Goal: Transaction & Acquisition: Purchase product/service

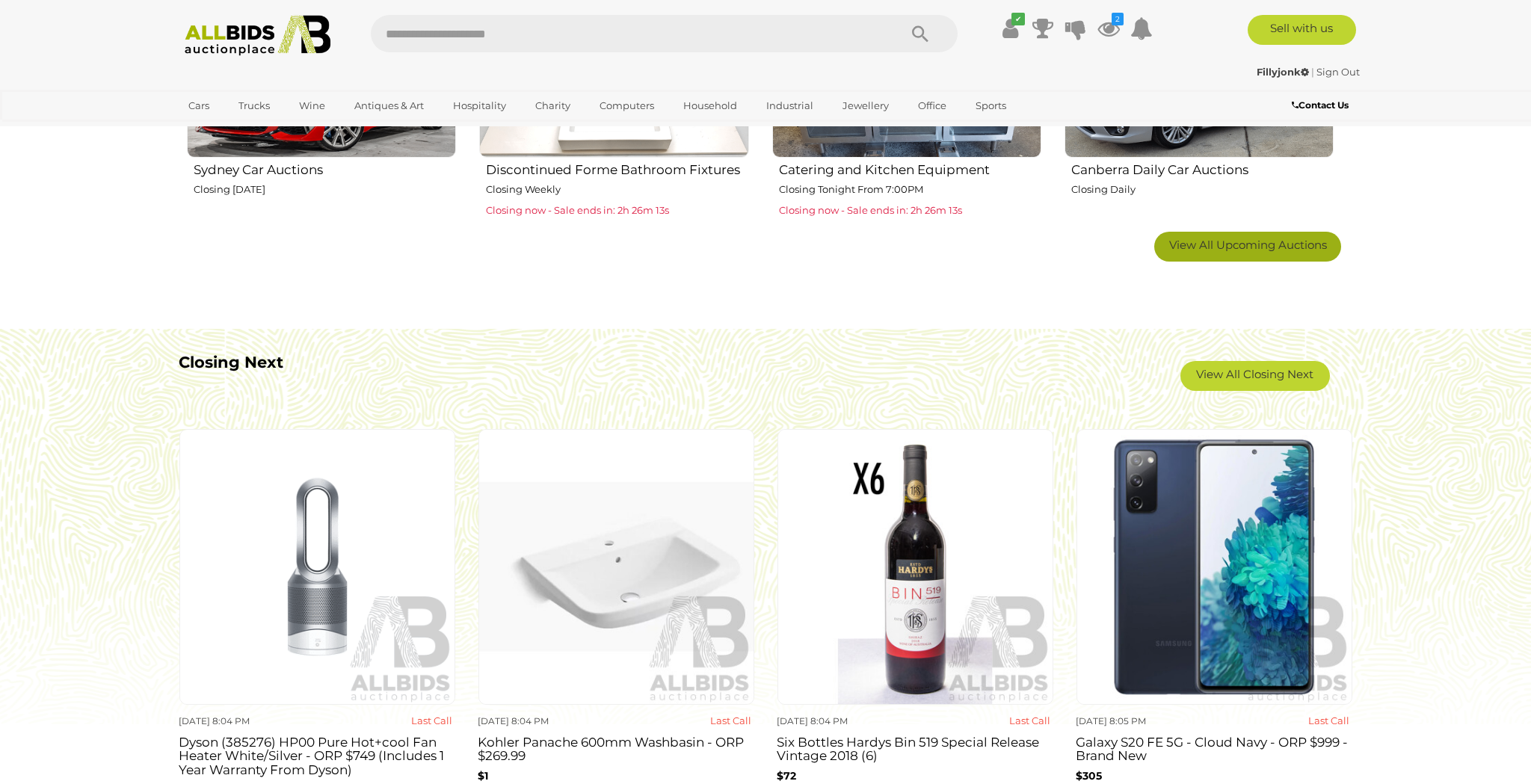
click at [1227, 238] on span "View All Upcoming Auctions" at bounding box center [1249, 245] width 158 height 14
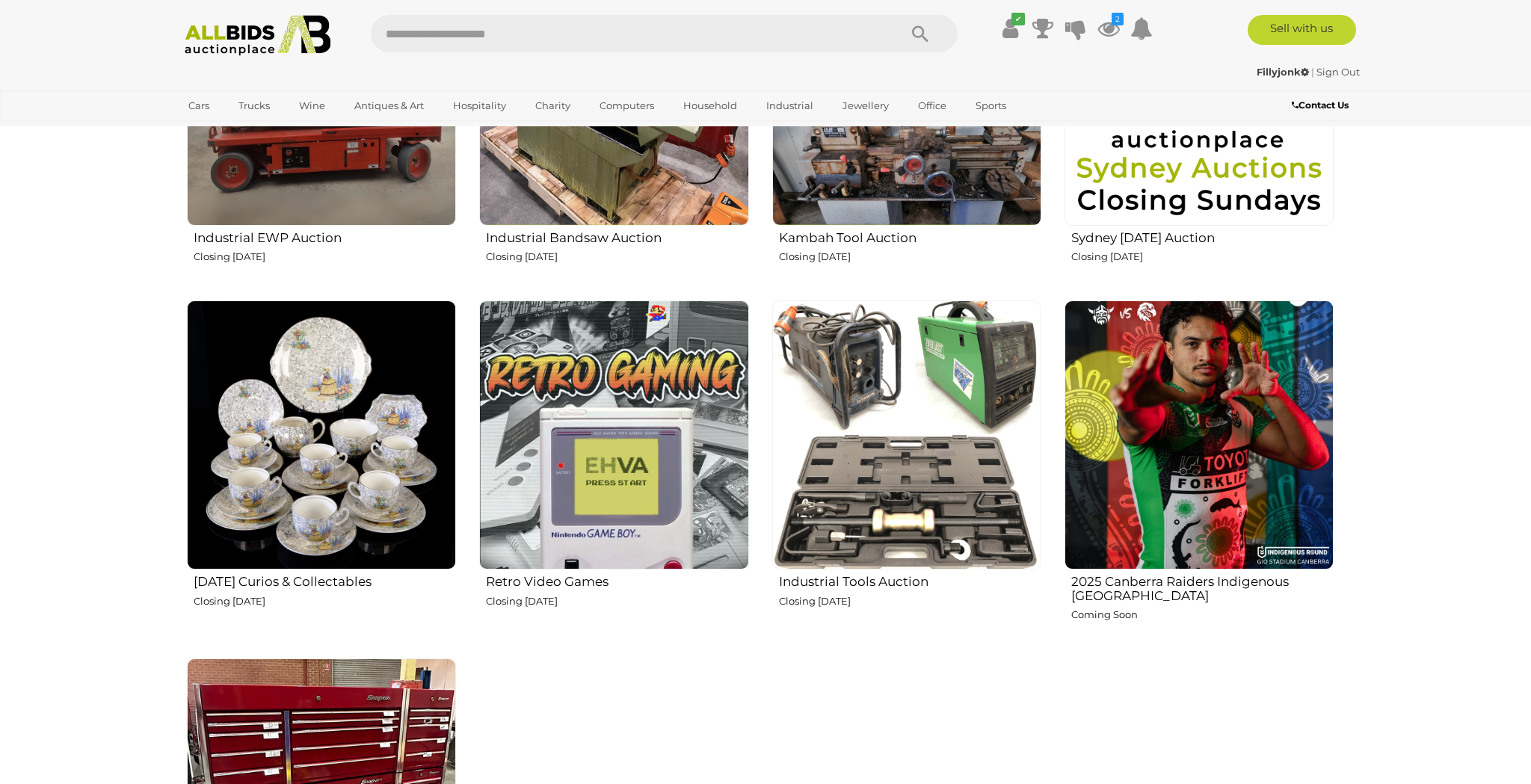
scroll to position [2472, 0]
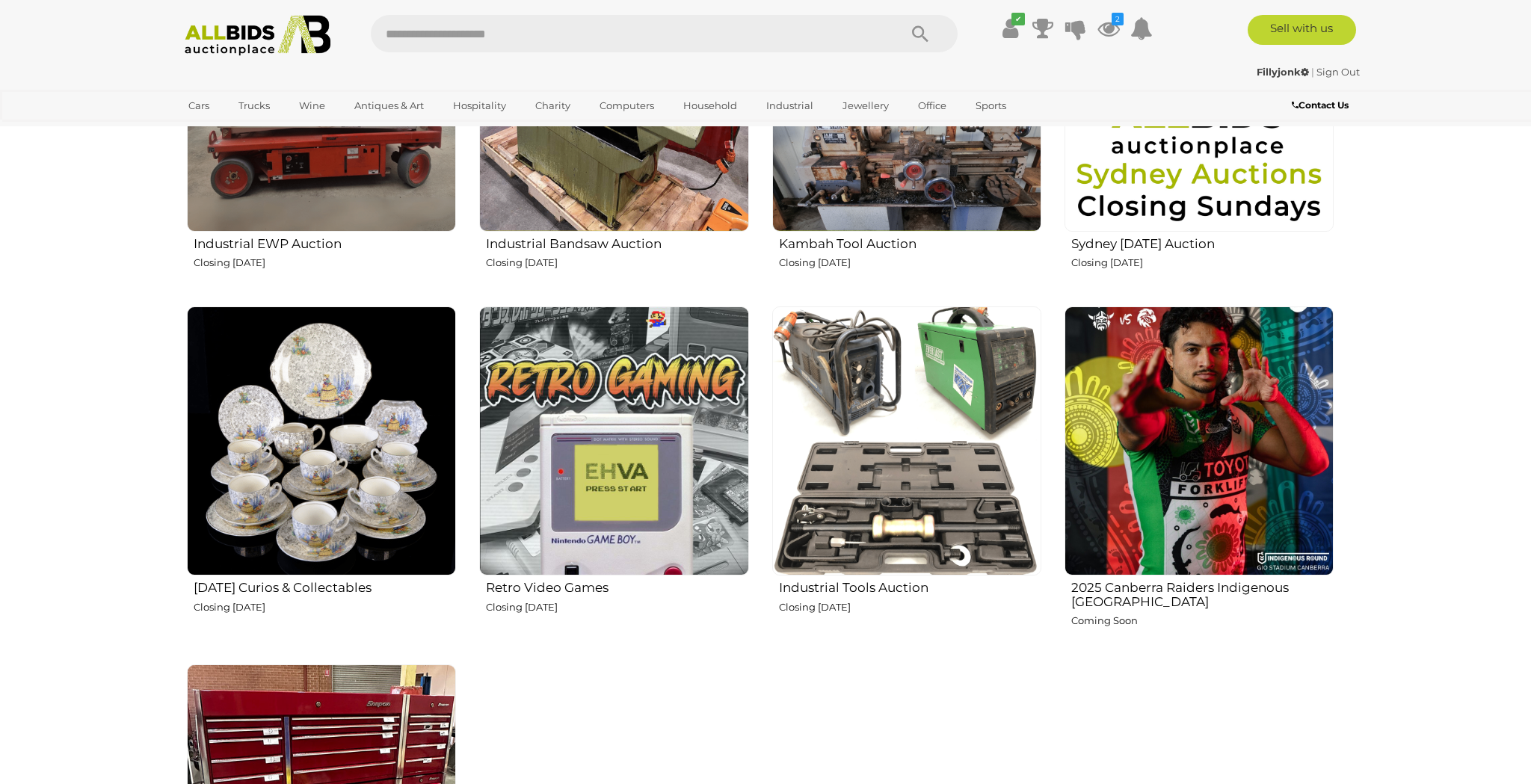
click at [335, 369] on img at bounding box center [321, 441] width 270 height 269
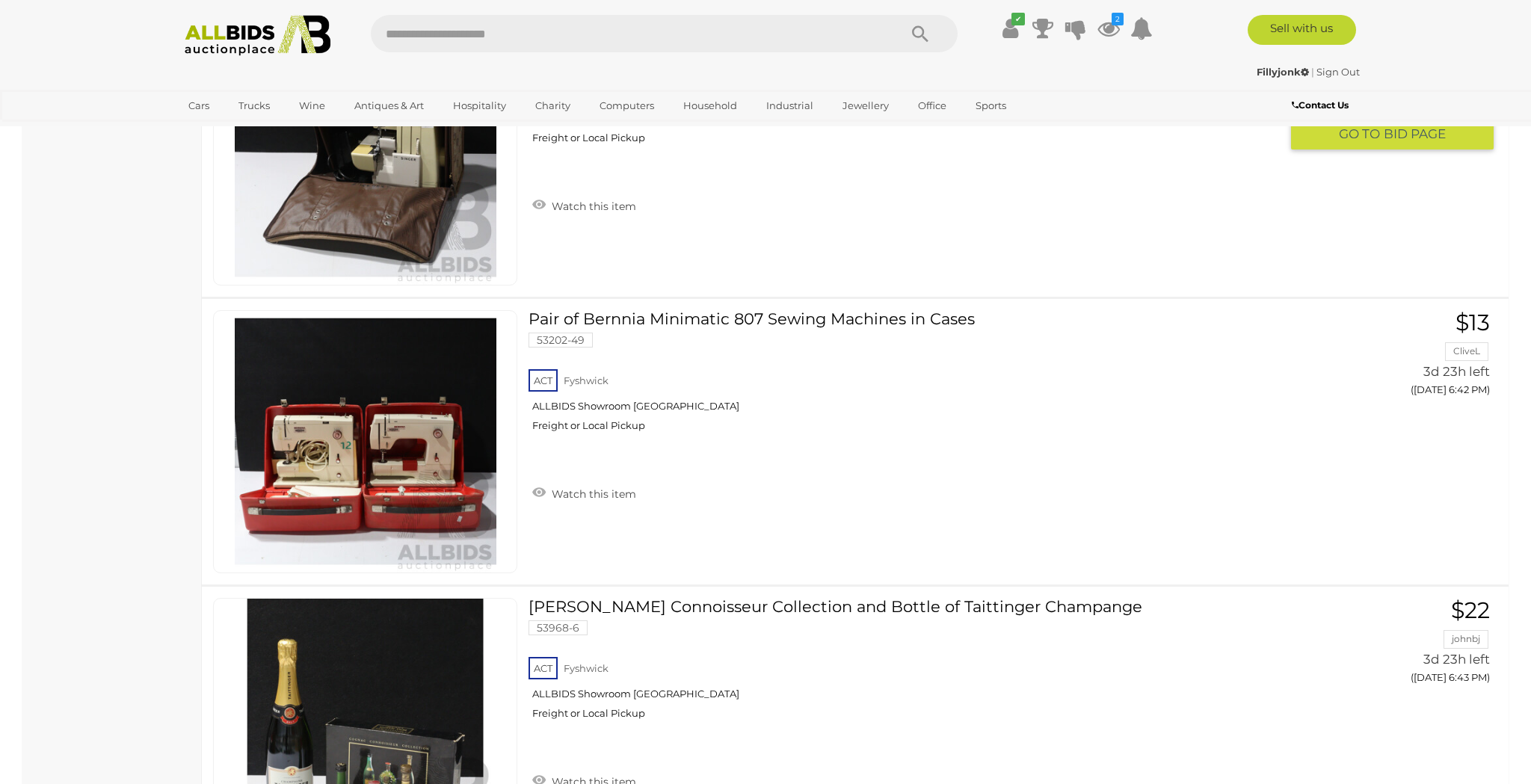
scroll to position [3080, 0]
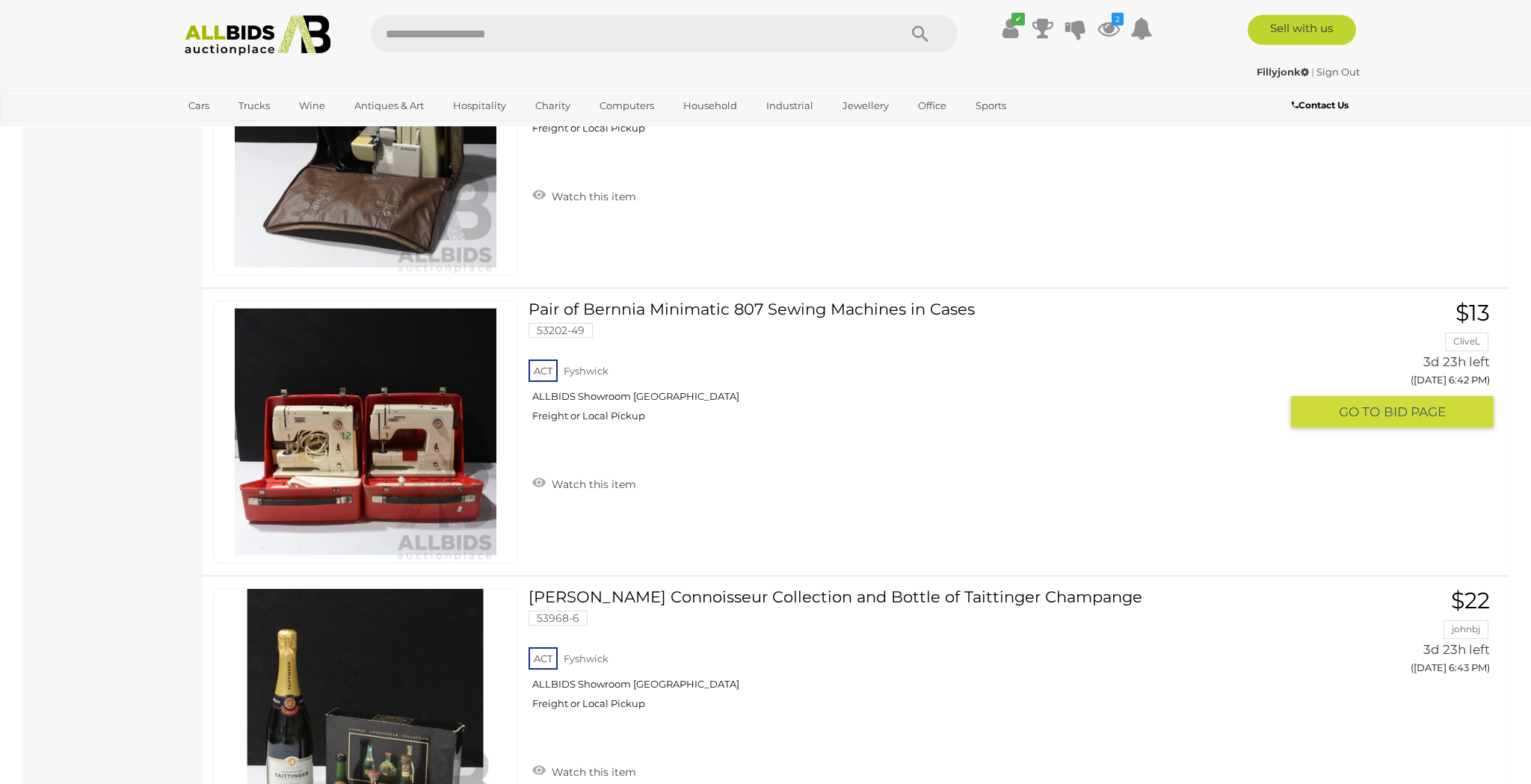
click at [339, 441] on img at bounding box center [365, 432] width 261 height 261
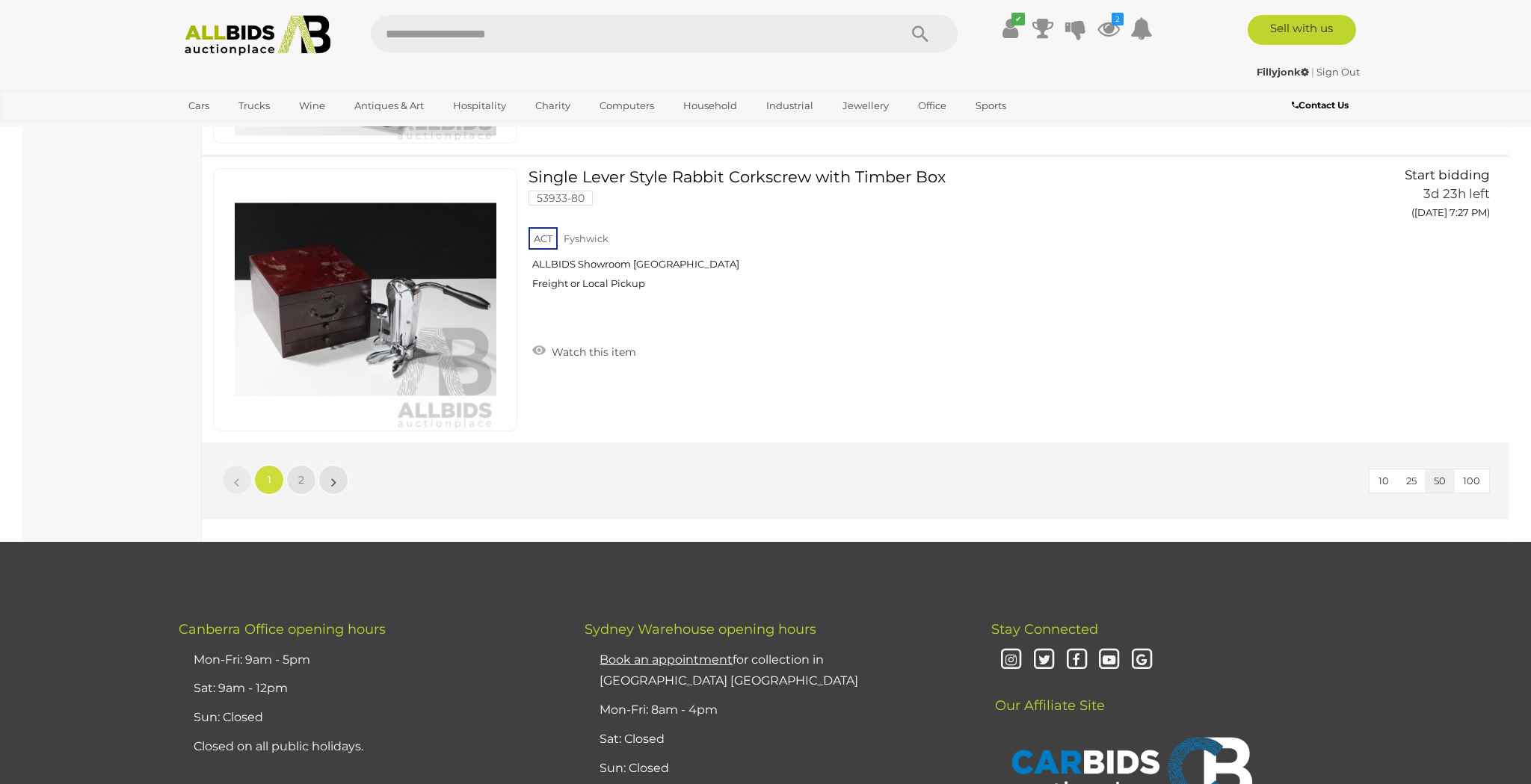
scroll to position [14148, 0]
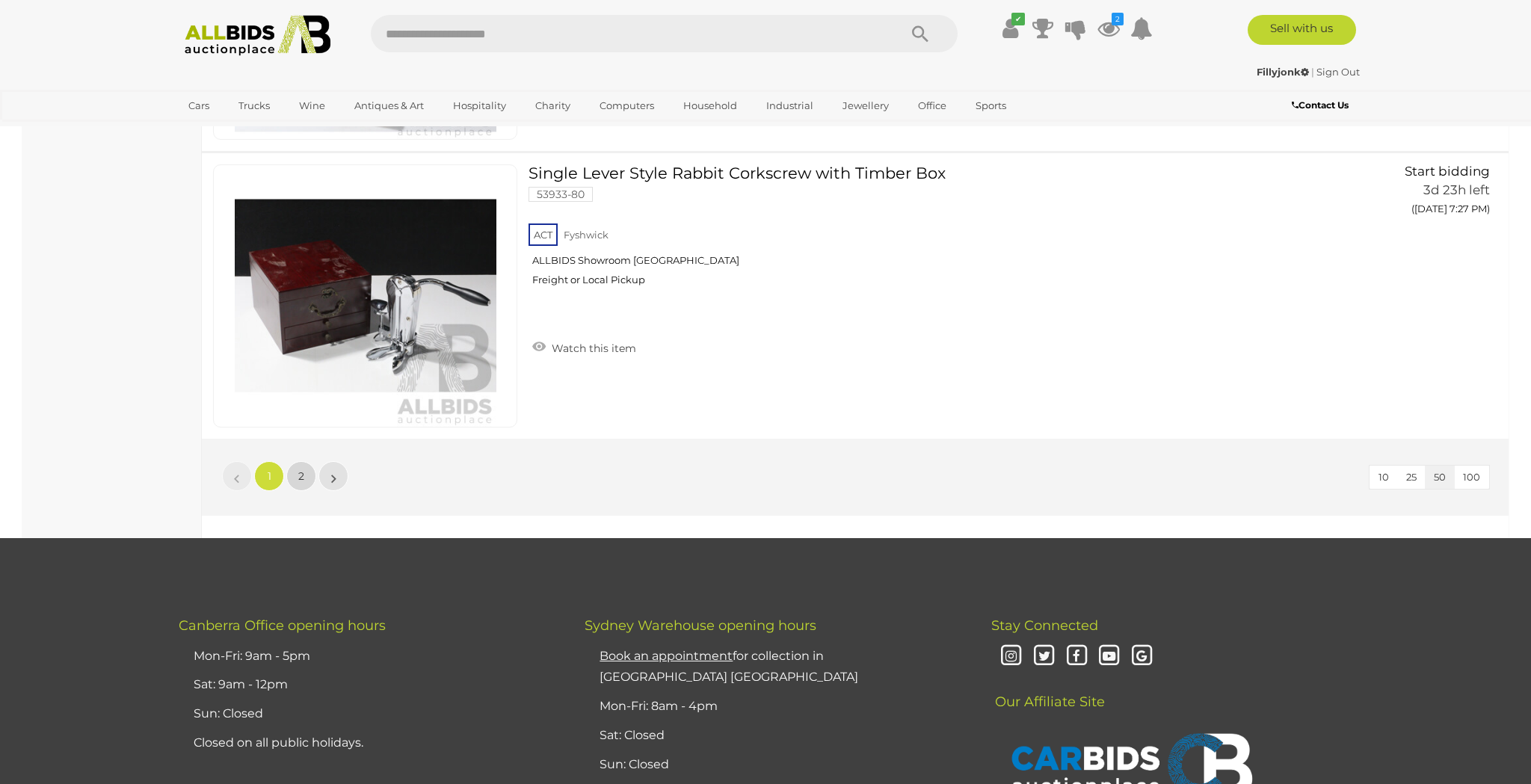
click at [297, 474] on link "2" at bounding box center [301, 475] width 30 height 30
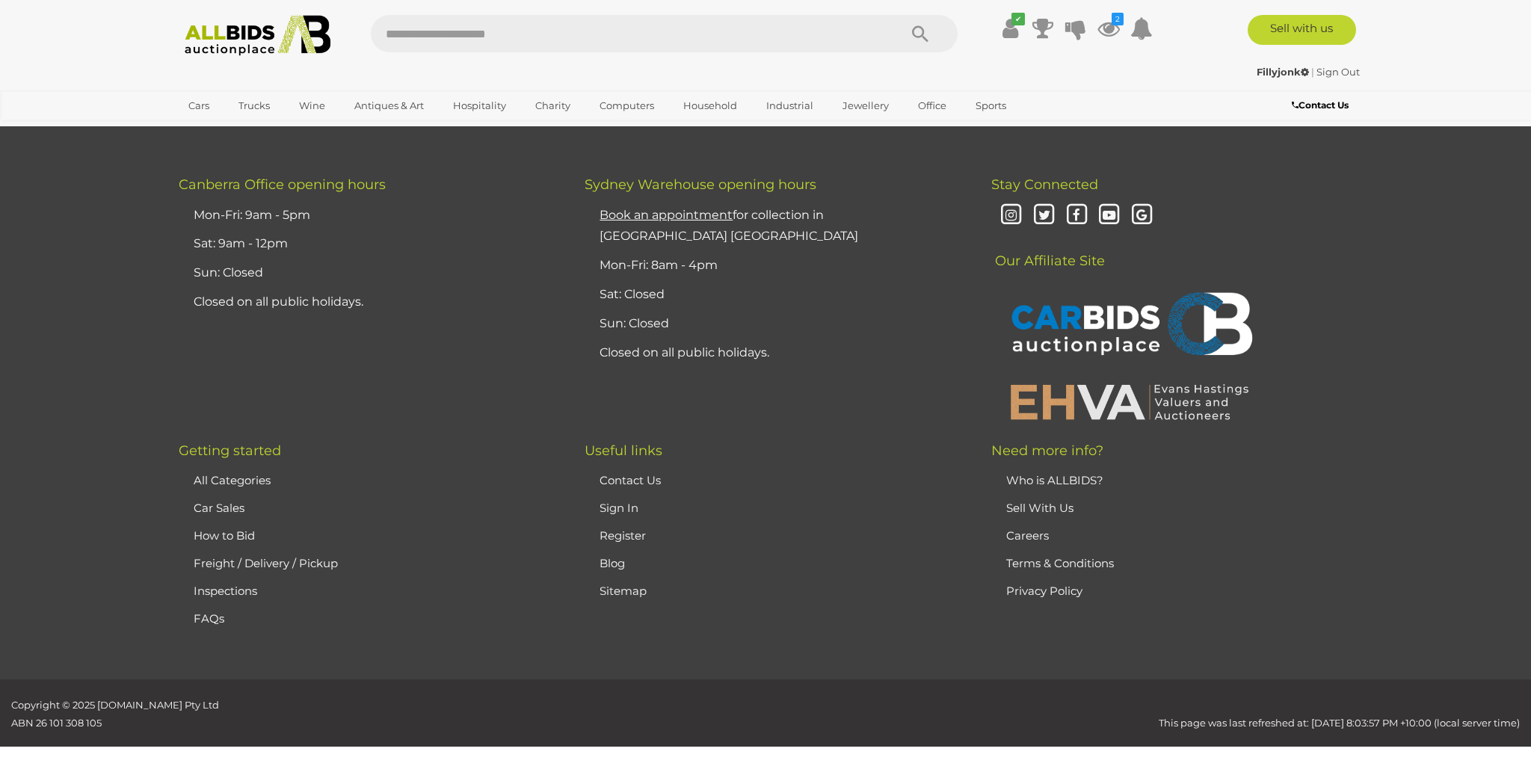
scroll to position [51, 0]
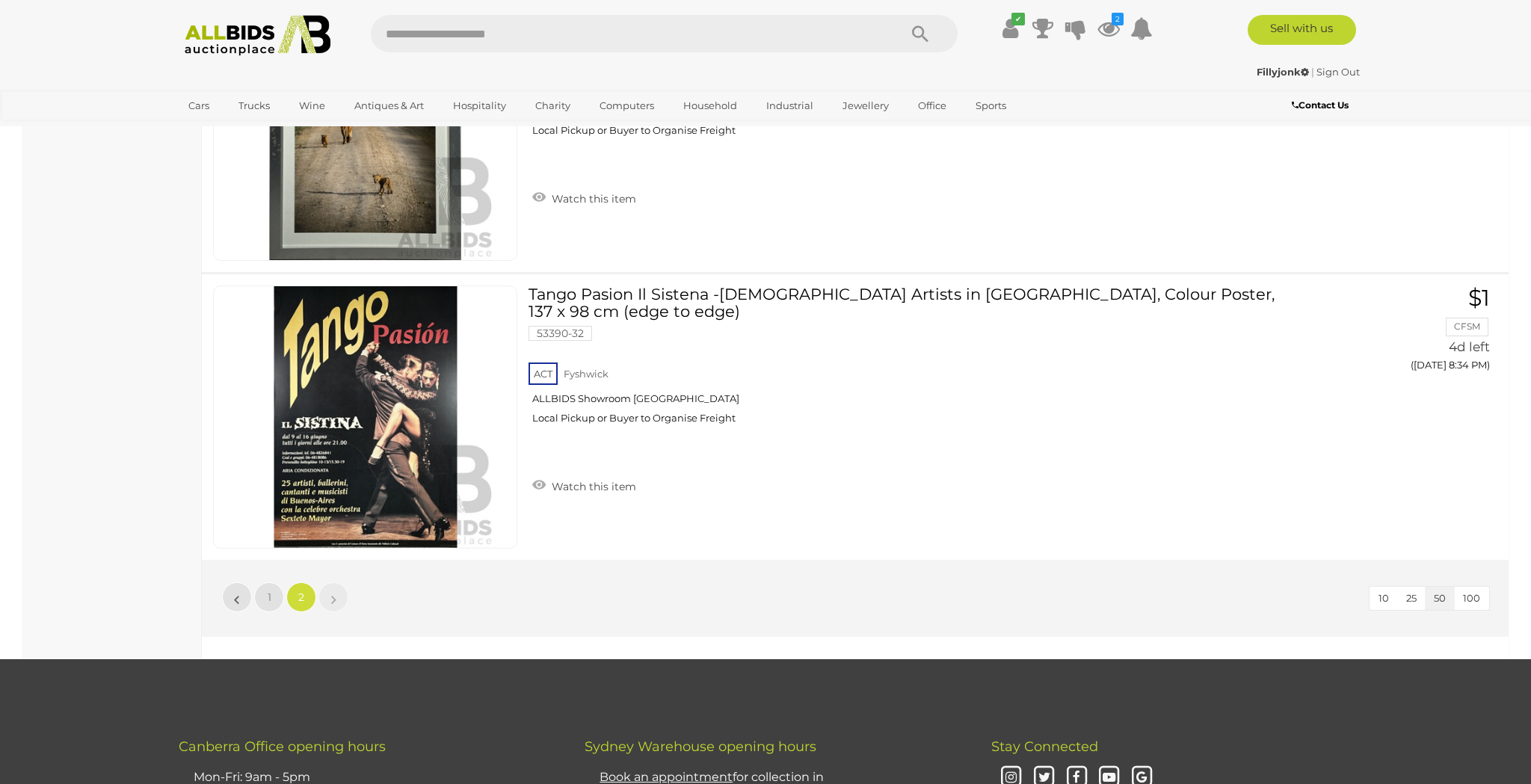
scroll to position [12013, 0]
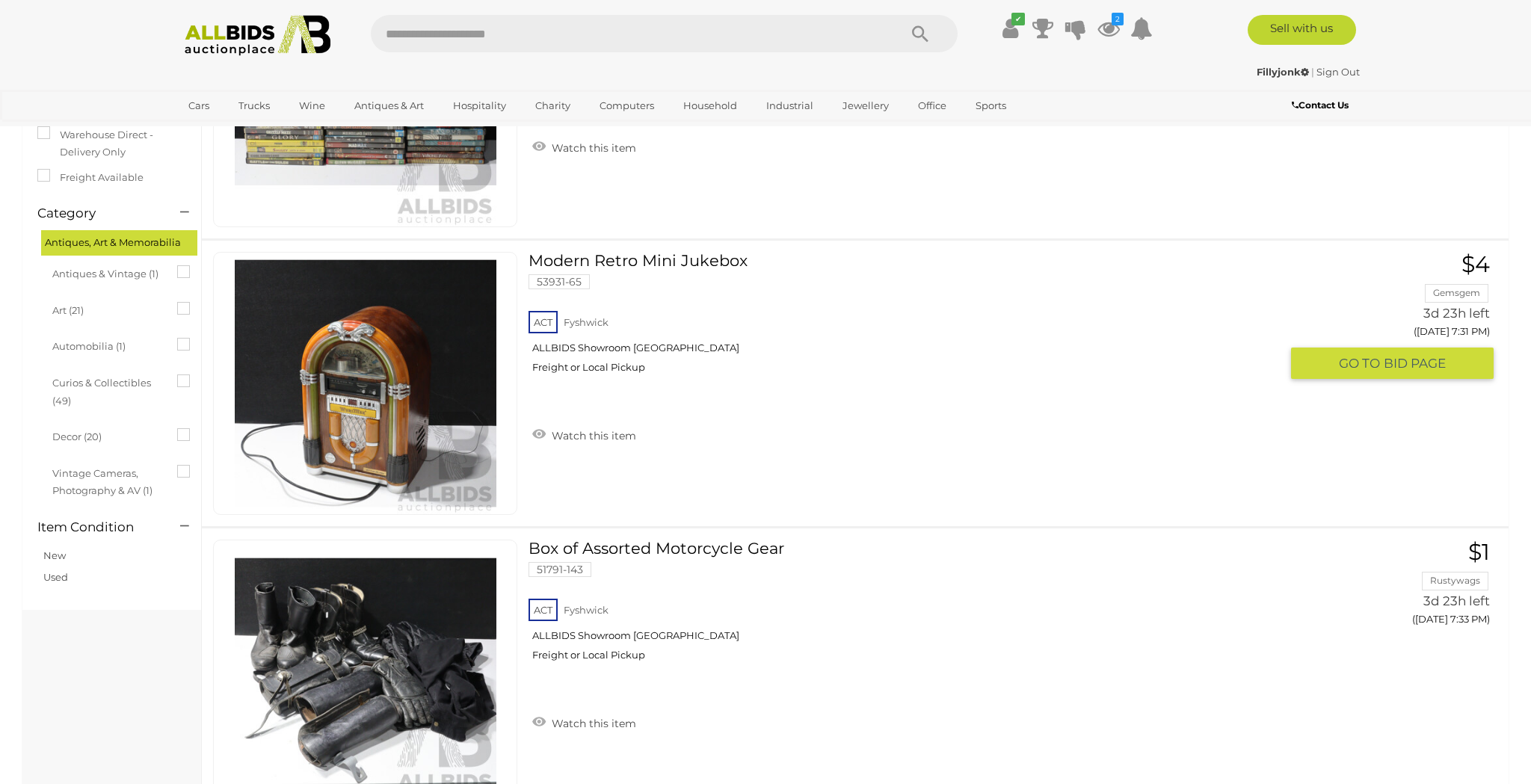
scroll to position [241, 0]
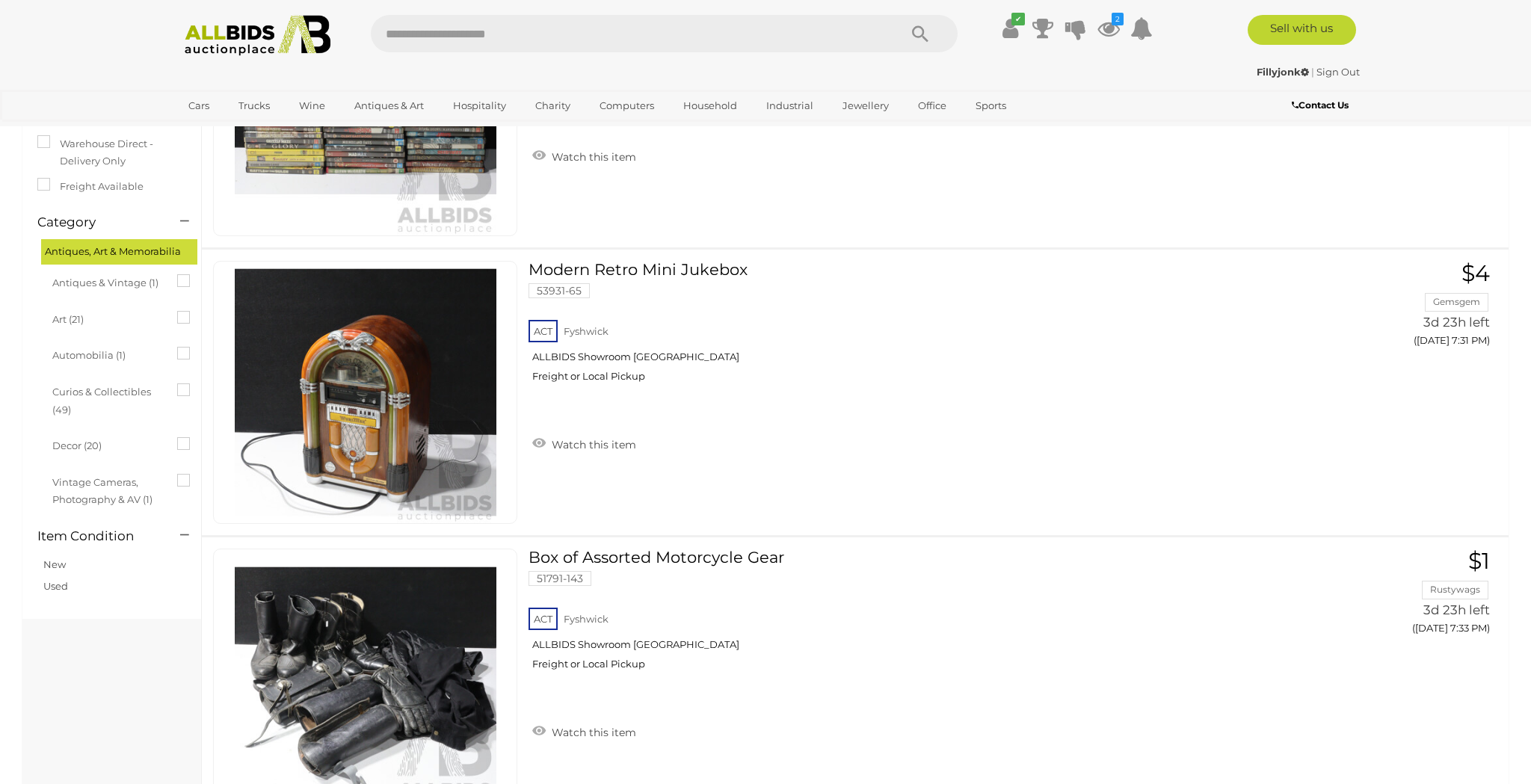
click at [273, 32] on img at bounding box center [257, 35] width 163 height 41
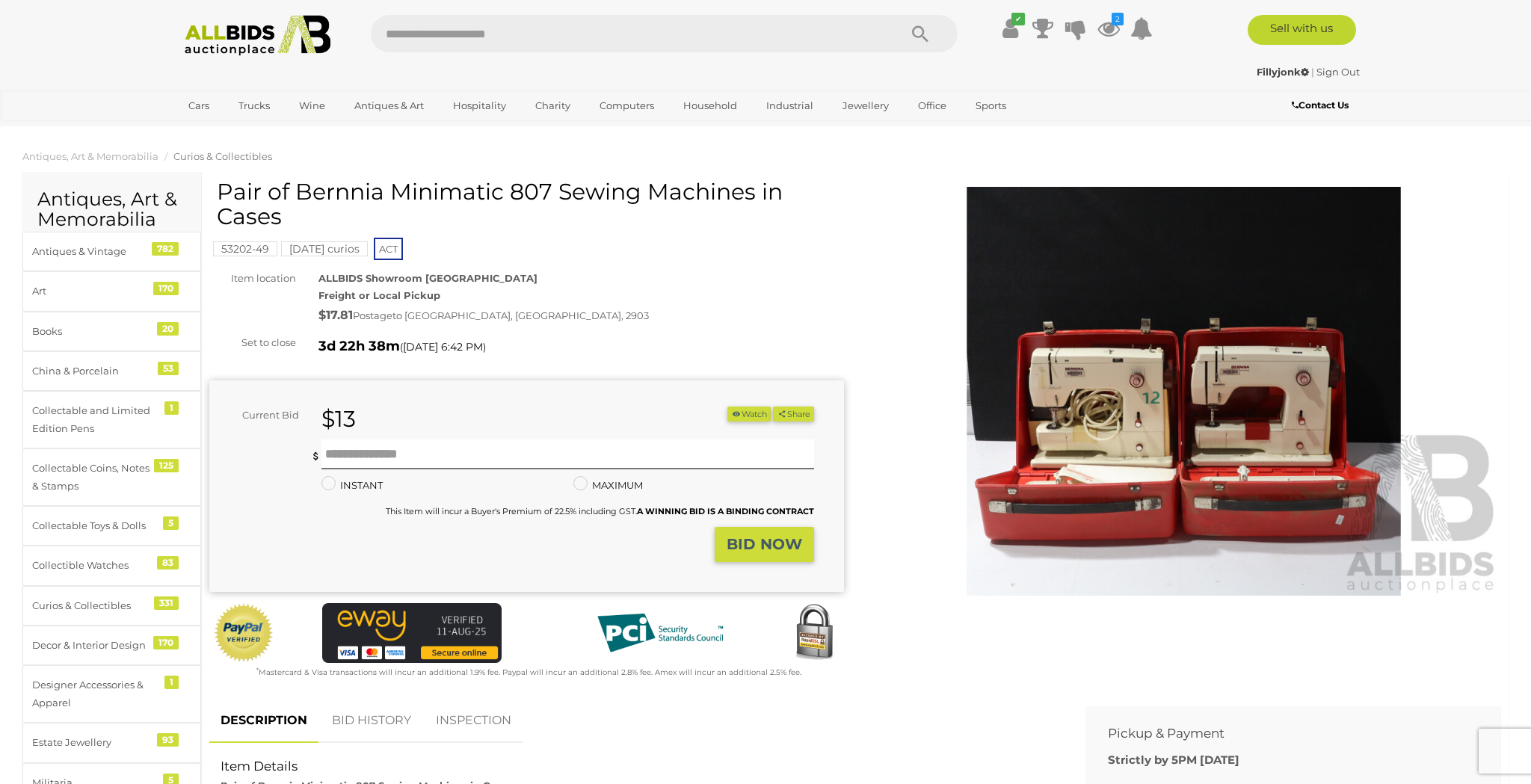
click at [1139, 416] on img at bounding box center [1183, 391] width 635 height 408
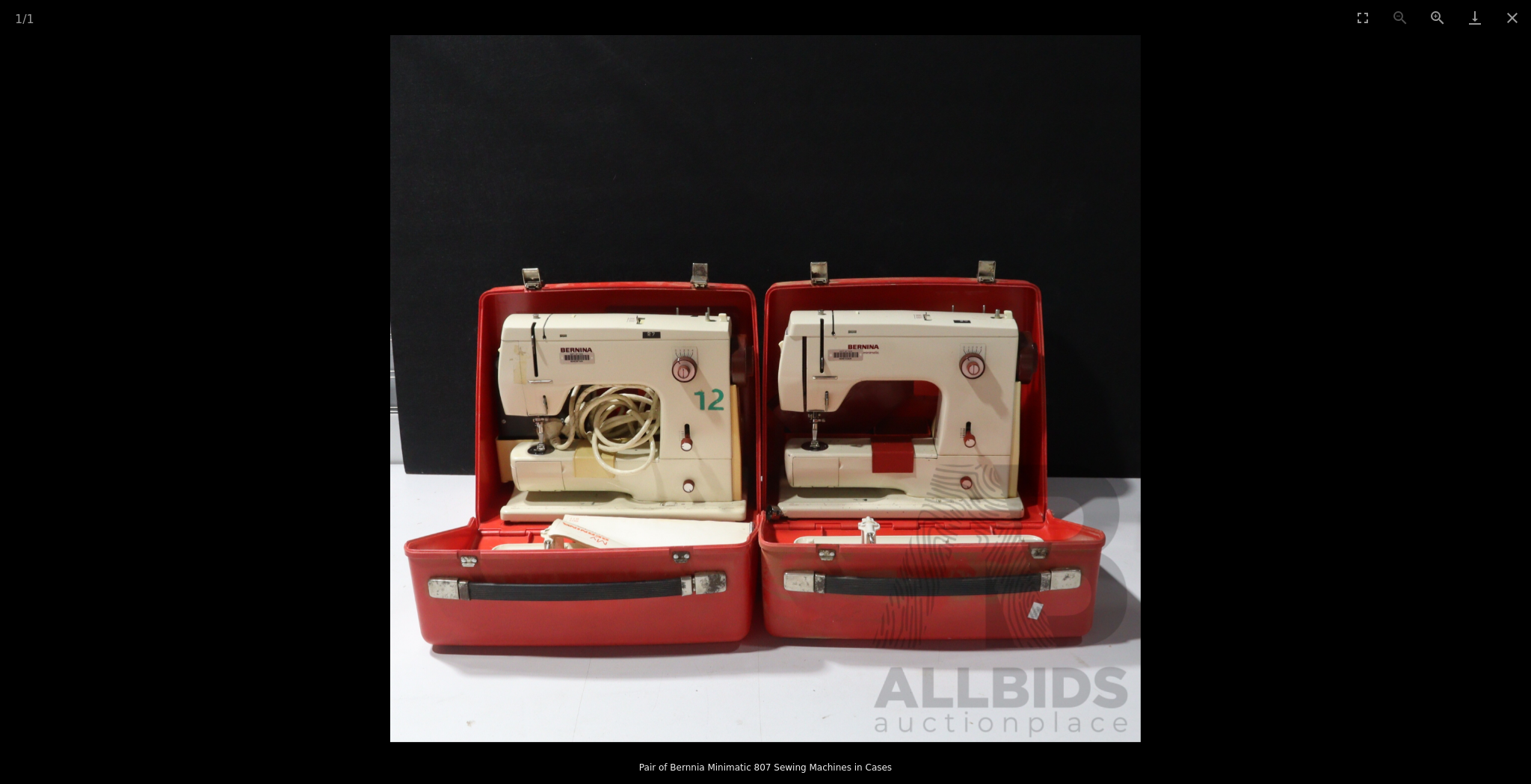
scroll to position [179, 0]
click at [628, 401] on img at bounding box center [765, 388] width 751 height 707
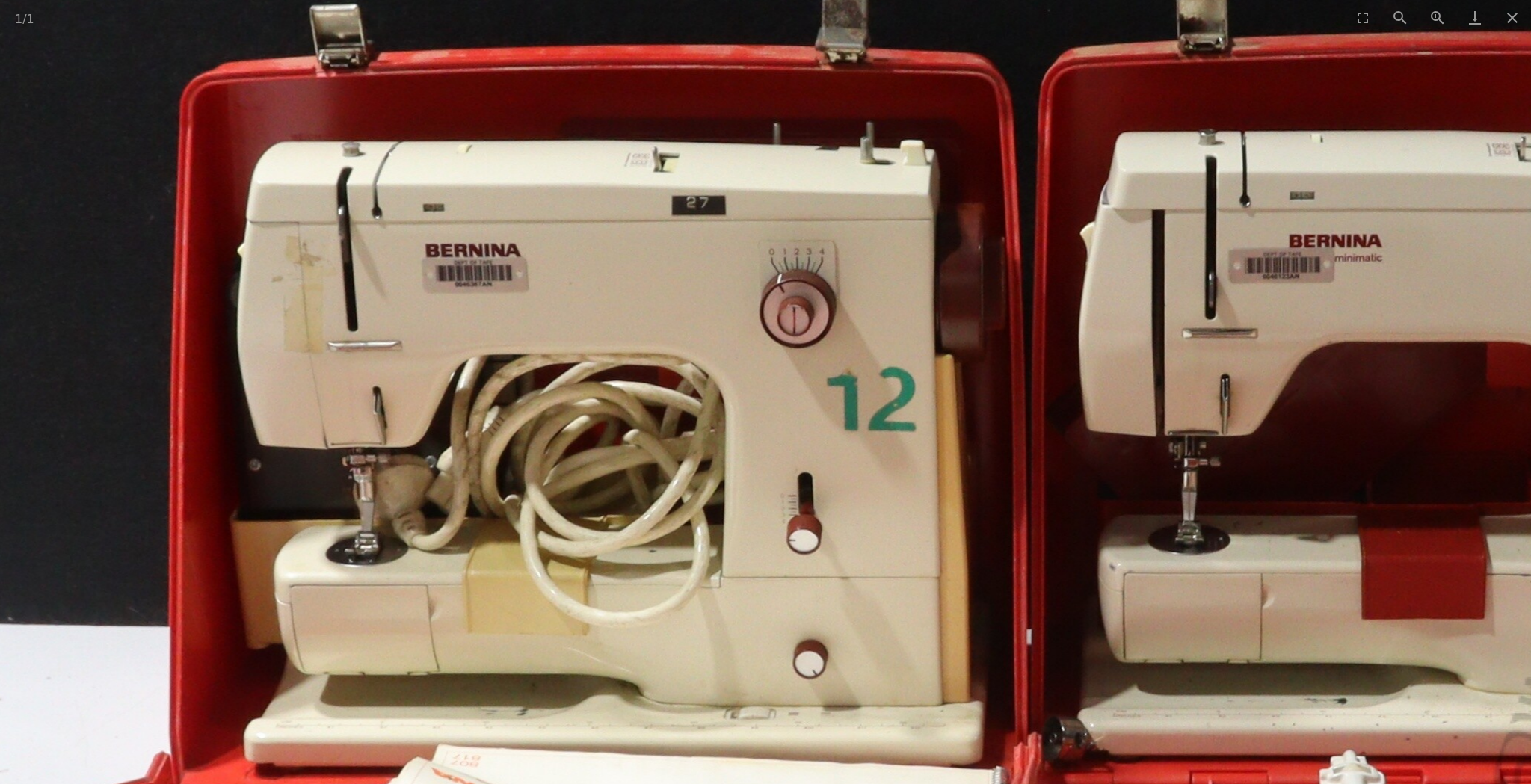
scroll to position [0, 0]
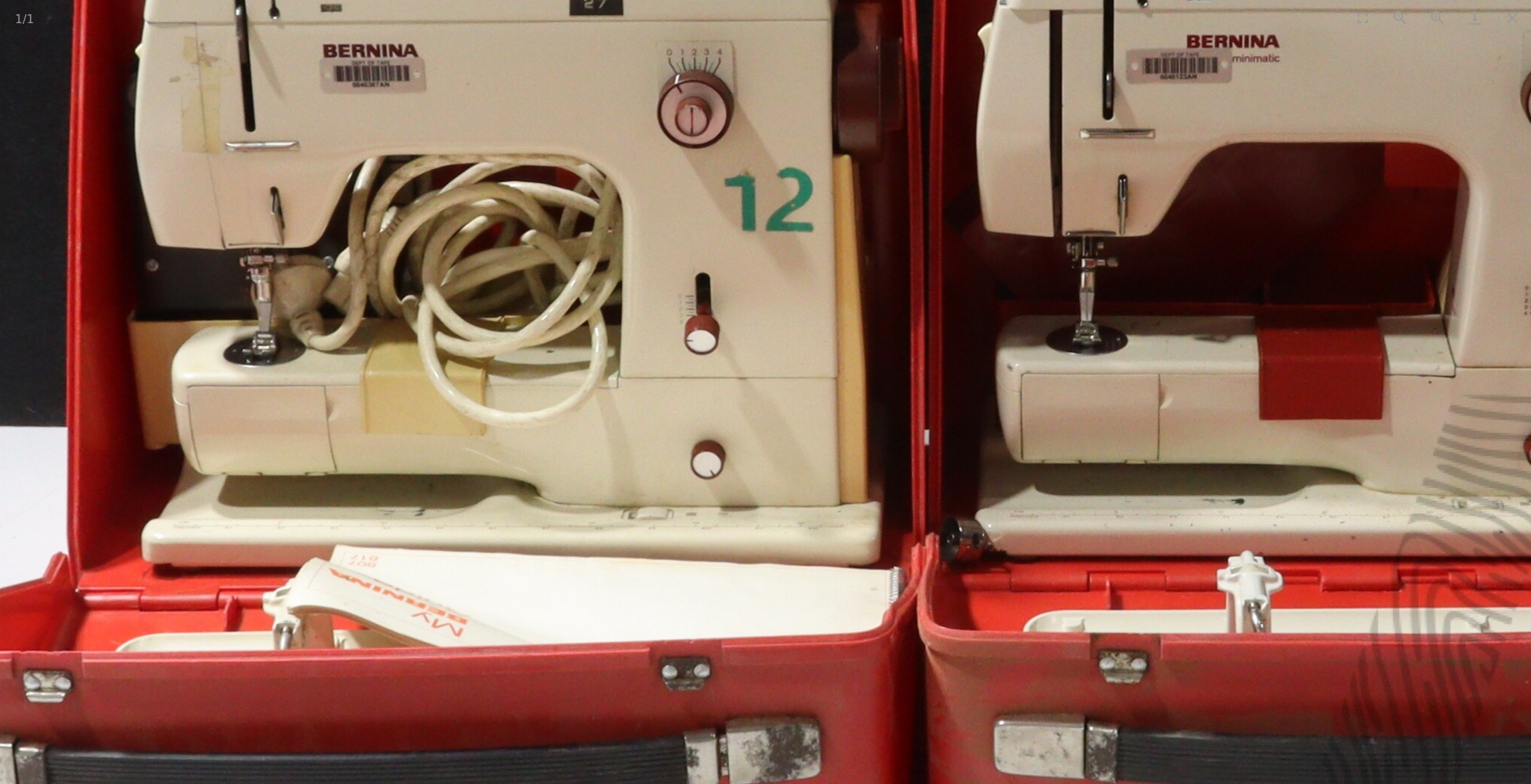
drag, startPoint x: 895, startPoint y: 462, endPoint x: 792, endPoint y: 262, distance: 225.0
click at [792, 262] on img at bounding box center [939, 167] width 2256 height 2124
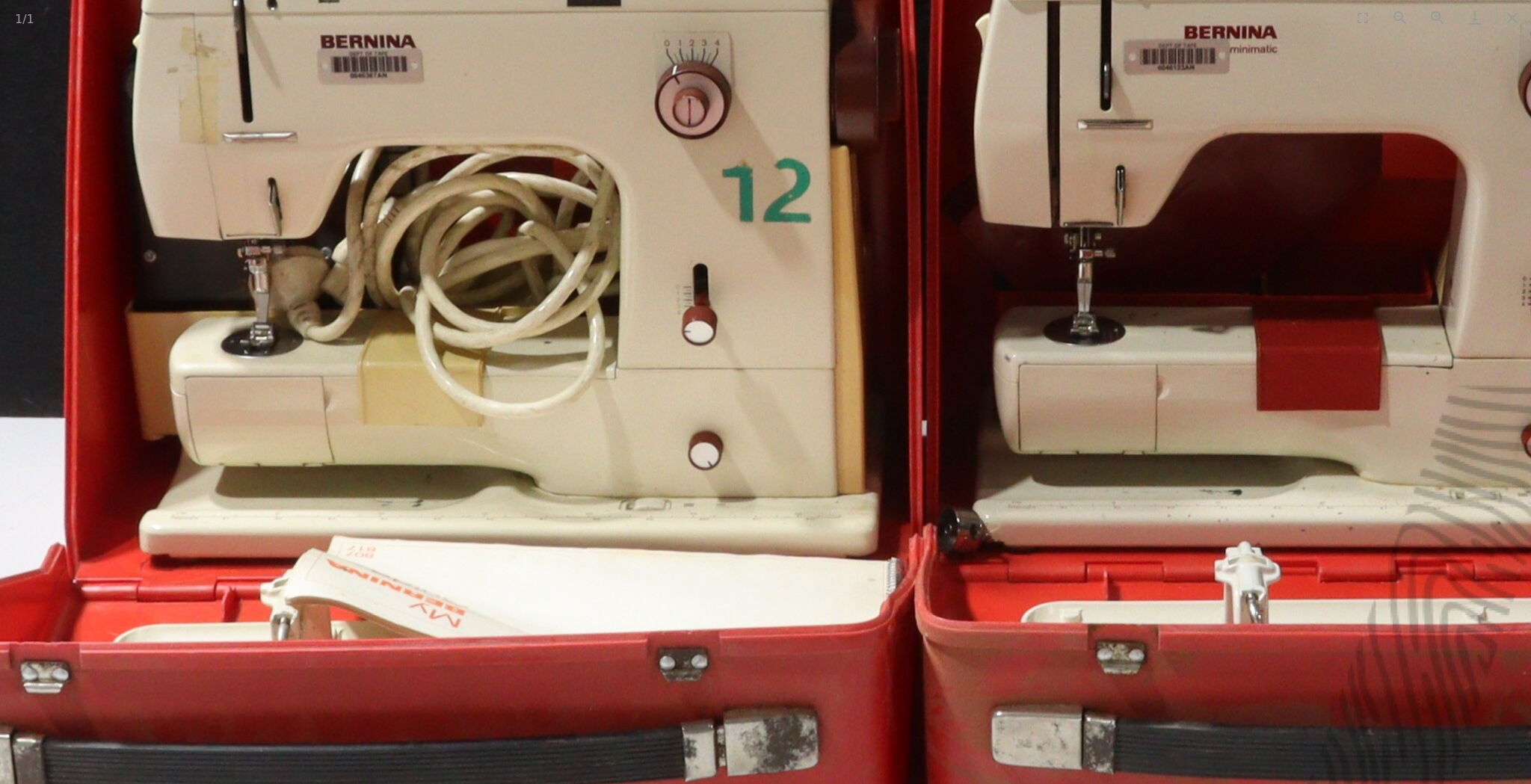
click at [836, 323] on img at bounding box center [936, 158] width 2256 height 2124
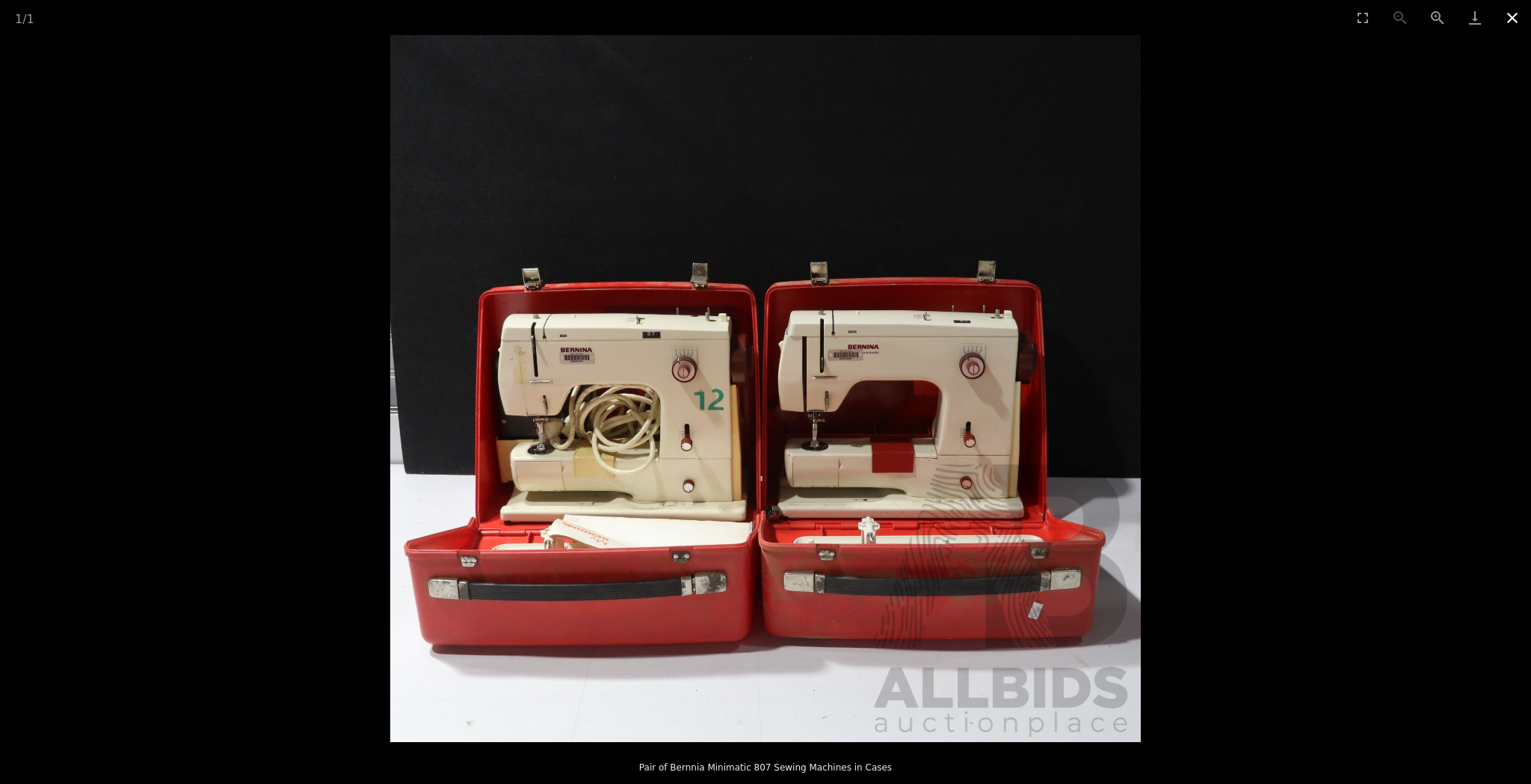
click at [1509, 16] on button "Close gallery" at bounding box center [1512, 18] width 37 height 35
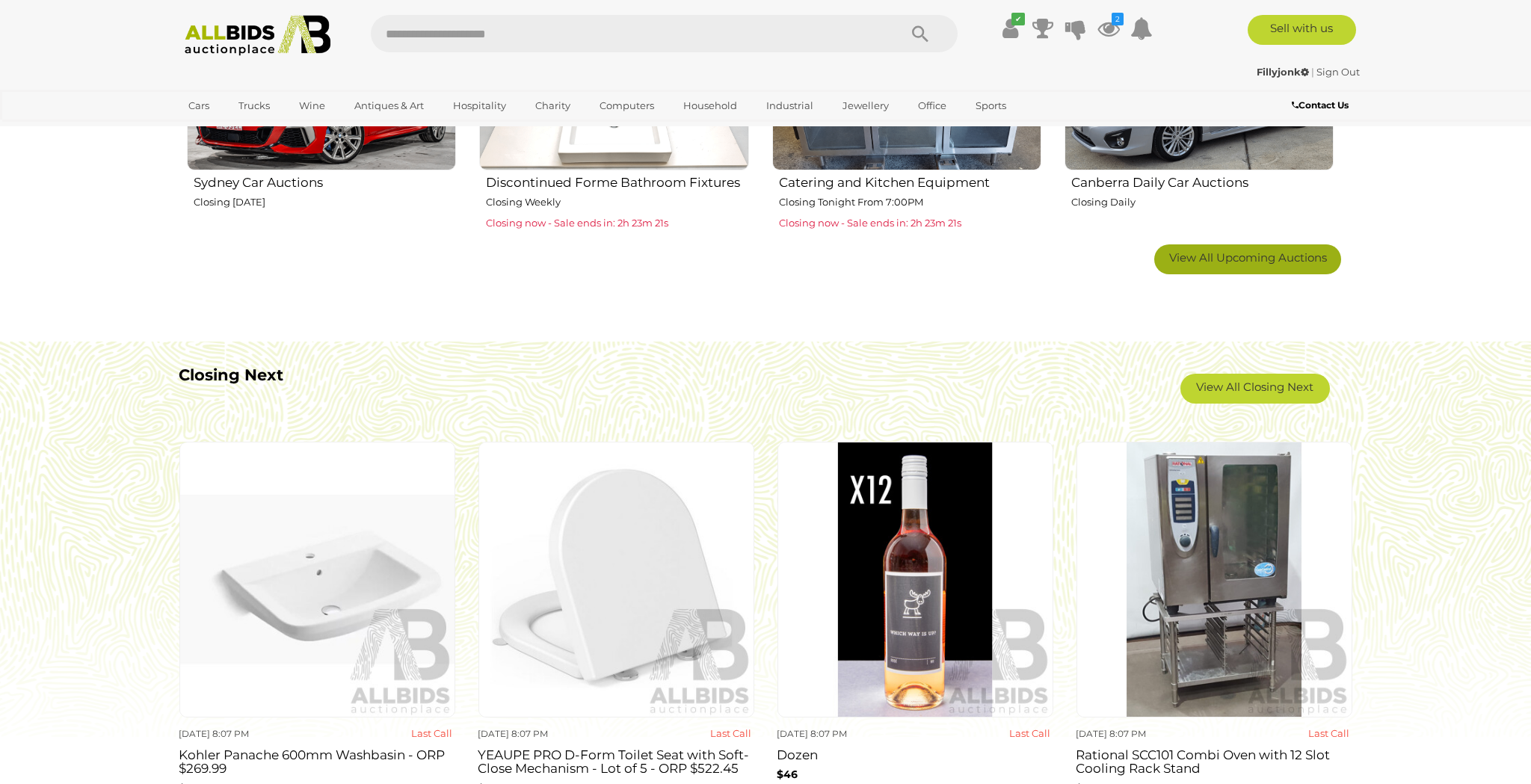
scroll to position [1163, 0]
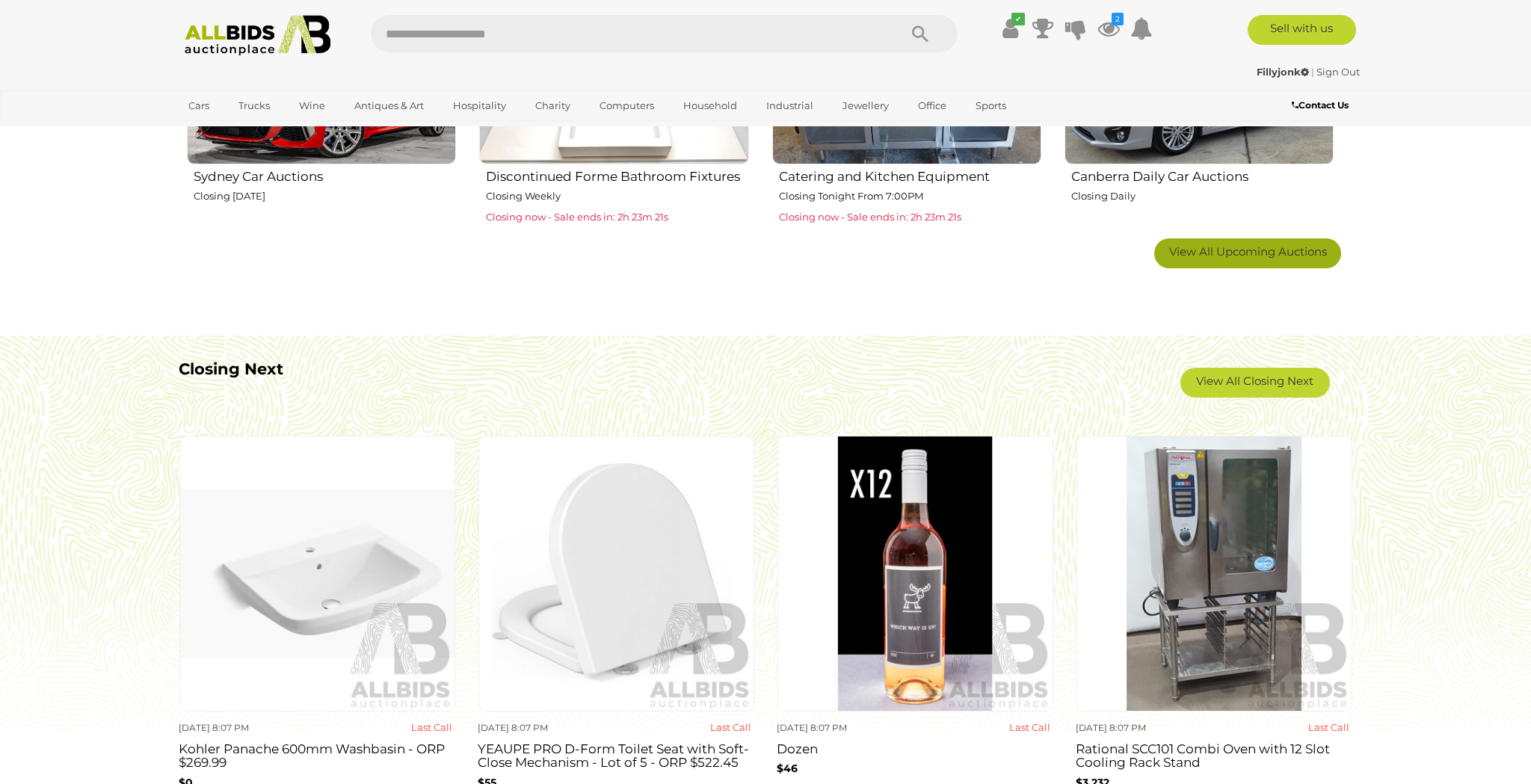
click at [1234, 245] on span "View All Upcoming Auctions" at bounding box center [1249, 252] width 158 height 14
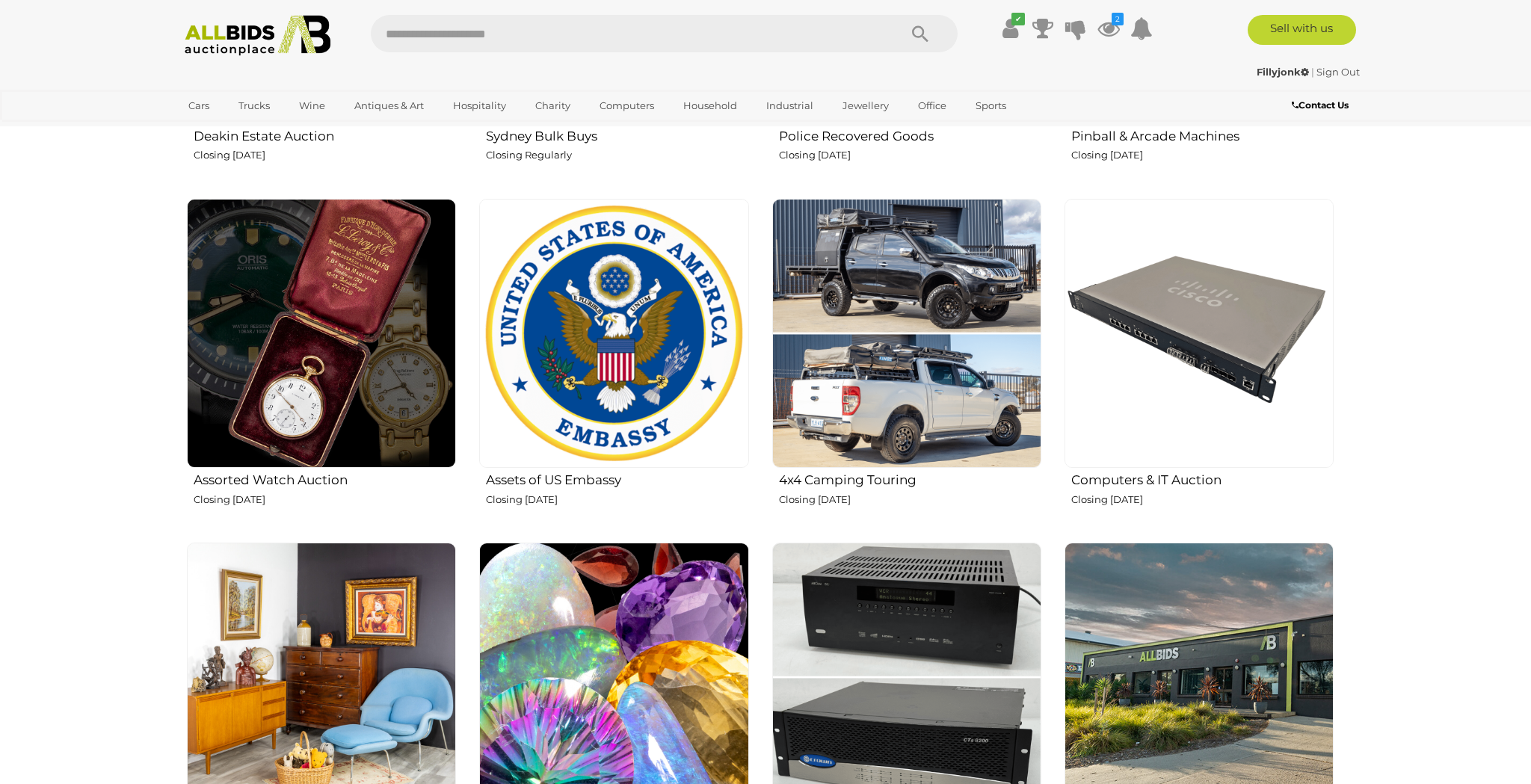
scroll to position [1692, 0]
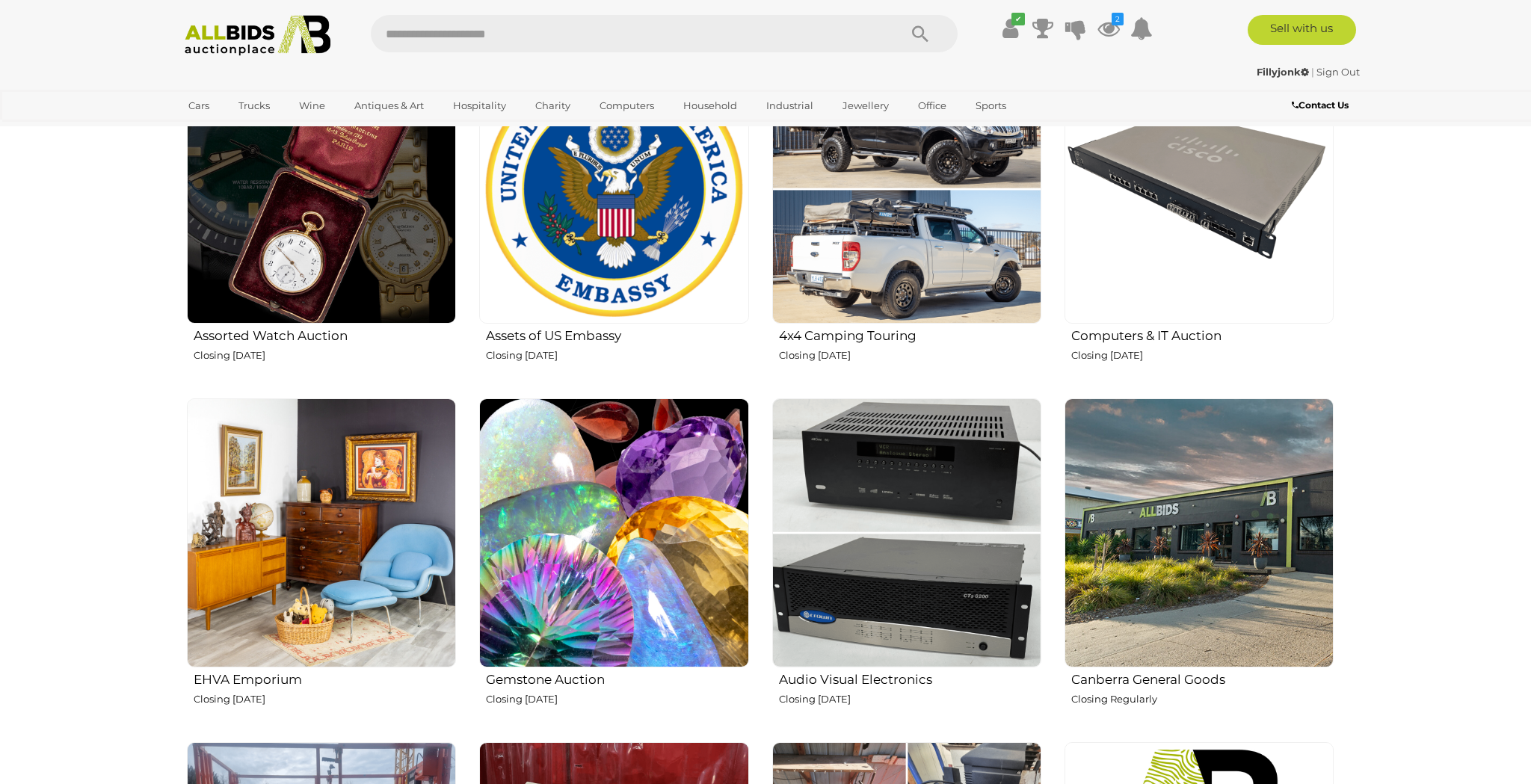
click at [326, 247] on img at bounding box center [321, 189] width 270 height 269
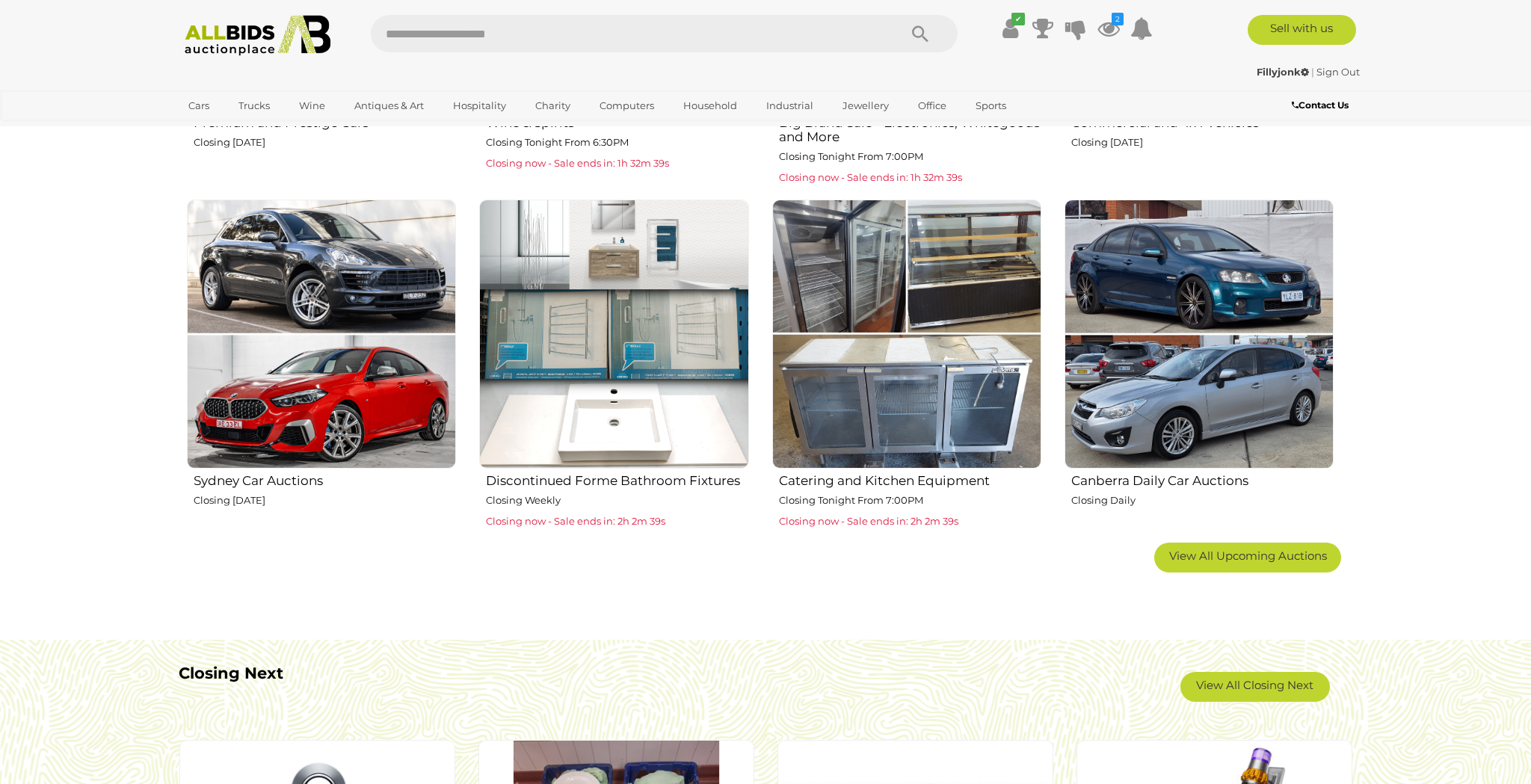
scroll to position [859, 0]
click at [923, 392] on img at bounding box center [907, 334] width 270 height 269
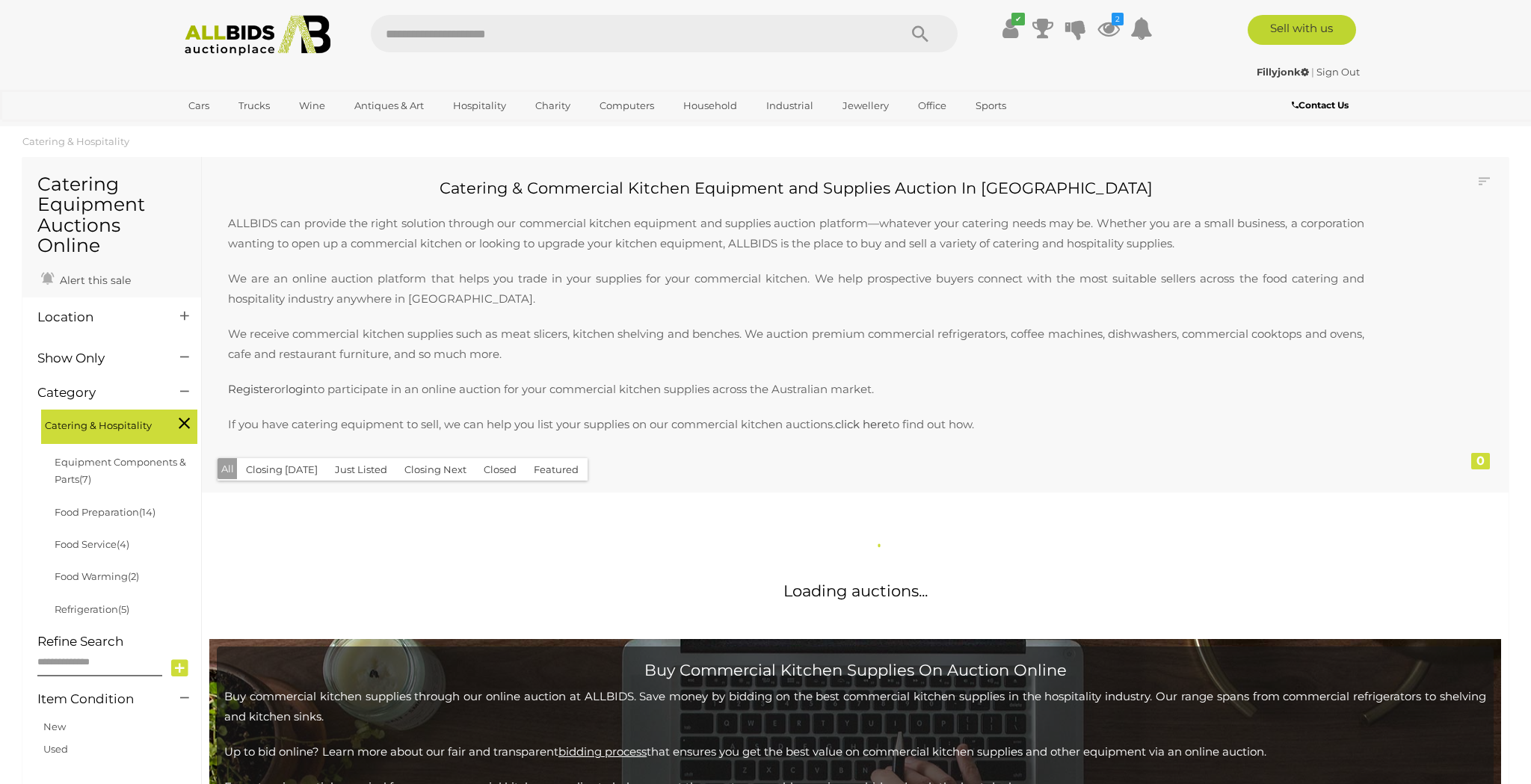
scroll to position [15, 0]
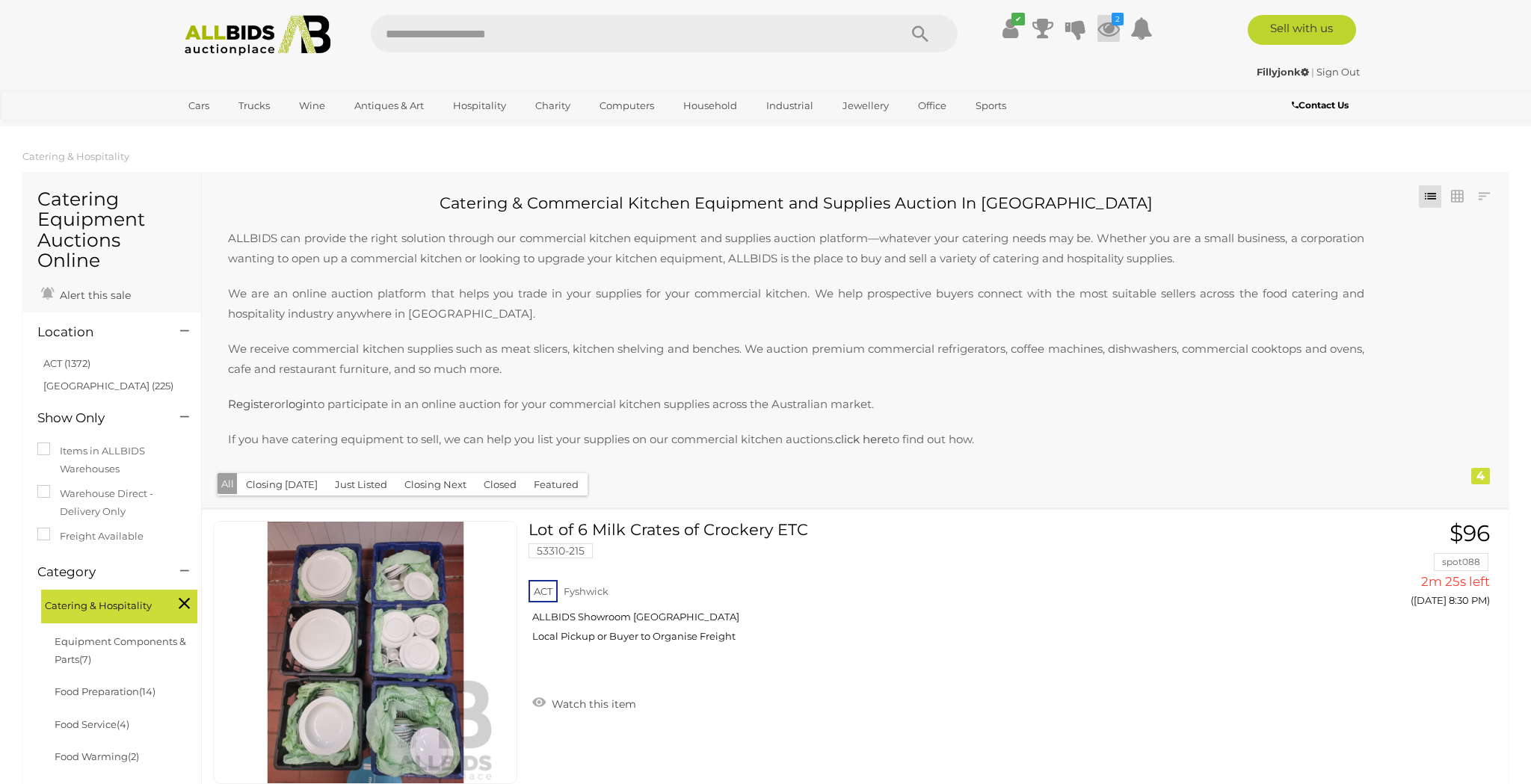
click at [1110, 26] on icon at bounding box center [1109, 28] width 23 height 27
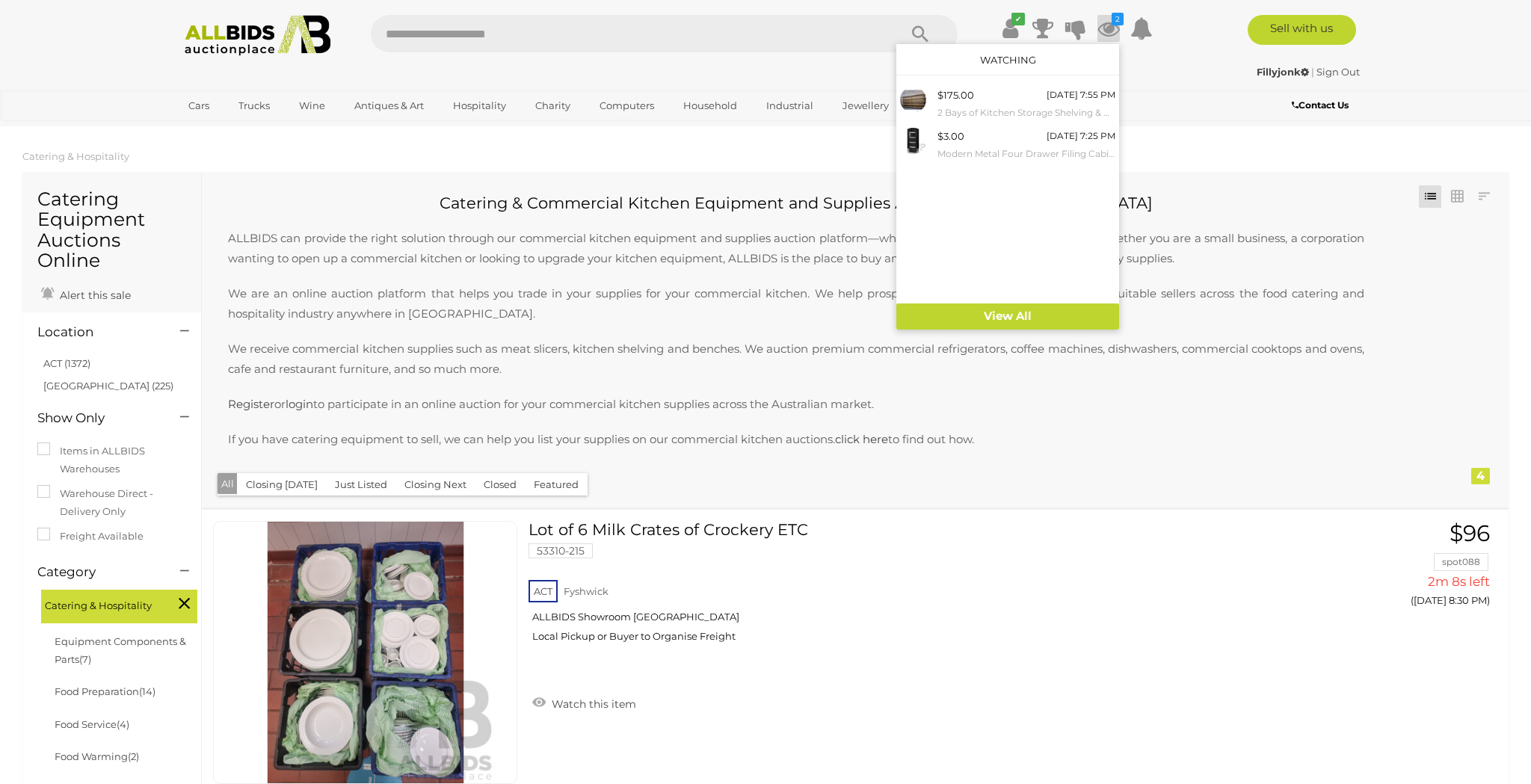
click at [593, 238] on p "ALLBIDS can provide the right solution through our commercial kitchen equipment…" at bounding box center [796, 240] width 1167 height 55
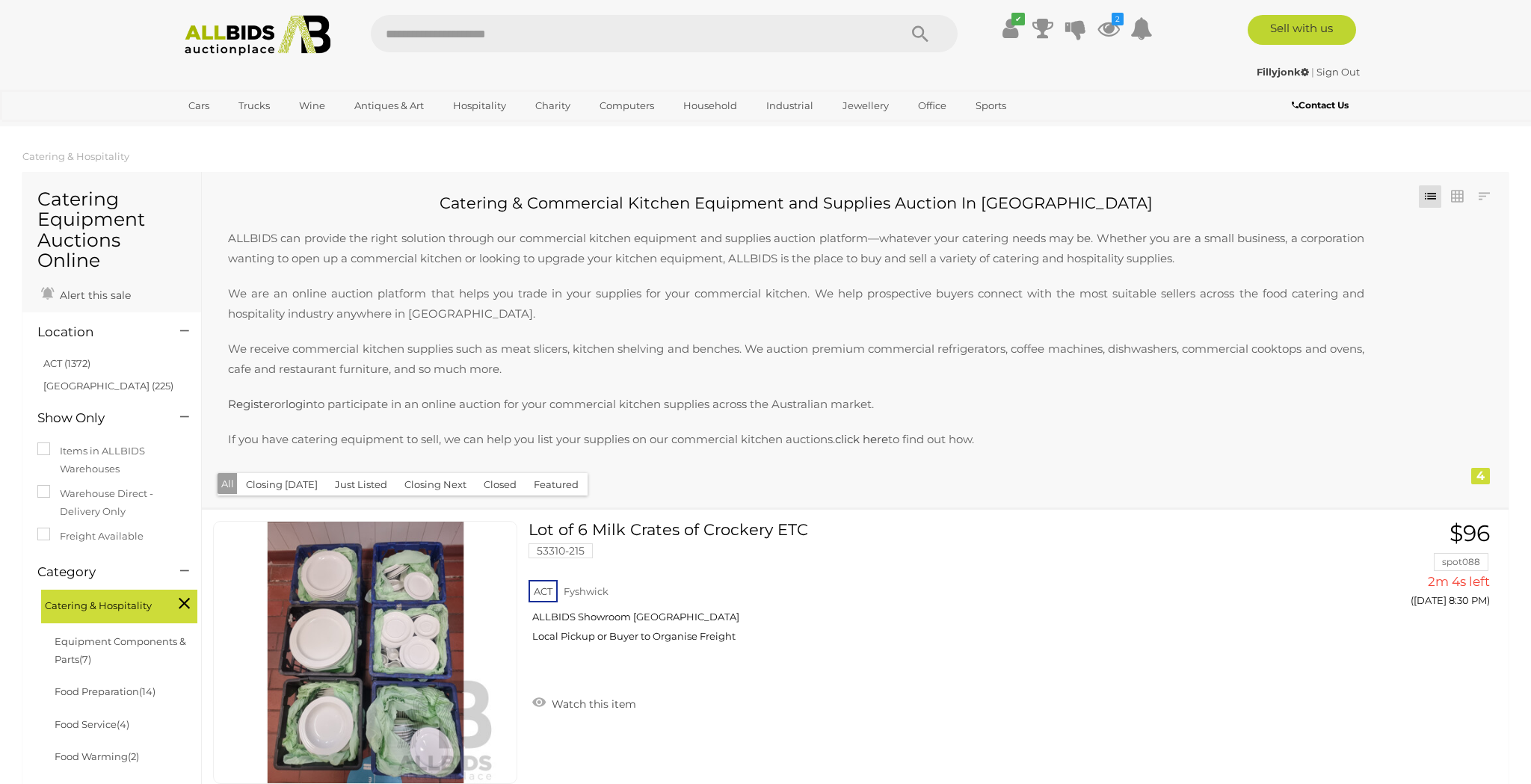
click at [234, 39] on img at bounding box center [257, 35] width 163 height 41
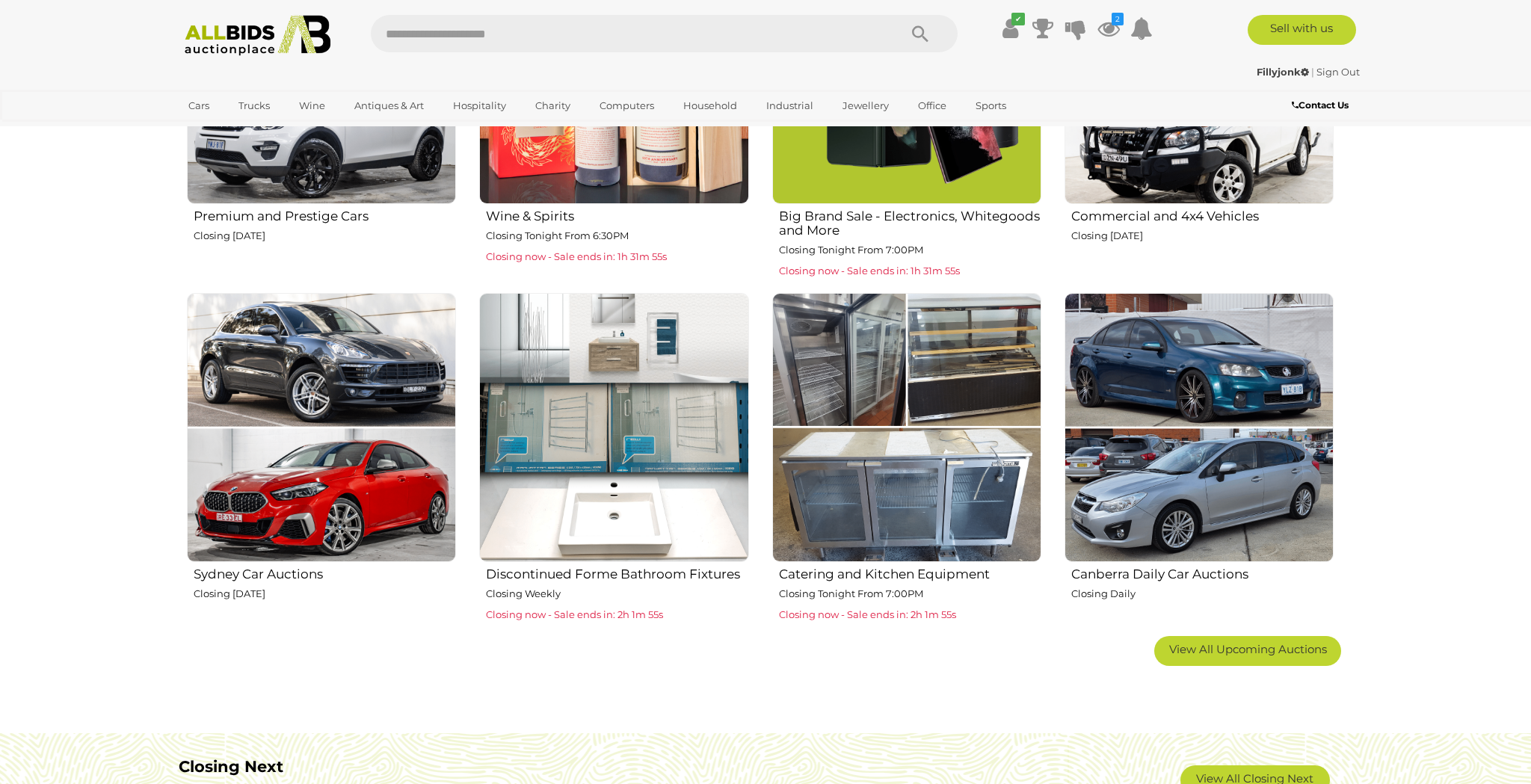
scroll to position [752, 0]
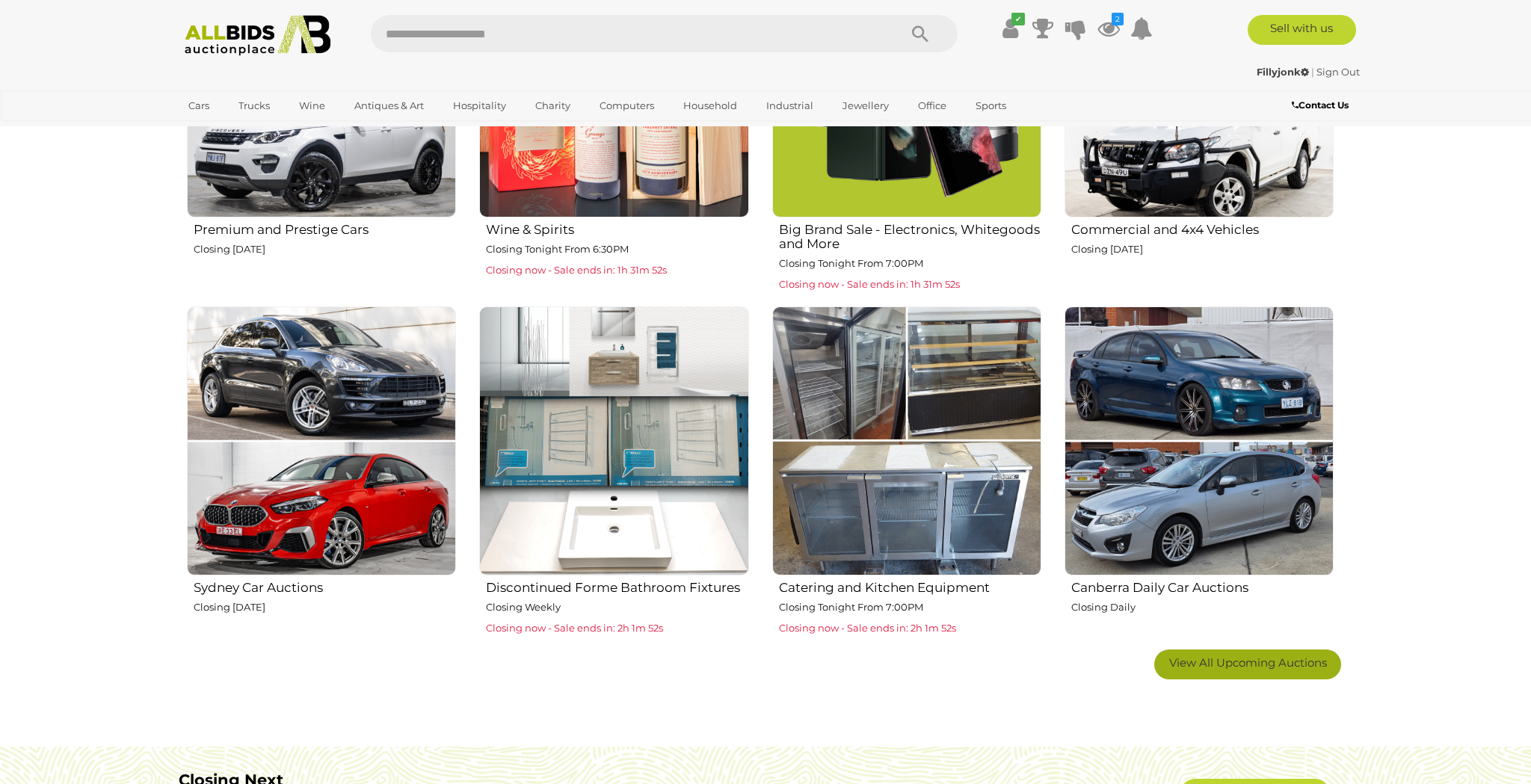
click at [1238, 659] on span "View All Upcoming Auctions" at bounding box center [1249, 663] width 158 height 14
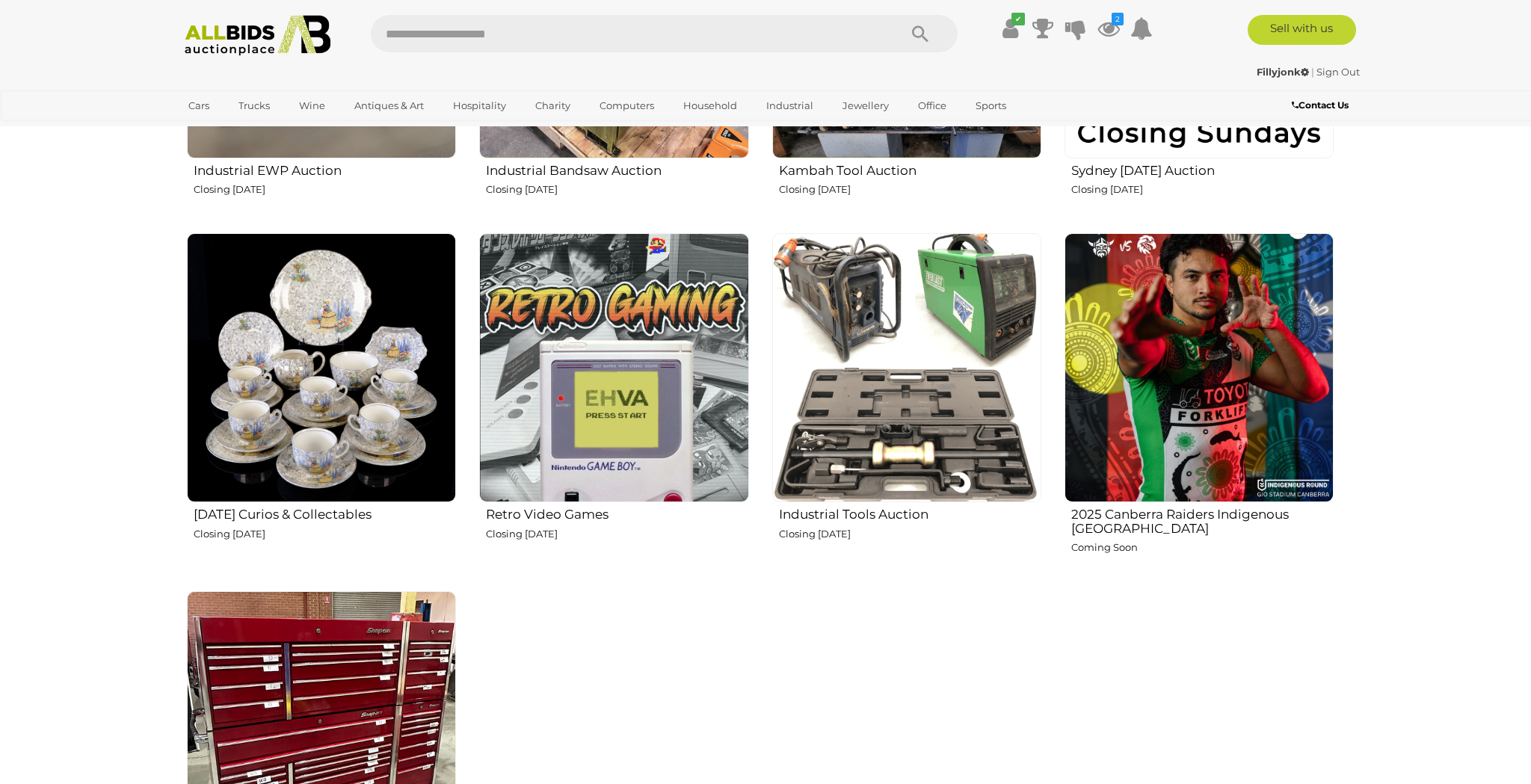
scroll to position [2550, 0]
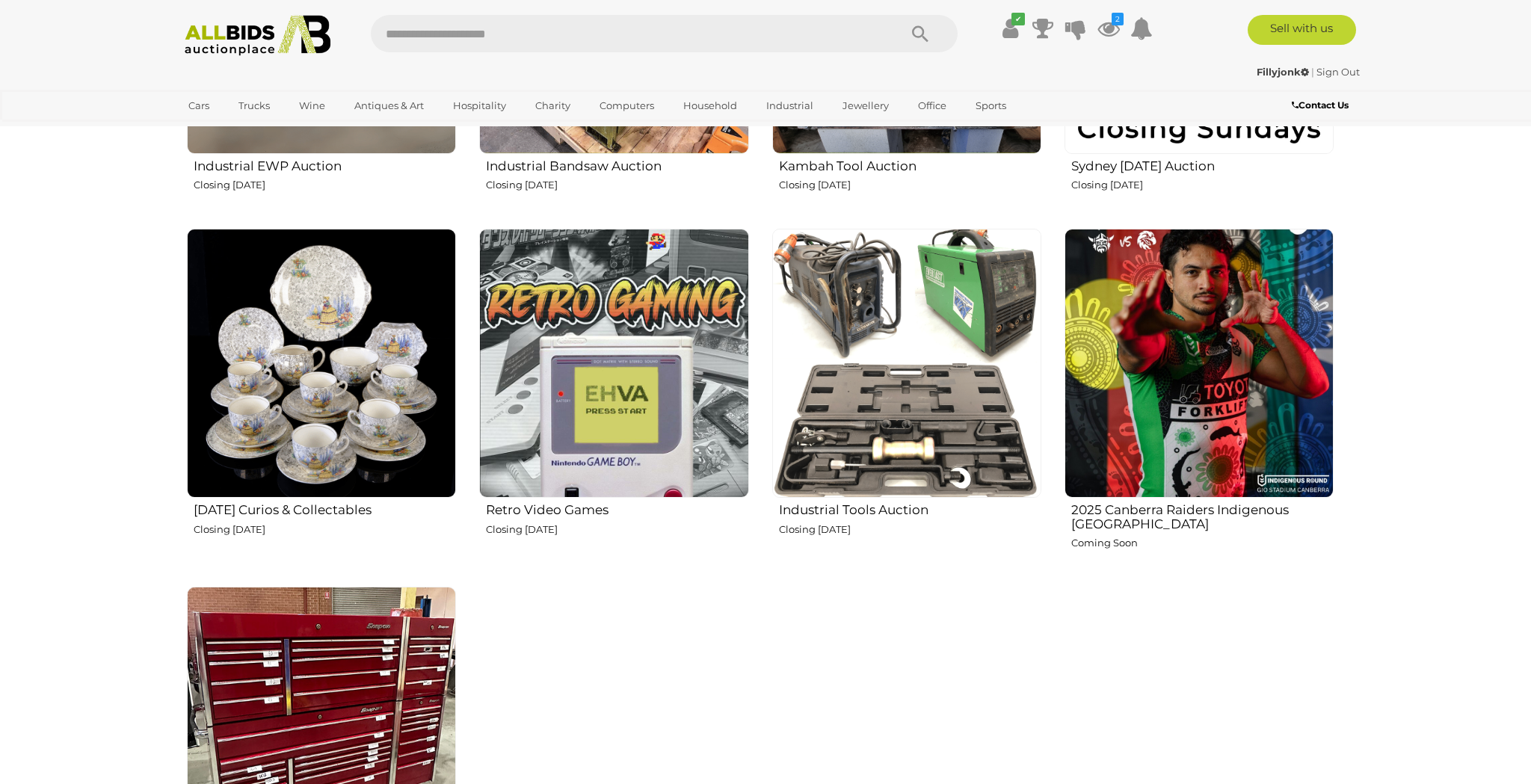
click at [298, 382] on img at bounding box center [321, 363] width 270 height 269
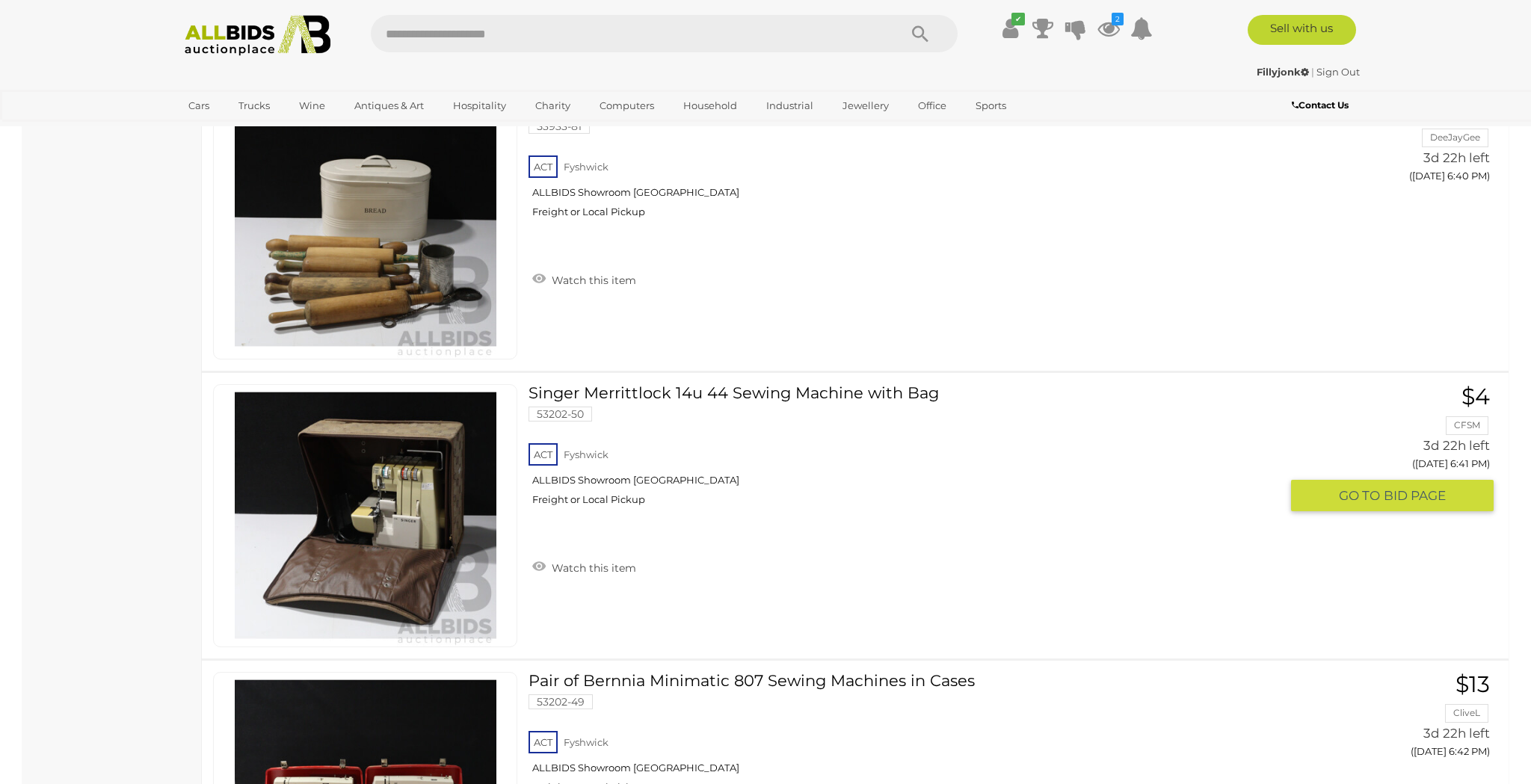
scroll to position [2709, 0]
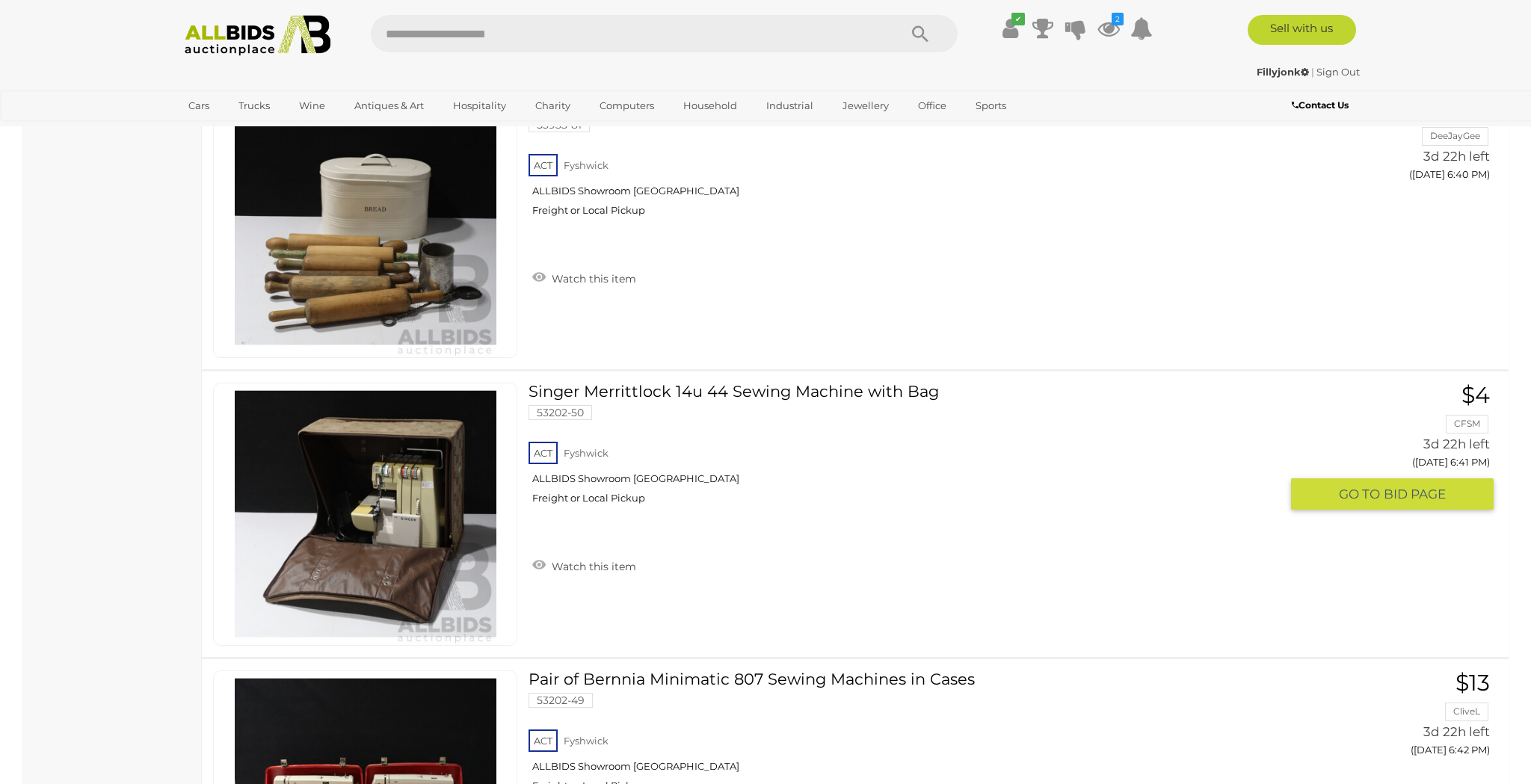
click at [404, 522] on img at bounding box center [365, 514] width 261 height 261
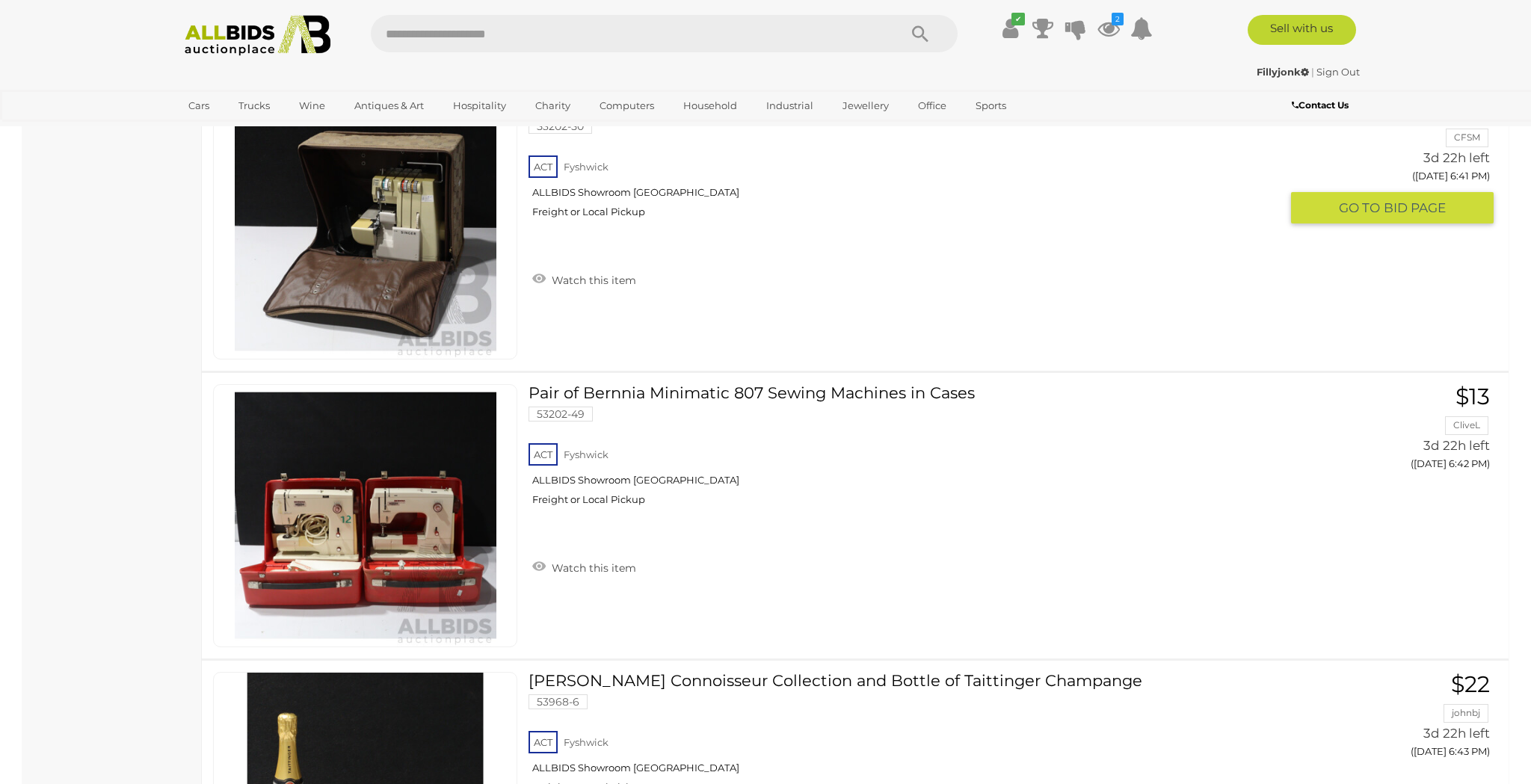
scroll to position [3004, 0]
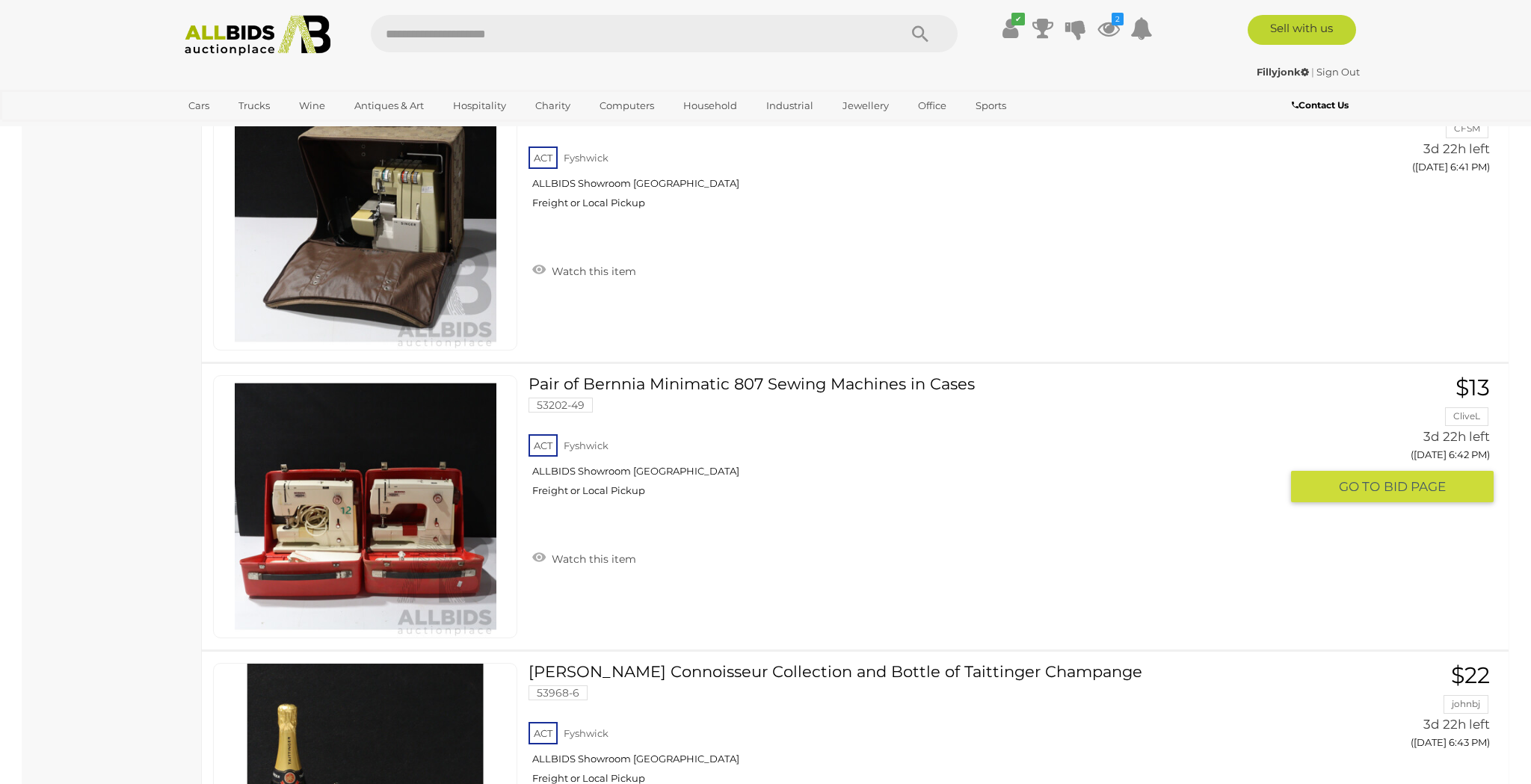
click at [333, 510] on img at bounding box center [365, 506] width 261 height 261
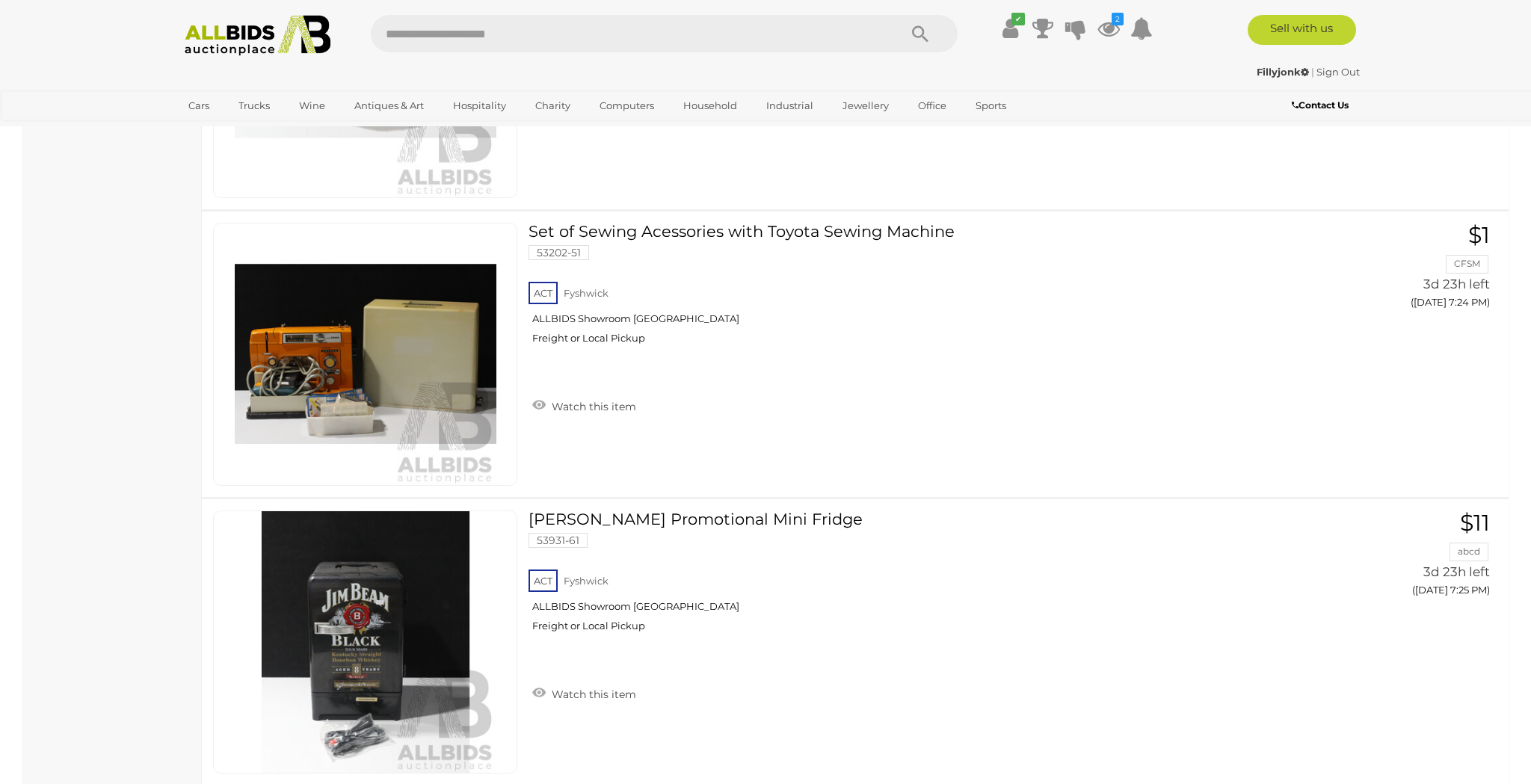
scroll to position [13211, 0]
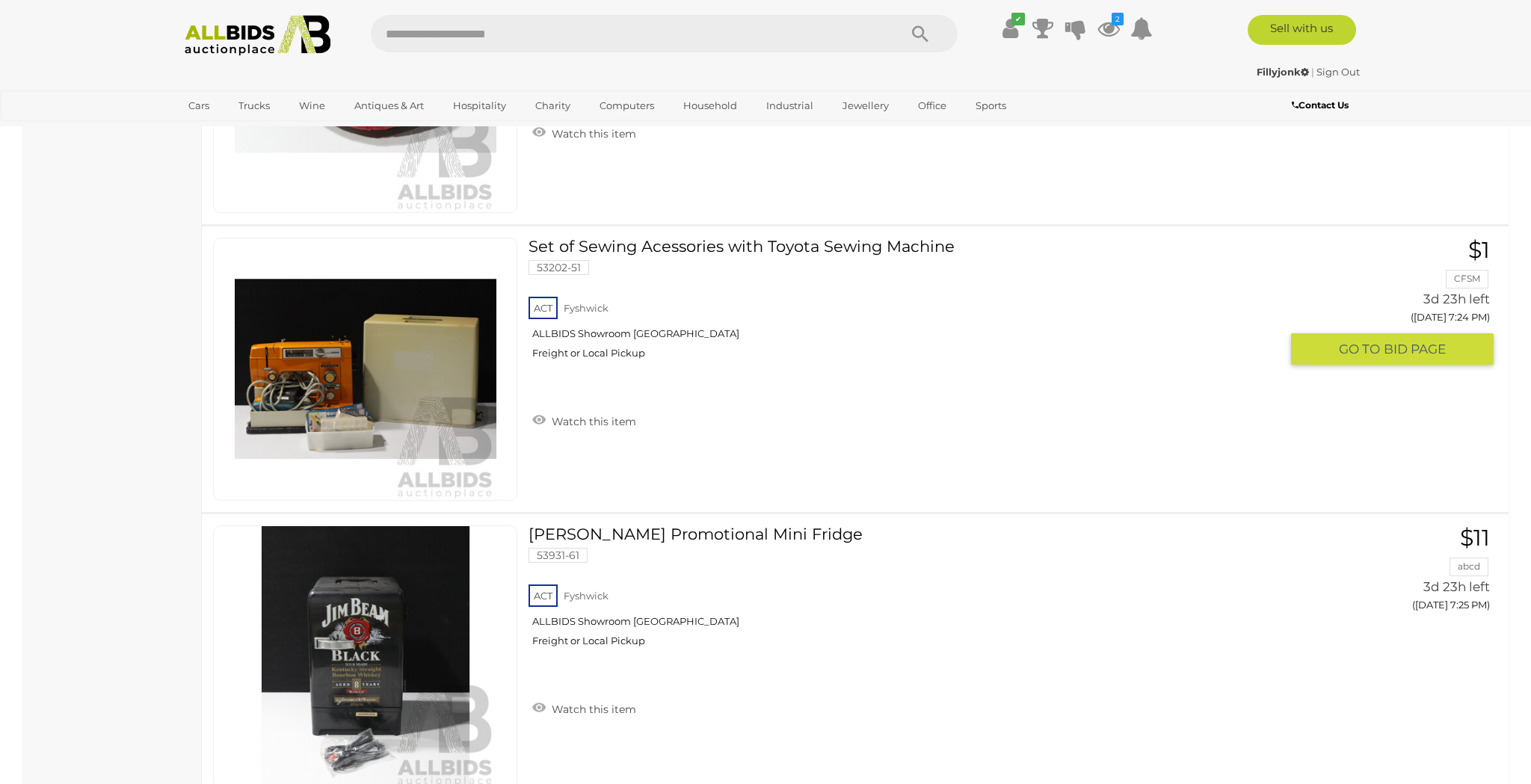
click at [304, 370] on img at bounding box center [365, 368] width 261 height 261
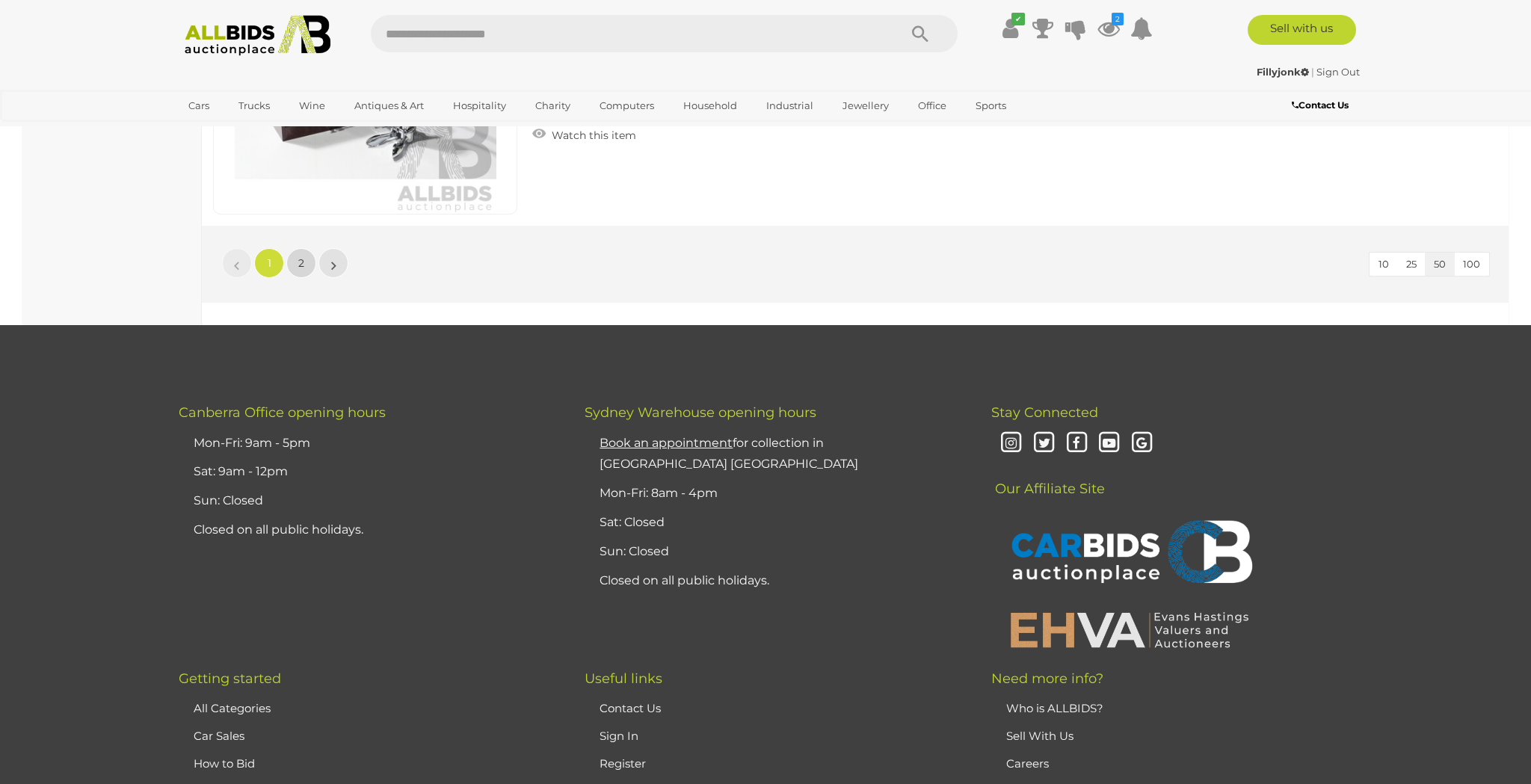
click at [299, 265] on span "2" at bounding box center [301, 263] width 6 height 14
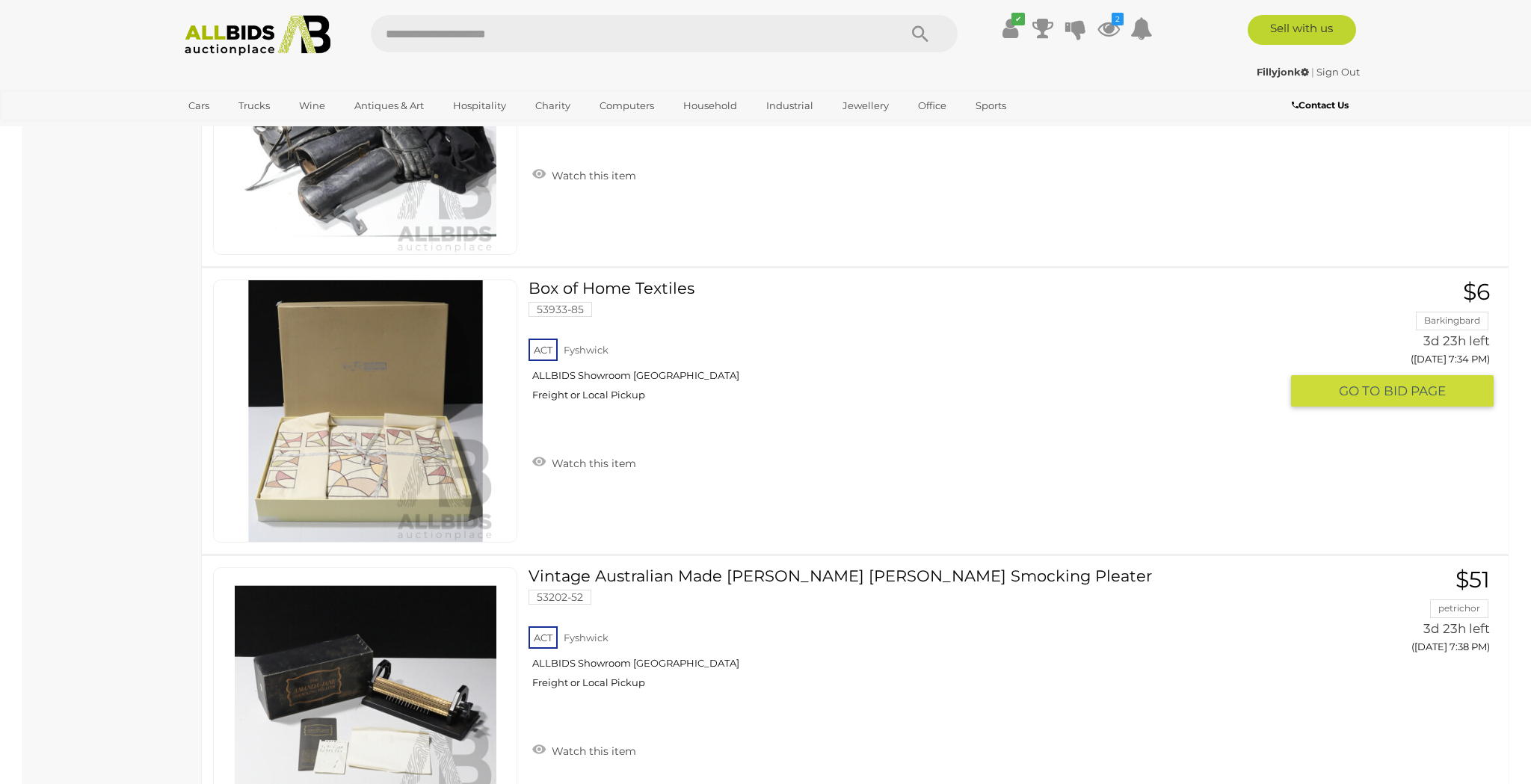
scroll to position [802, 0]
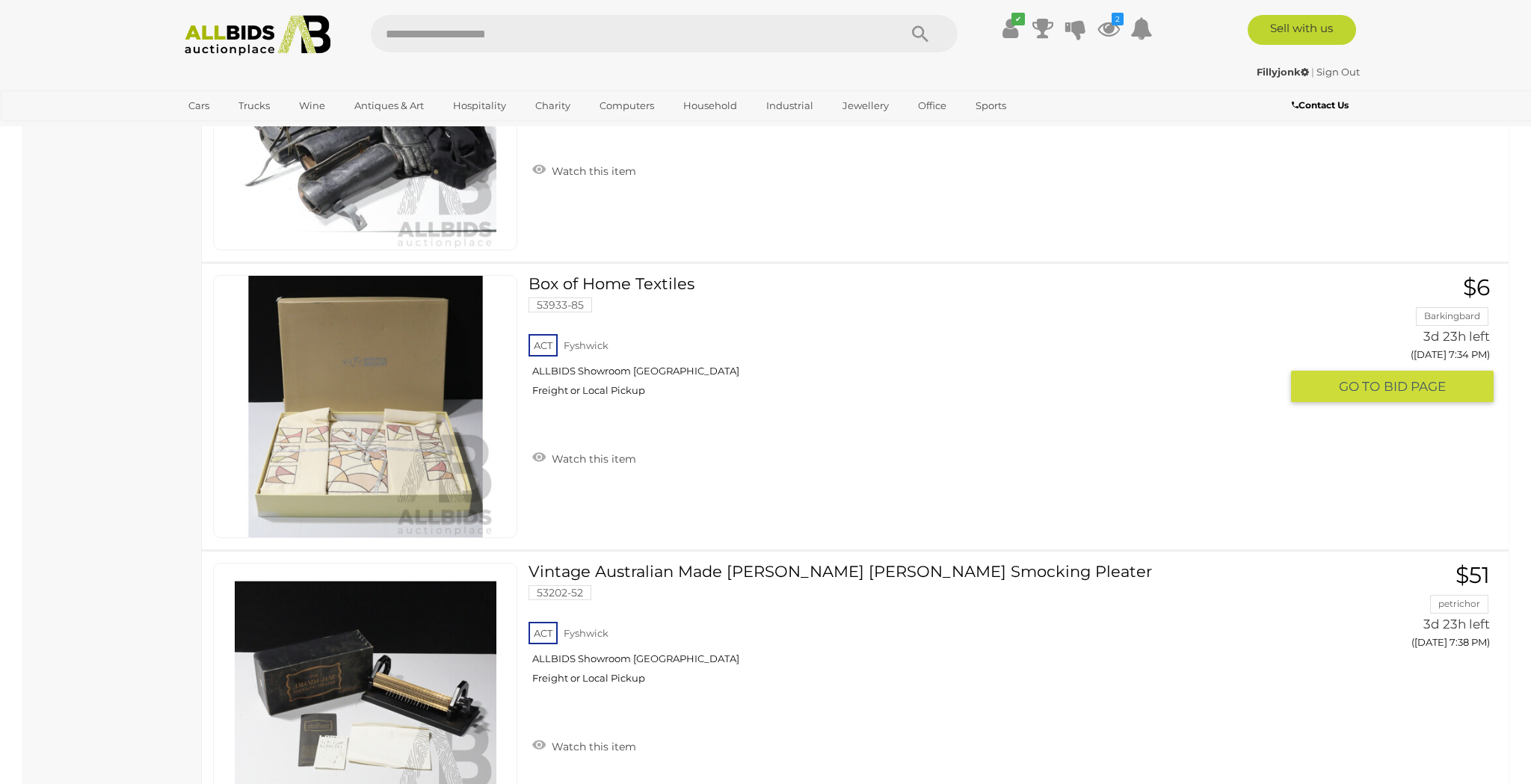
click at [381, 449] on img at bounding box center [365, 406] width 261 height 261
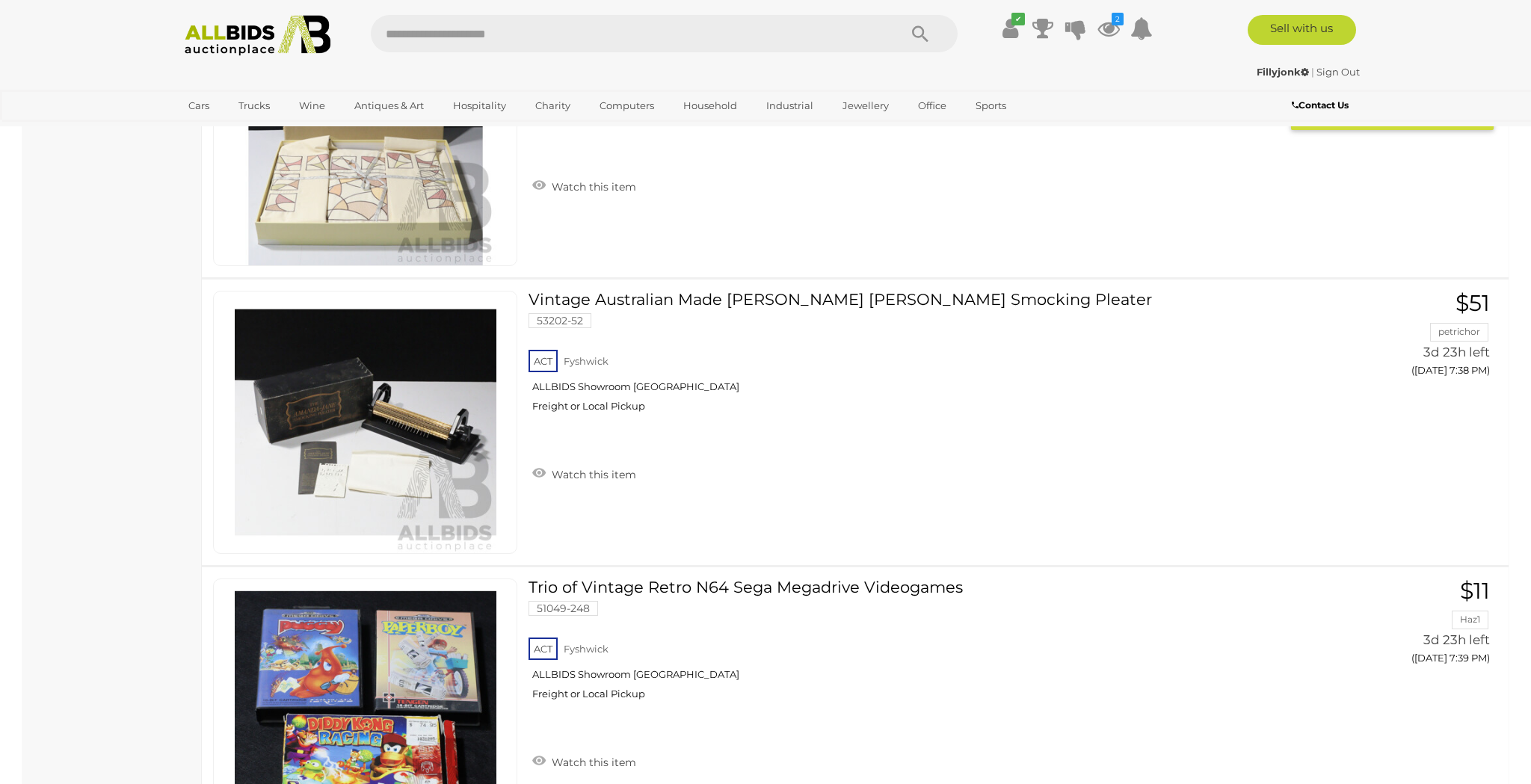
scroll to position [1079, 0]
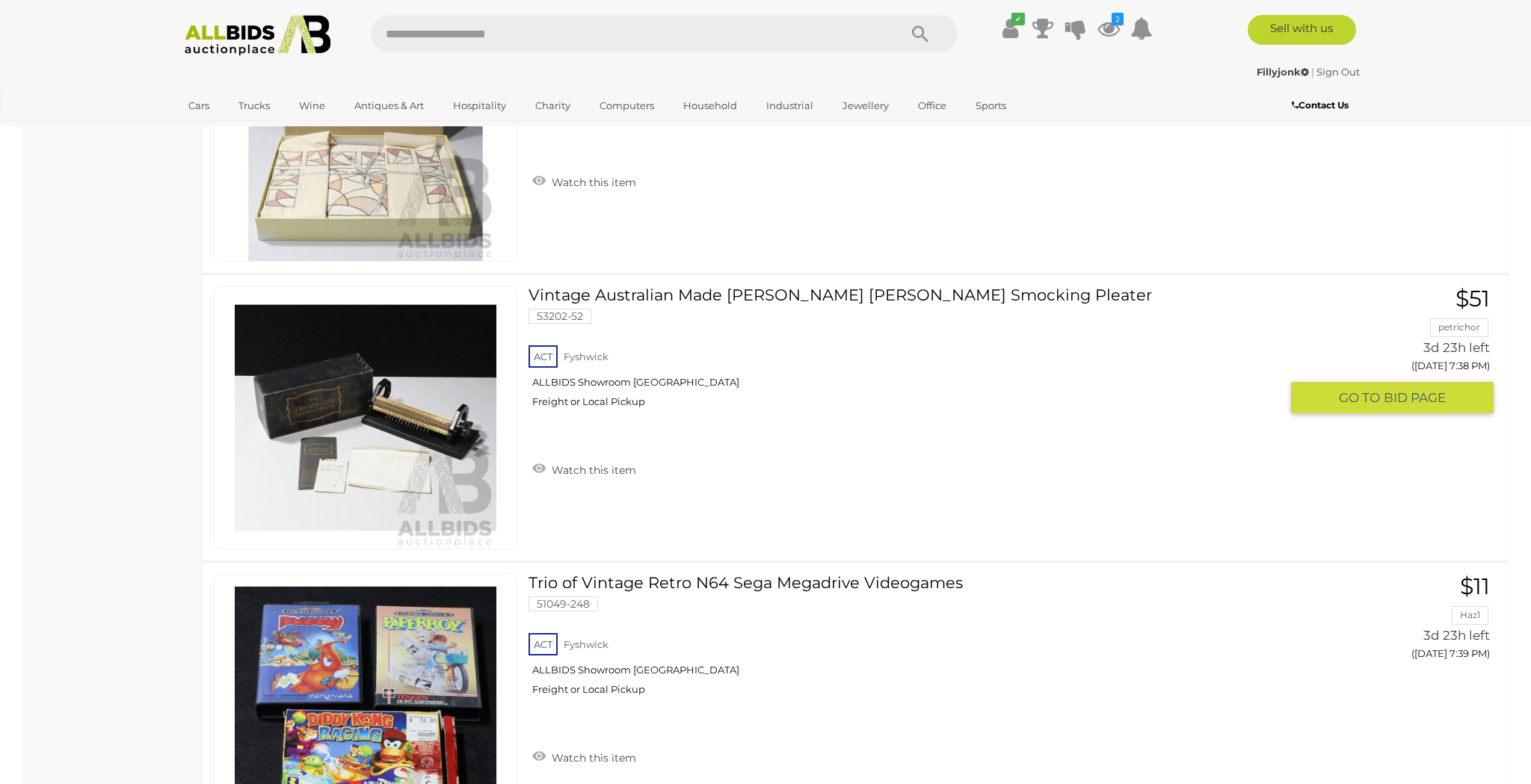
click at [359, 477] on img at bounding box center [365, 417] width 261 height 261
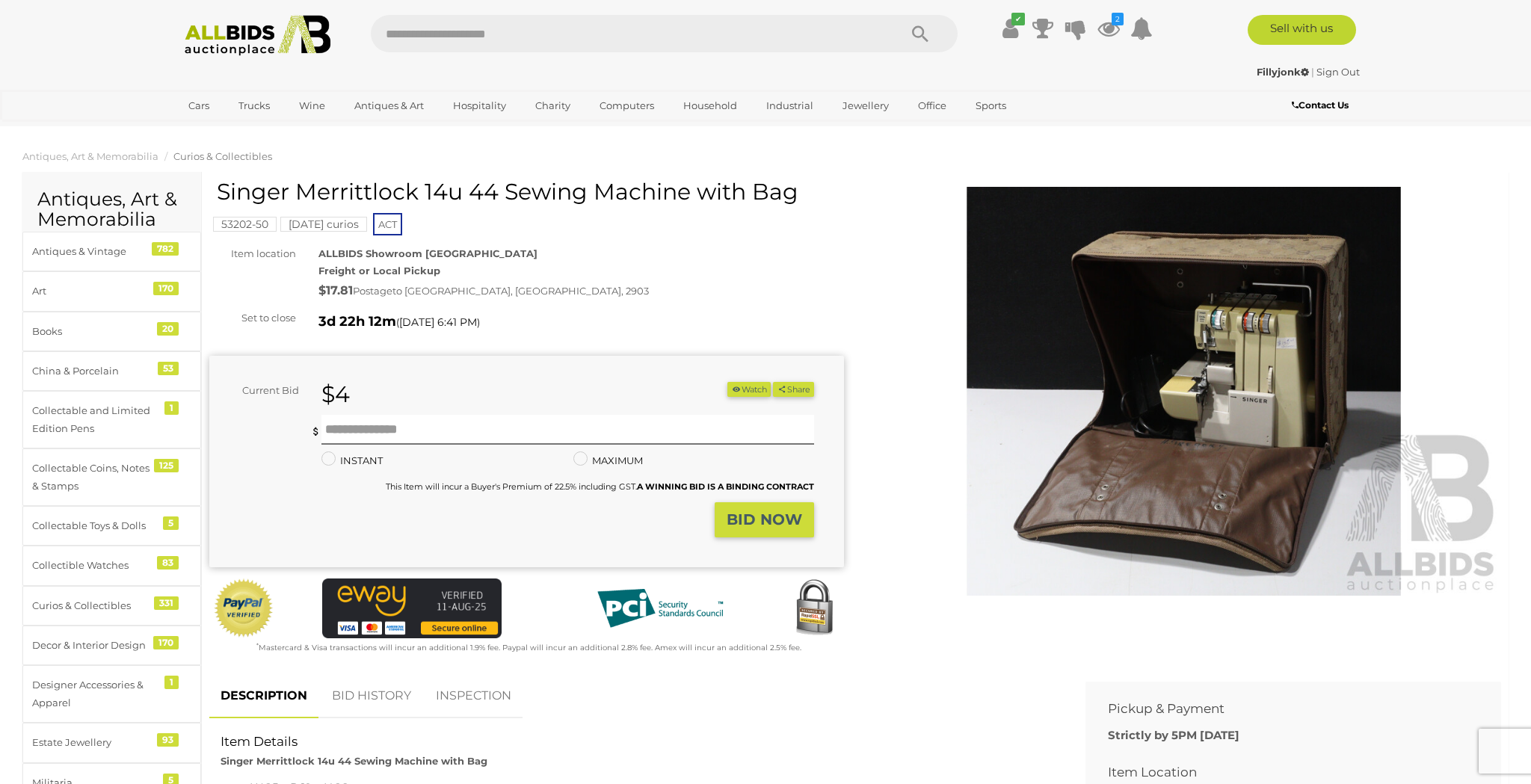
scroll to position [2, 0]
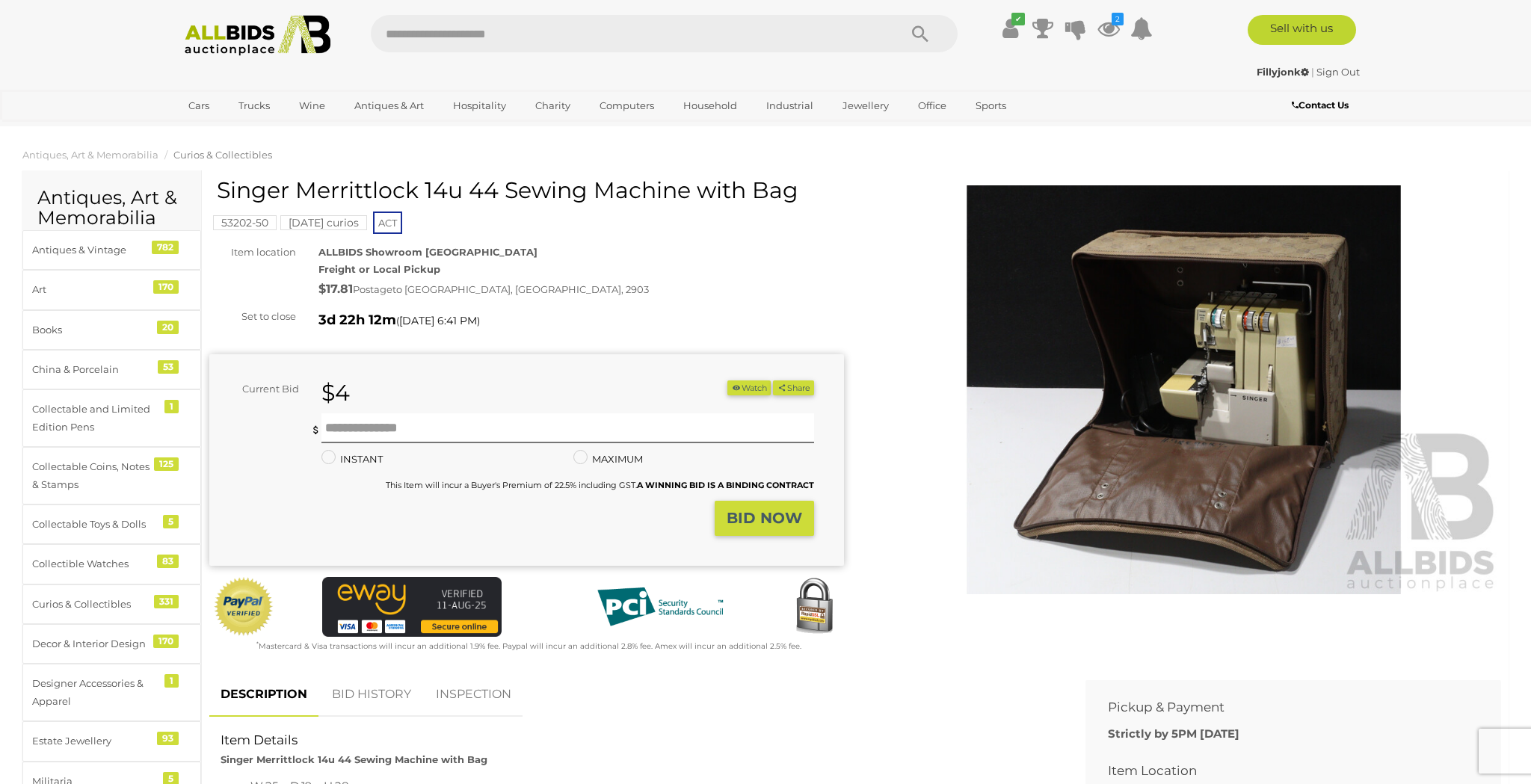
click at [1170, 426] on img at bounding box center [1183, 389] width 635 height 408
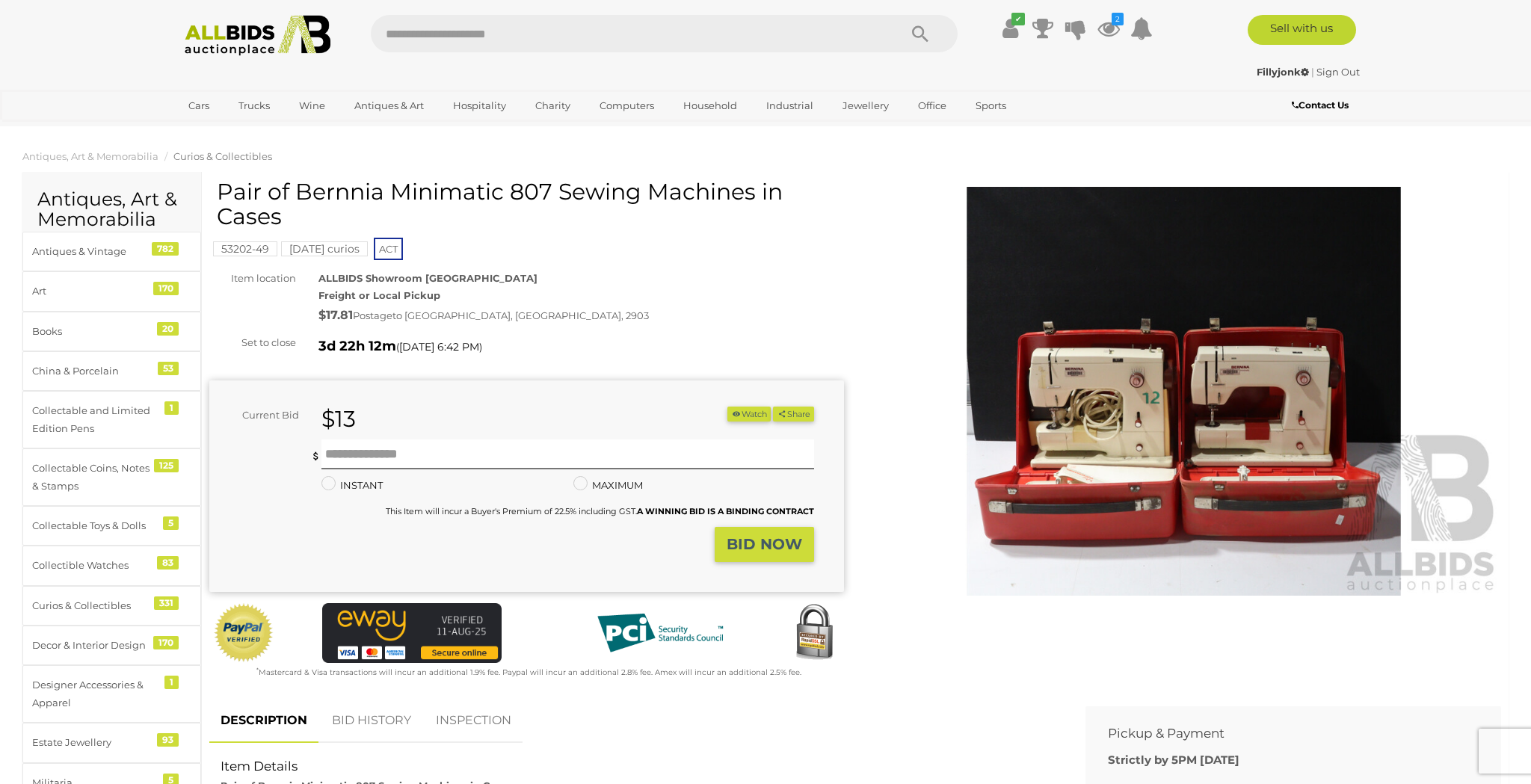
click at [1138, 457] on img at bounding box center [1183, 391] width 635 height 408
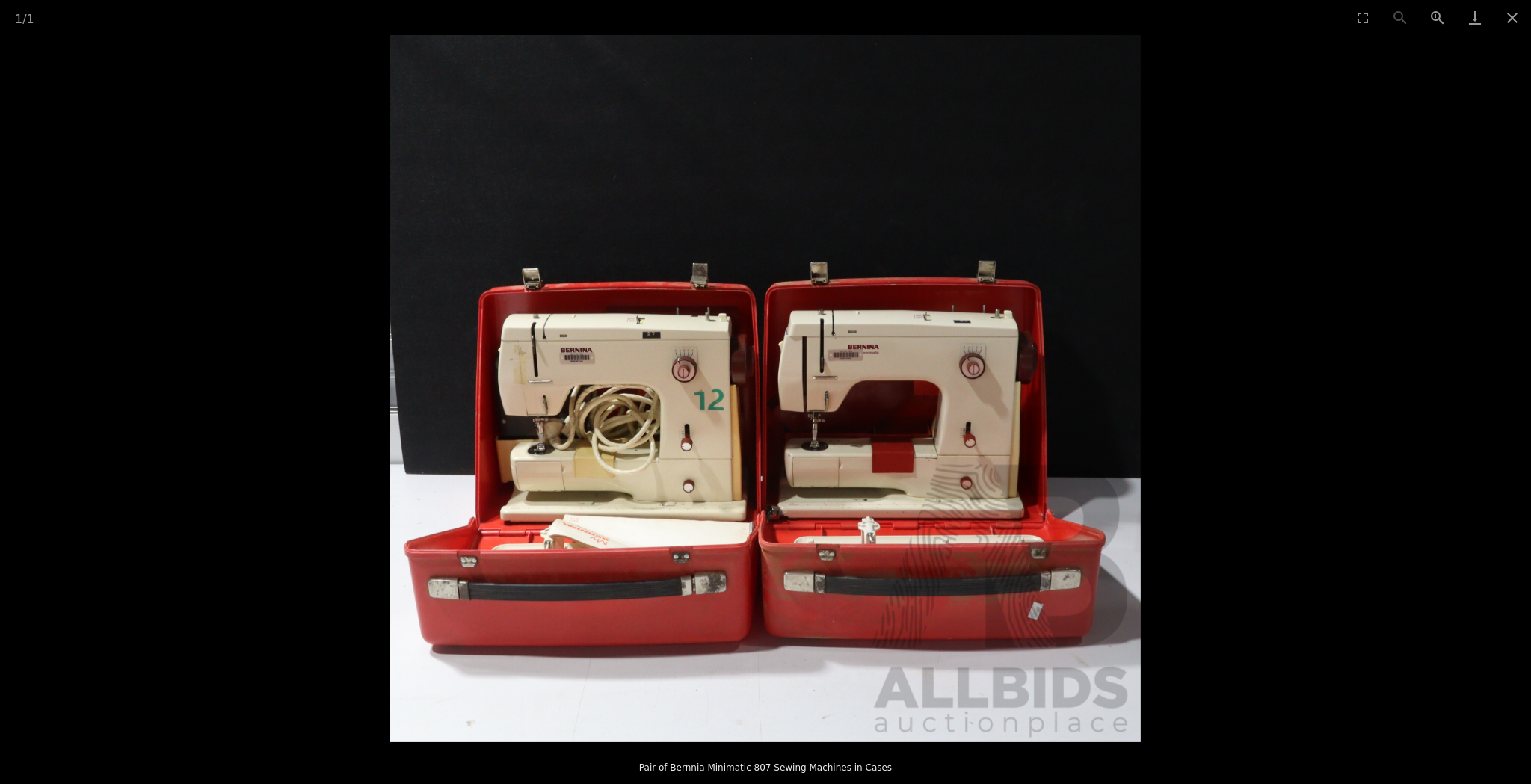
scroll to position [55, 0]
click at [933, 500] on img at bounding box center [765, 388] width 751 height 707
click at [1514, 16] on button "Close gallery" at bounding box center [1512, 18] width 37 height 35
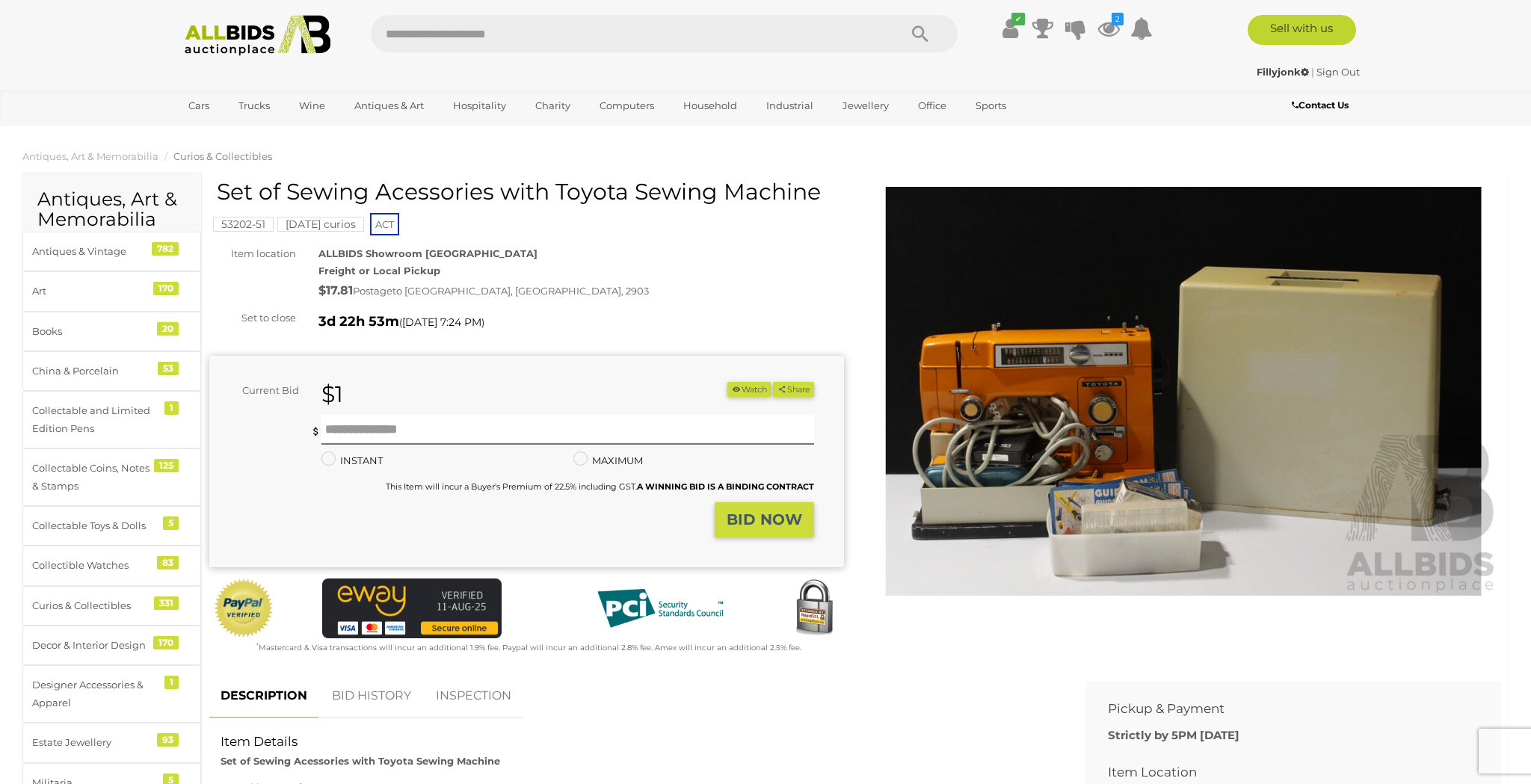
click at [1097, 433] on img at bounding box center [1183, 391] width 635 height 408
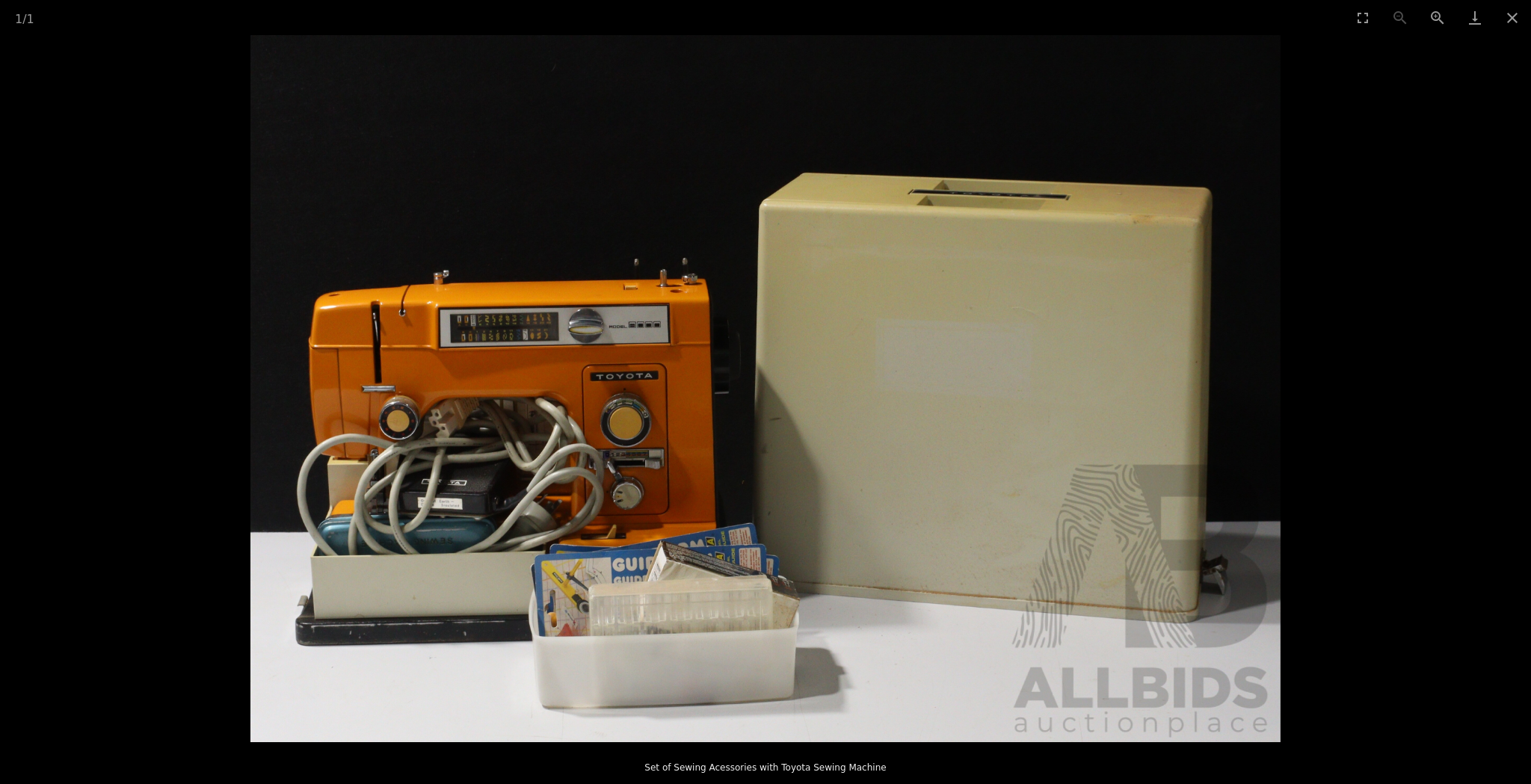
scroll to position [31, 0]
click at [1519, 18] on button "Close gallery" at bounding box center [1512, 18] width 37 height 35
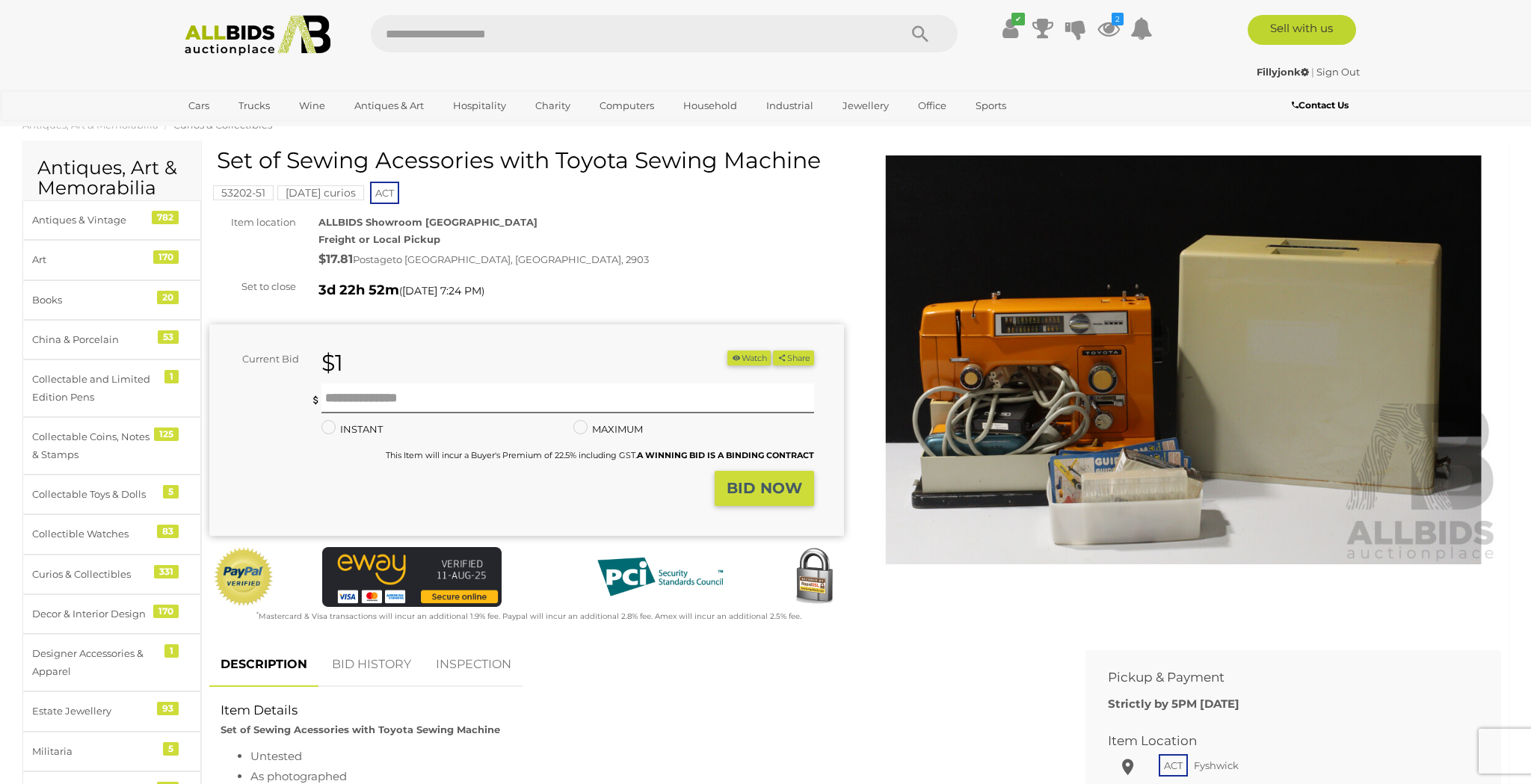
scroll to position [0, 0]
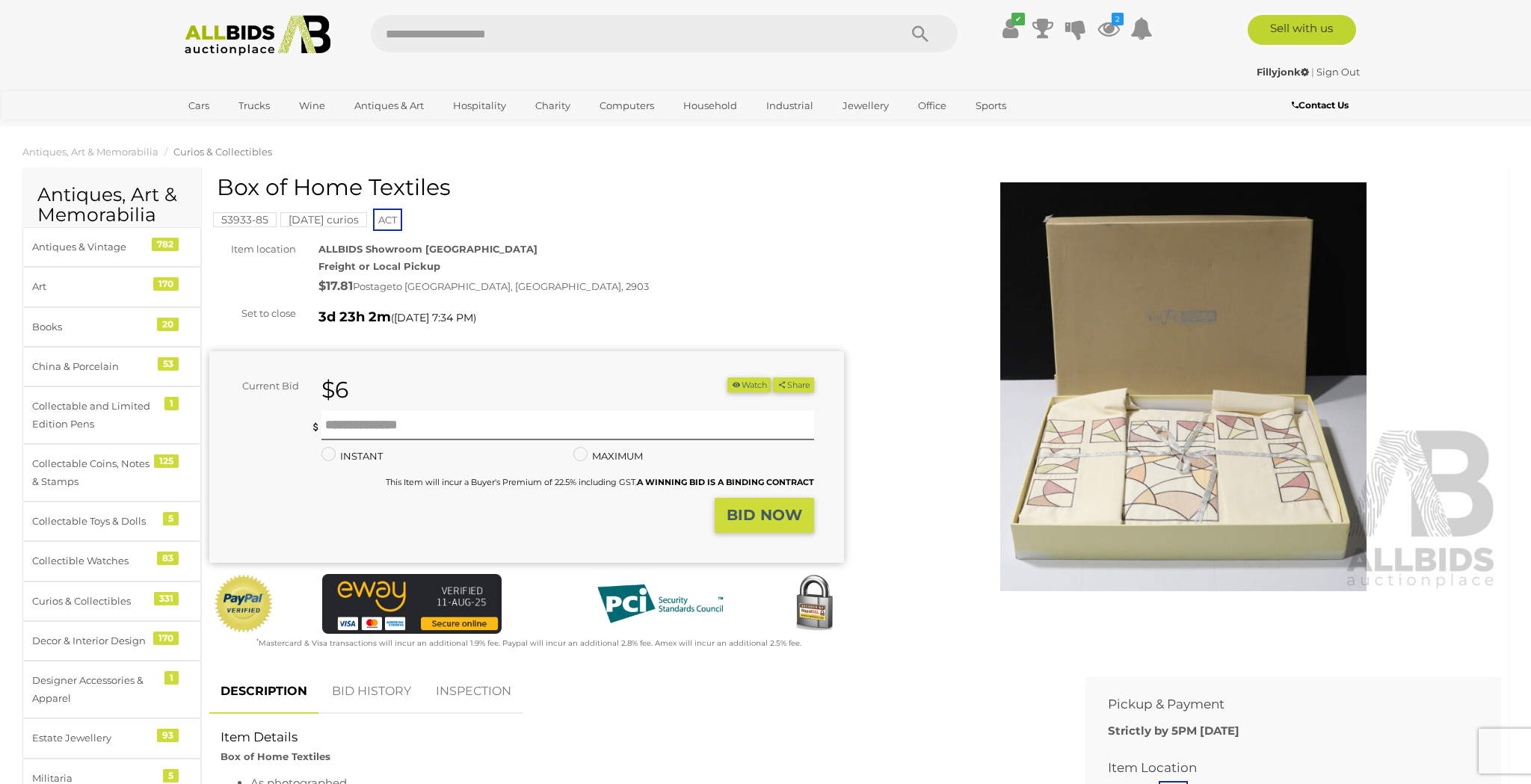
click at [1163, 429] on img at bounding box center [1183, 387] width 635 height 408
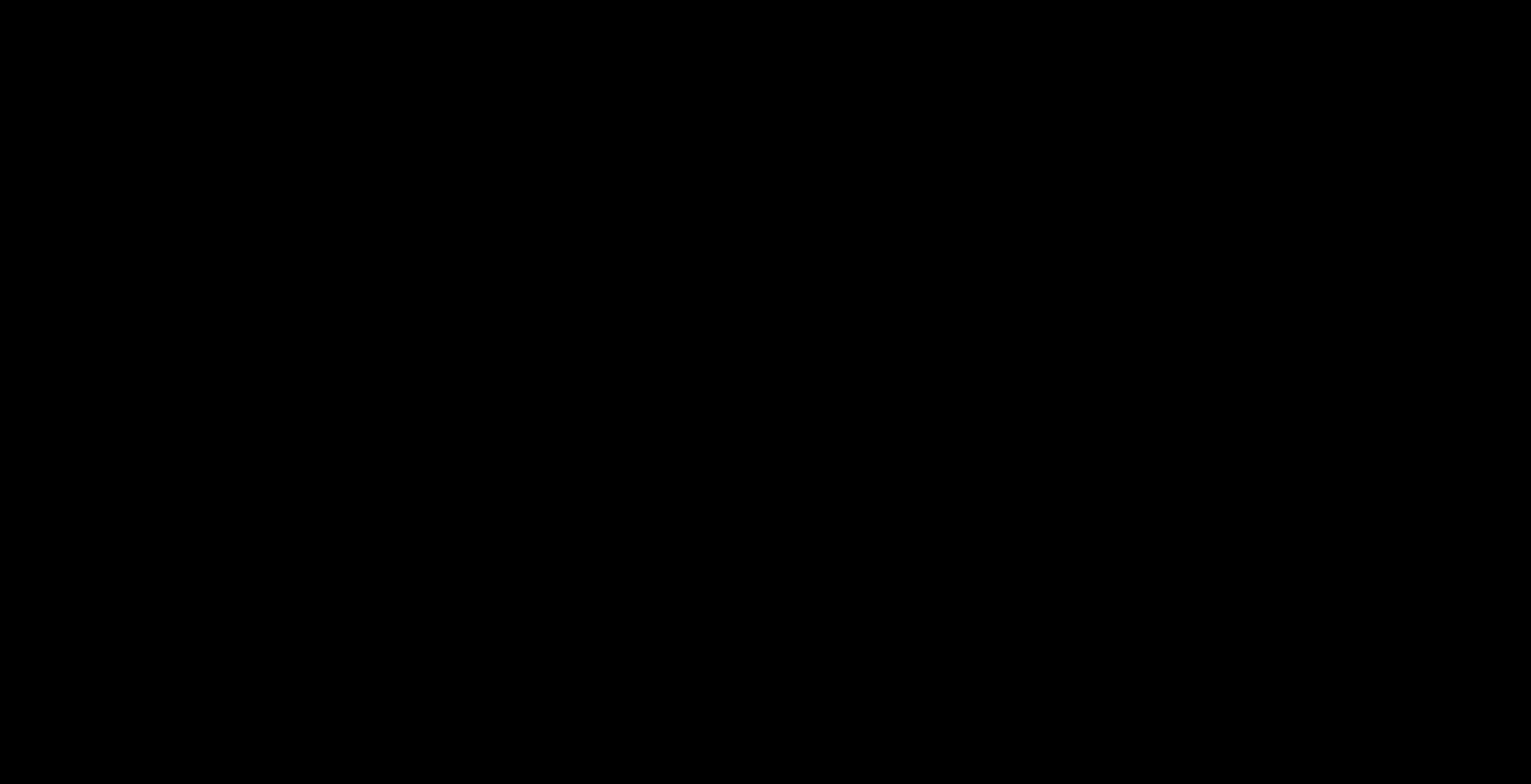
scroll to position [13, 0]
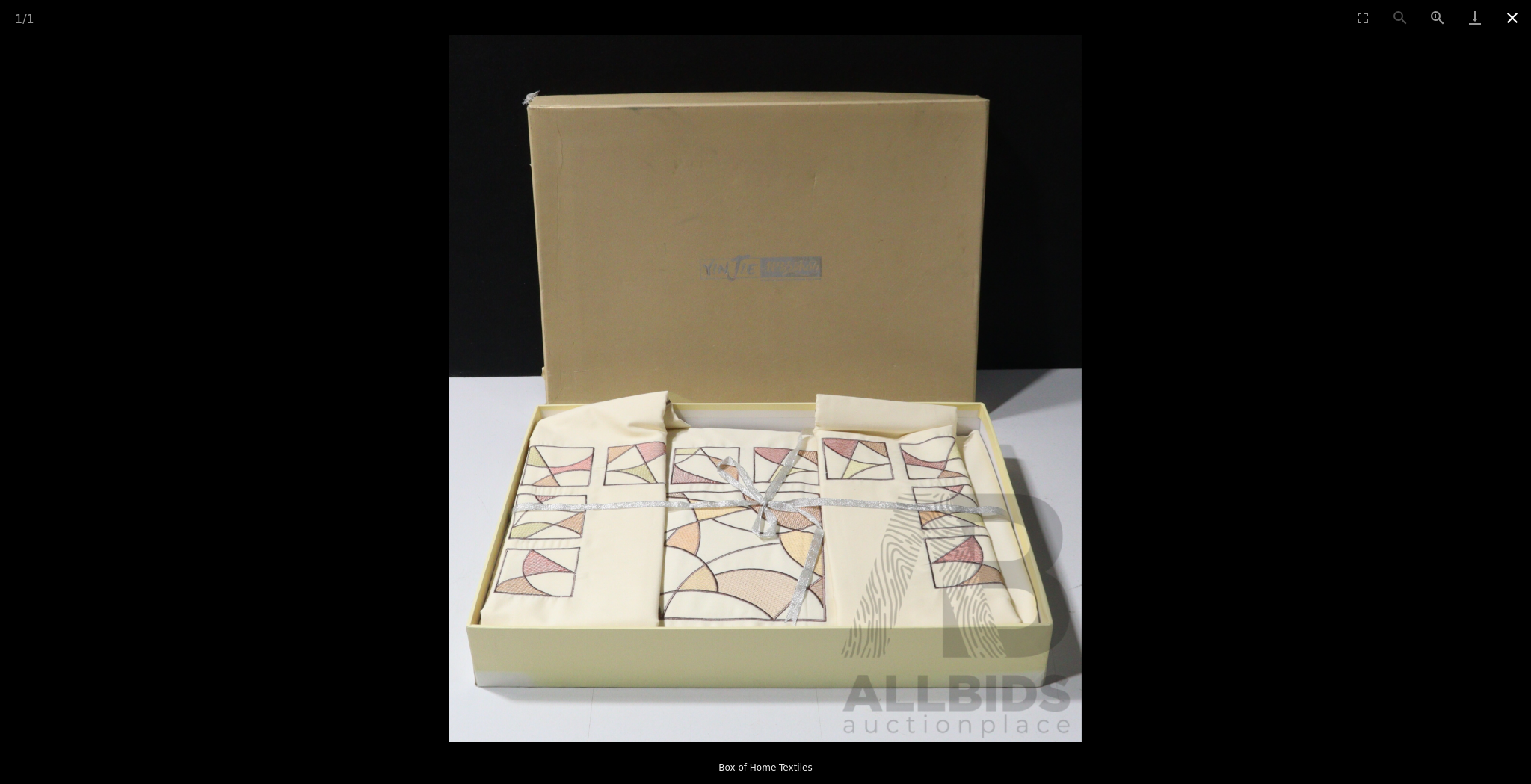
scroll to position [6, 1]
click at [1508, 16] on button "Close gallery" at bounding box center [1512, 18] width 37 height 35
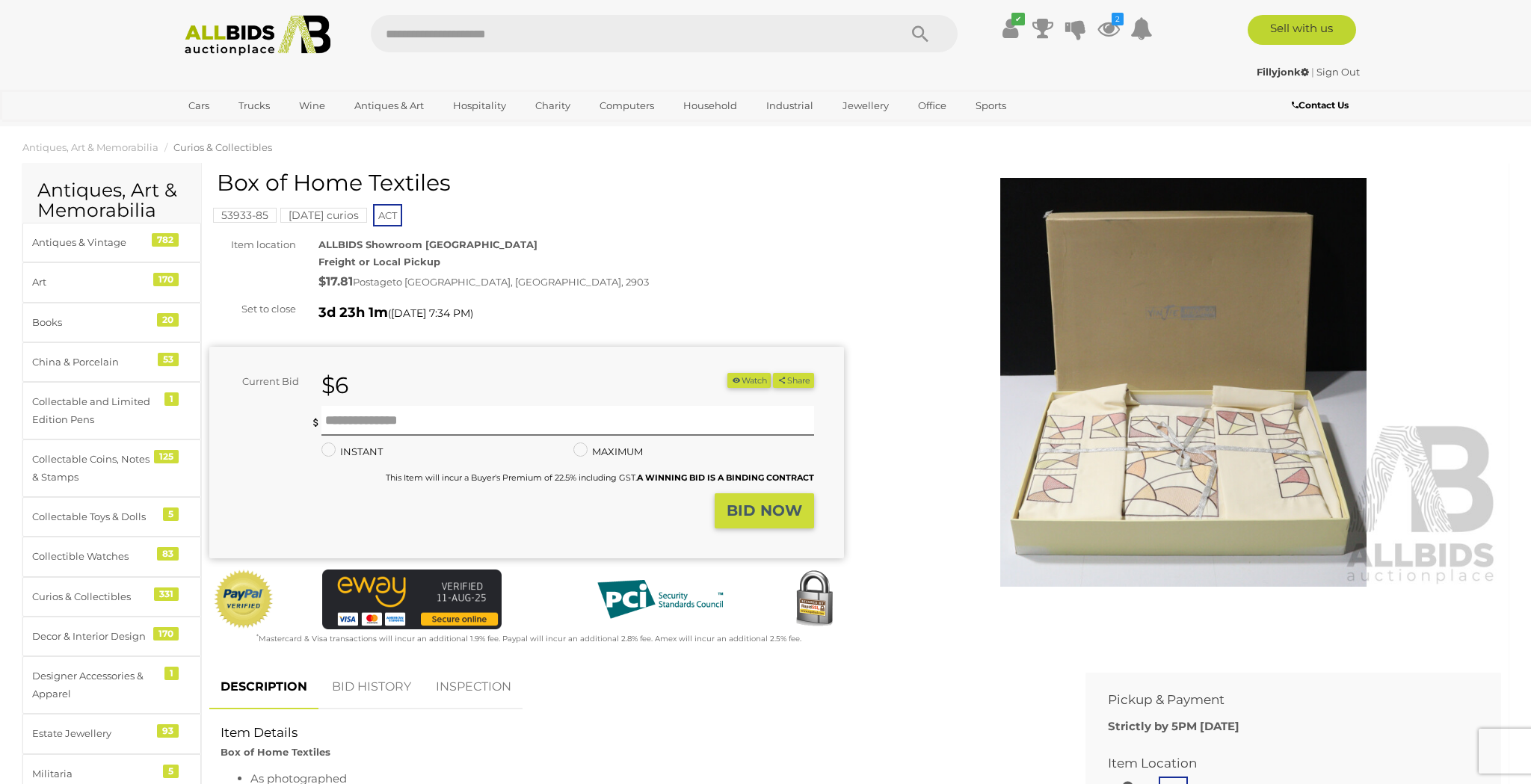
click at [1186, 437] on img at bounding box center [1183, 382] width 635 height 408
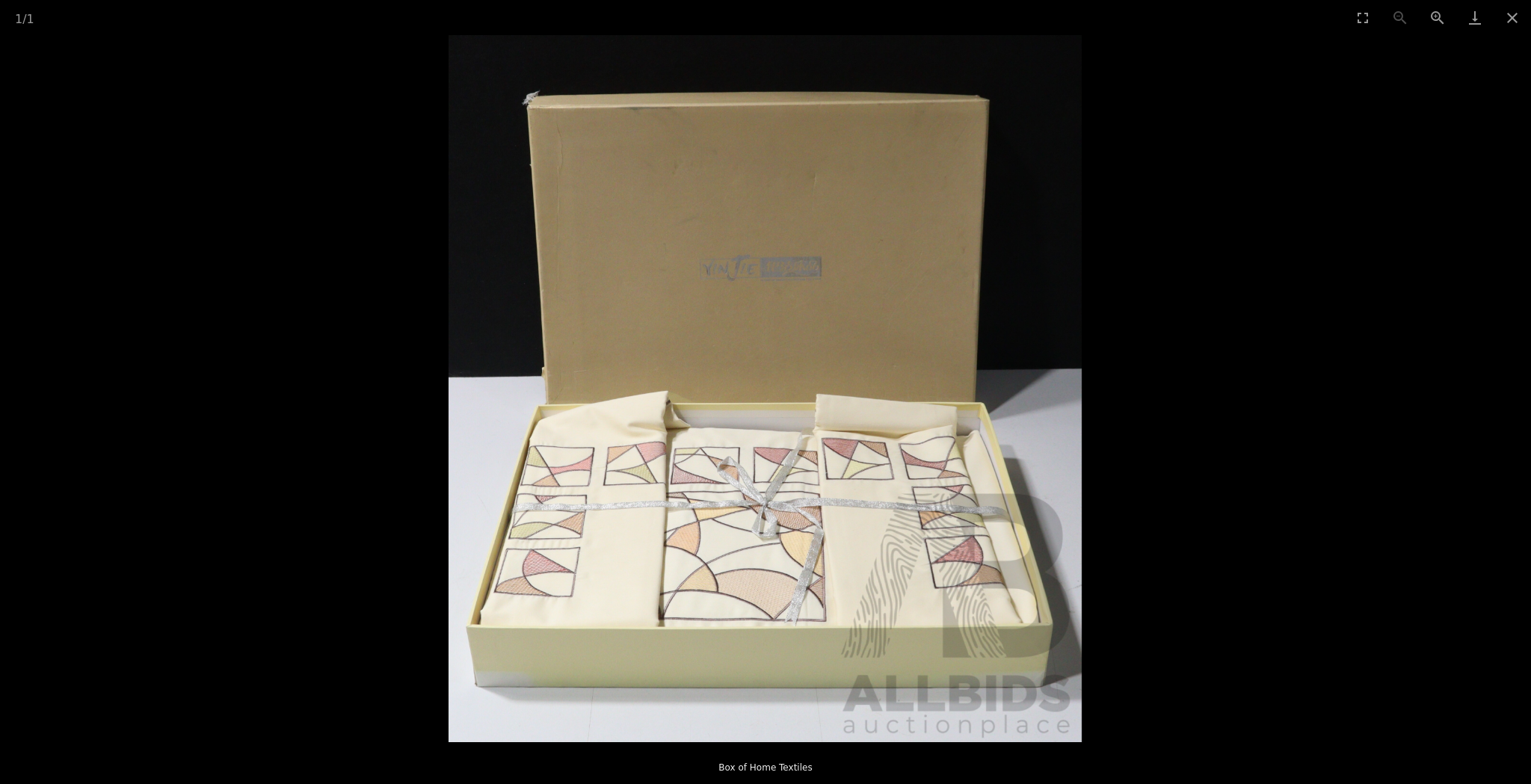
click at [846, 490] on img at bounding box center [765, 388] width 633 height 707
click at [1430, 18] on button "Zoom in" at bounding box center [1438, 18] width 37 height 35
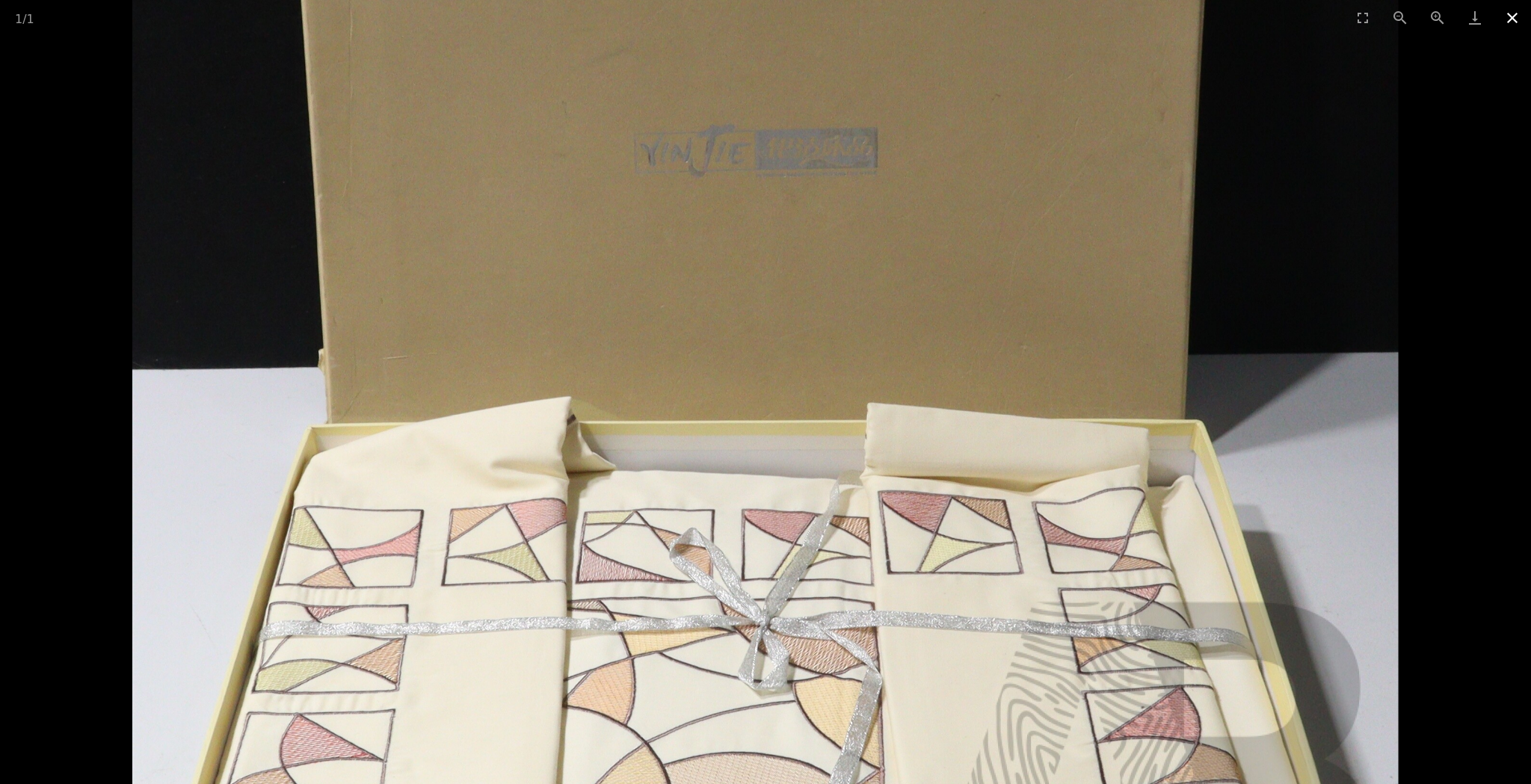
scroll to position [367, 1]
click at [1512, 17] on button "Close gallery" at bounding box center [1512, 18] width 37 height 35
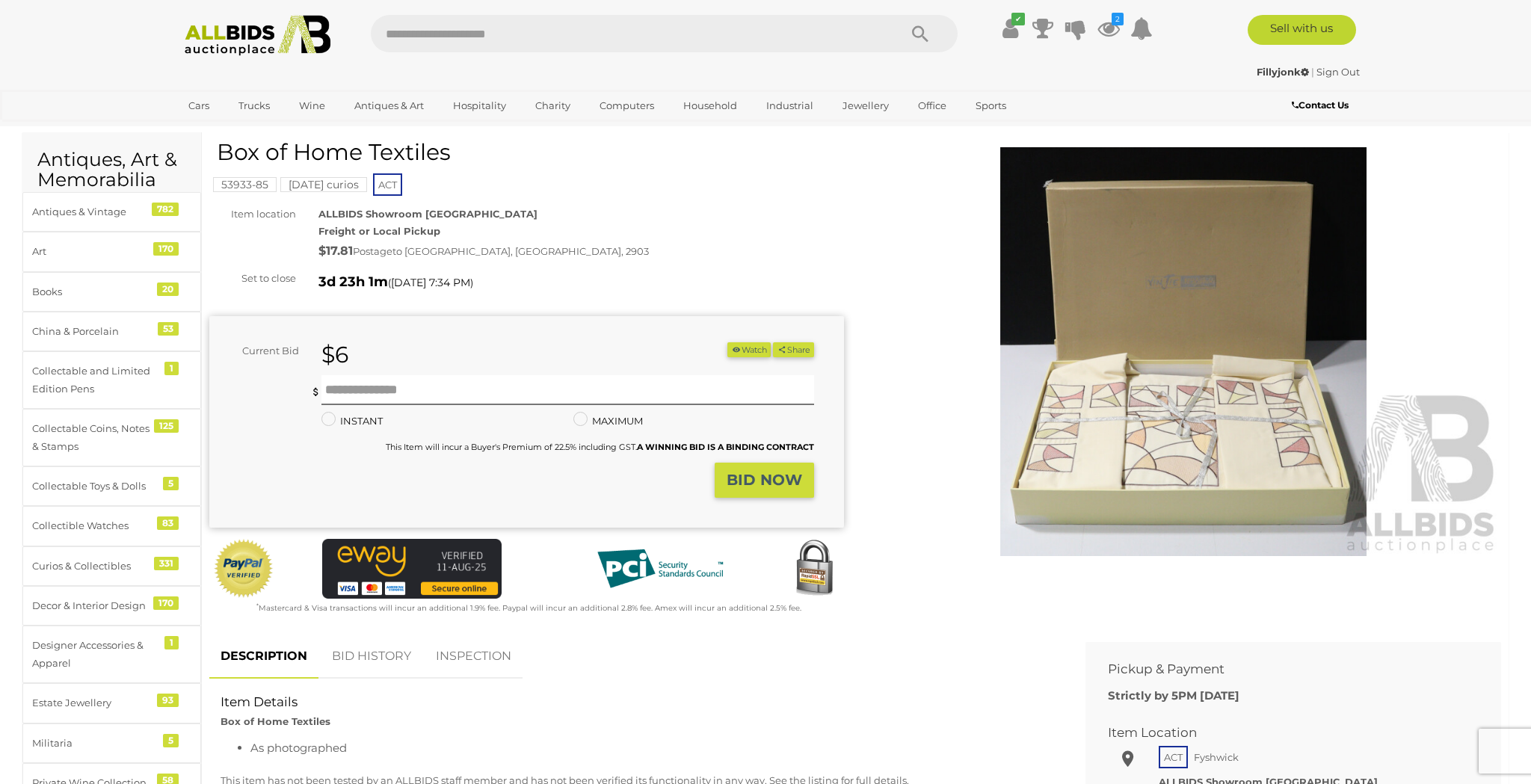
scroll to position [43, 0]
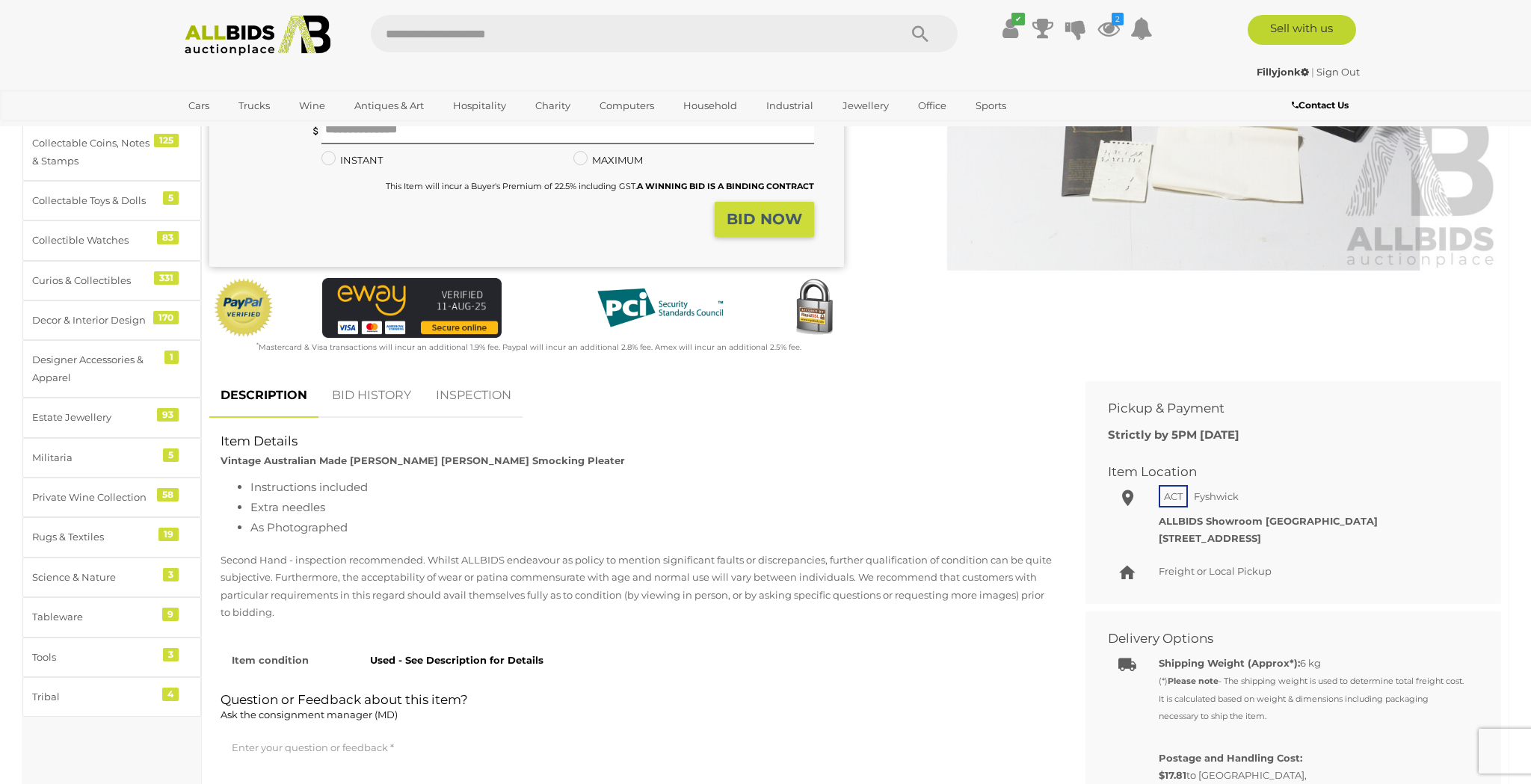
scroll to position [347, 0]
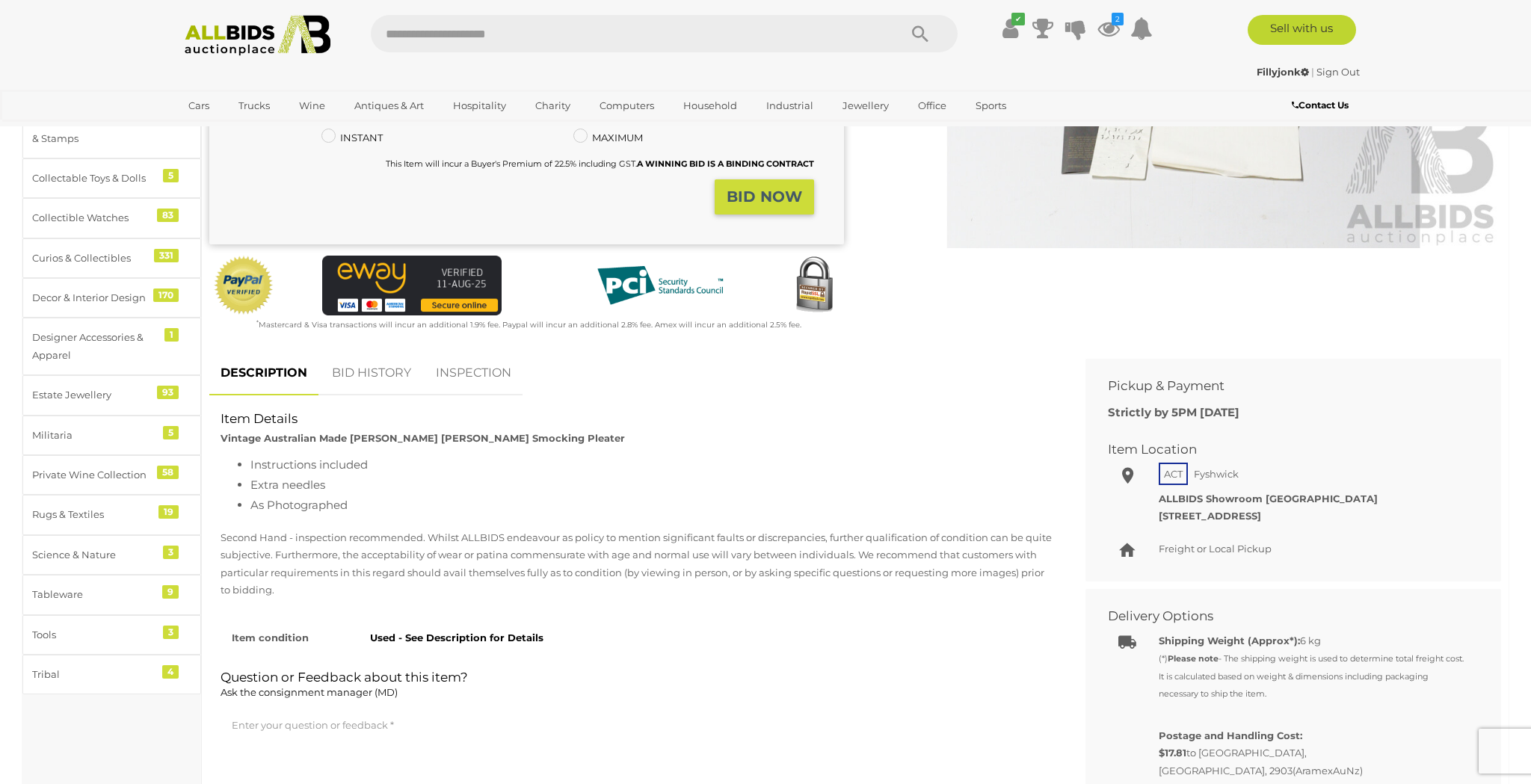
click at [372, 374] on link "BID HISTORY" at bounding box center [372, 373] width 101 height 44
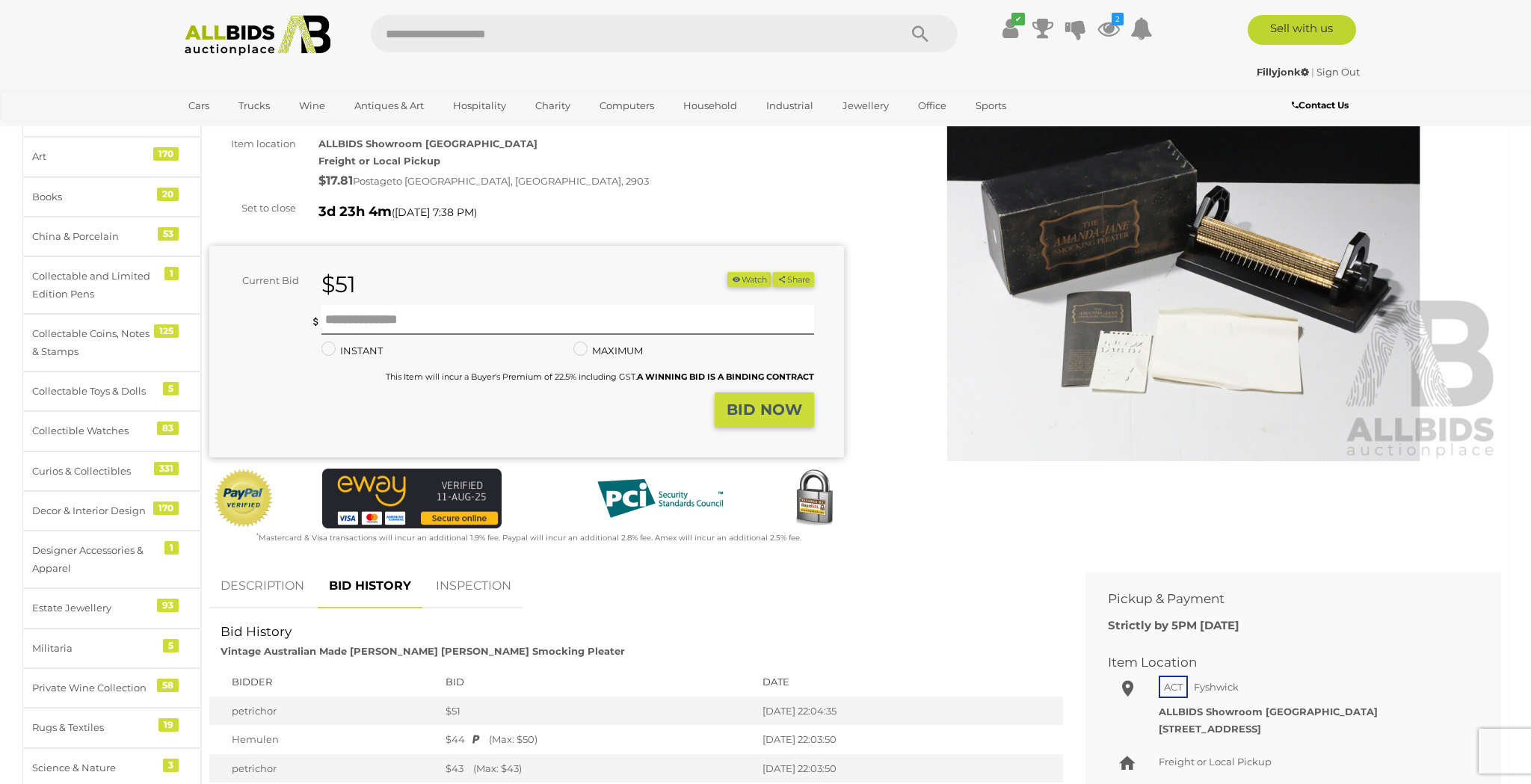
scroll to position [137, 0]
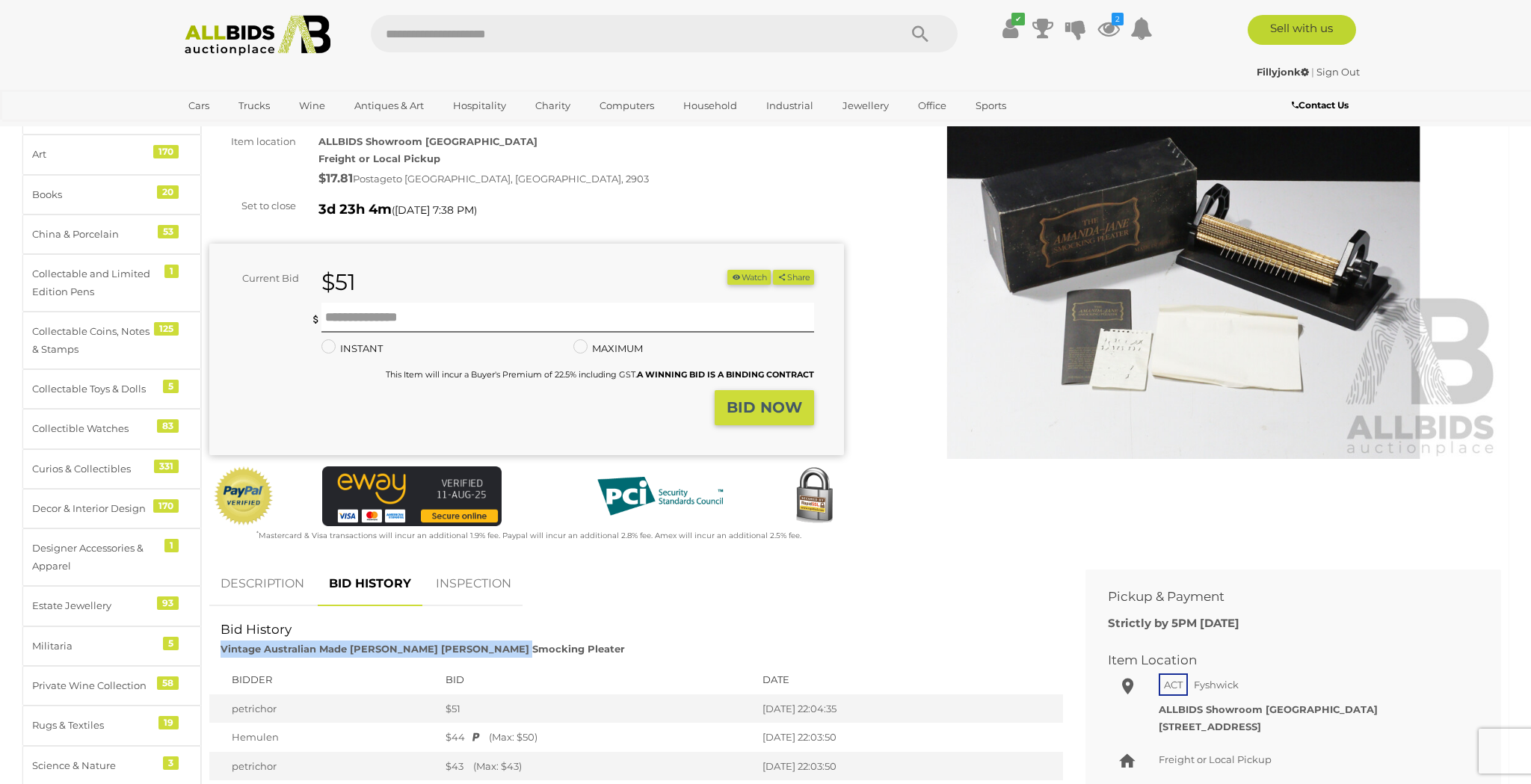
drag, startPoint x: 220, startPoint y: 640, endPoint x: 508, endPoint y: 638, distance: 288.0
click at [512, 638] on div "Bid History Vintage Australian Made [PERSON_NAME] [PERSON_NAME] Smocking Pleater" at bounding box center [636, 639] width 854 height 37
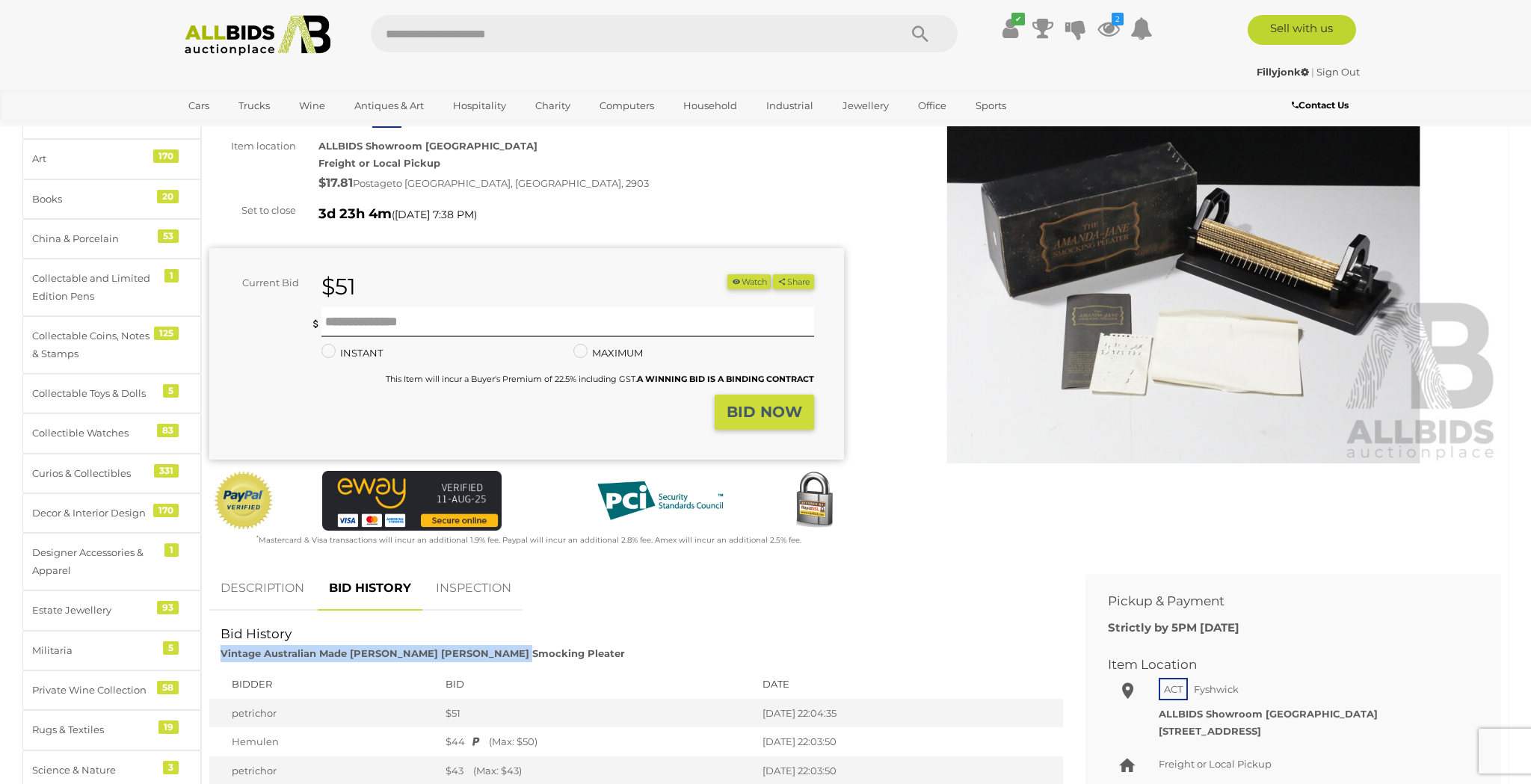
copy strong "Vintage Australian Made [PERSON_NAME] [PERSON_NAME] Smocking Pleater"
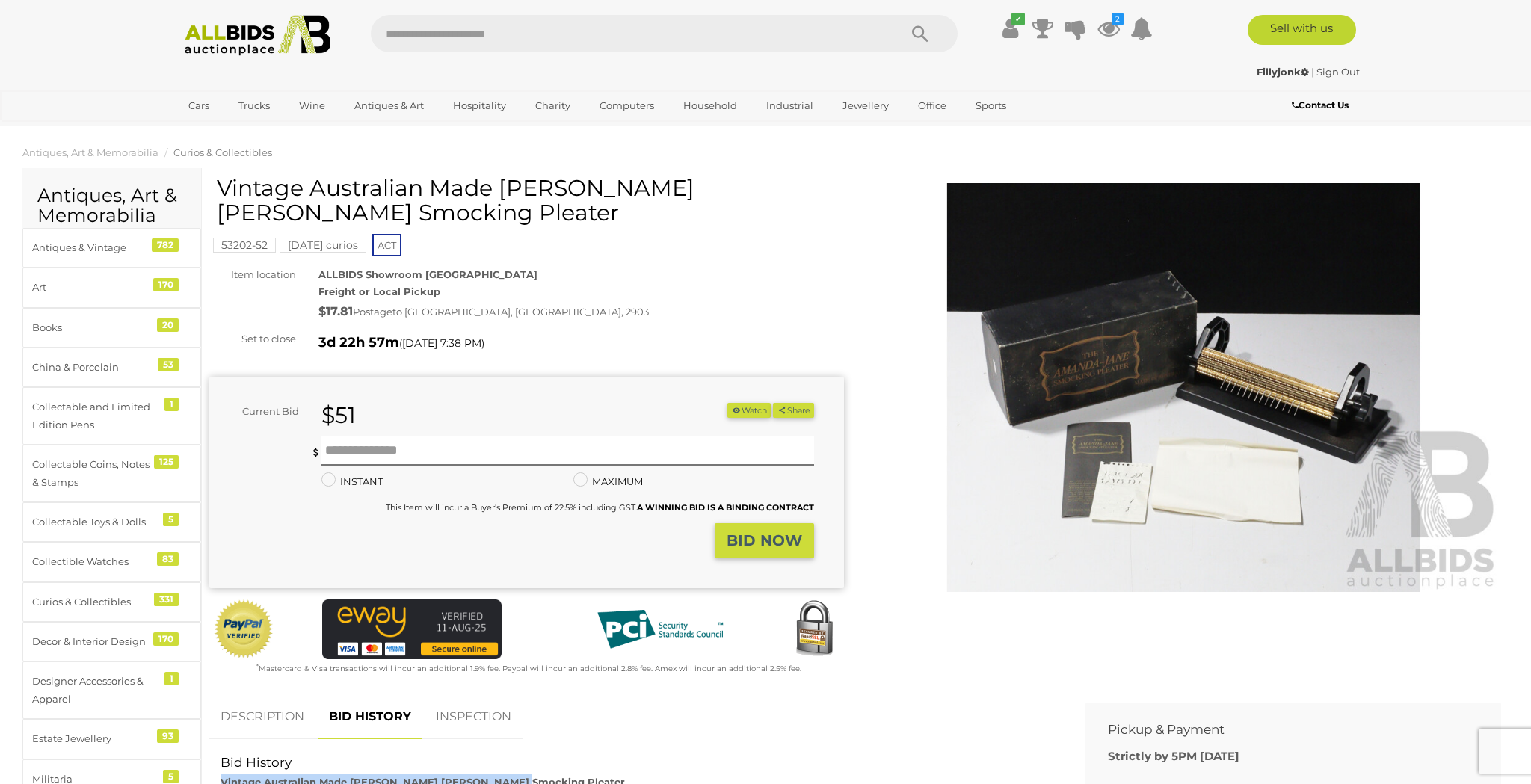
scroll to position [6, 0]
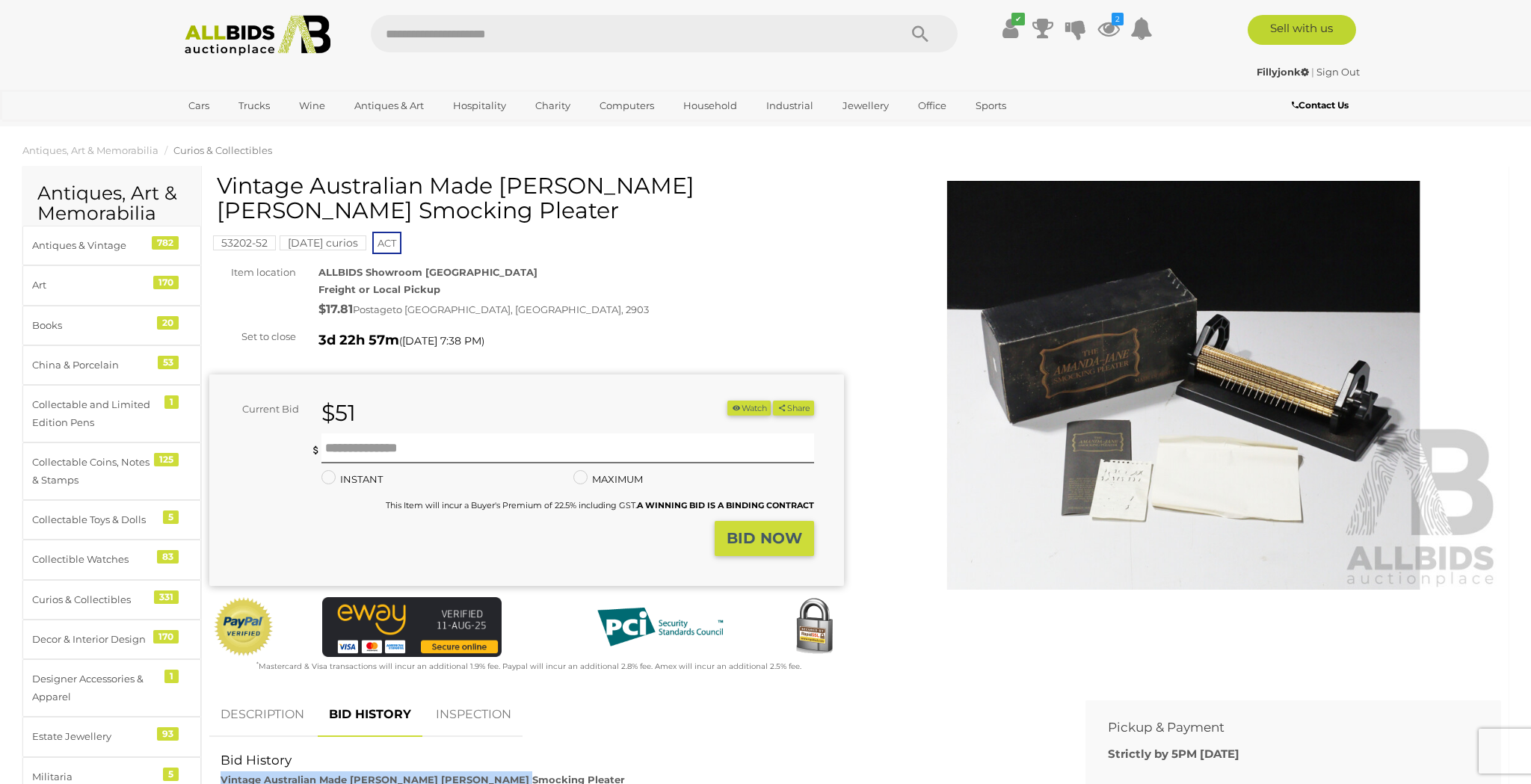
click at [1130, 347] on img at bounding box center [1183, 385] width 635 height 408
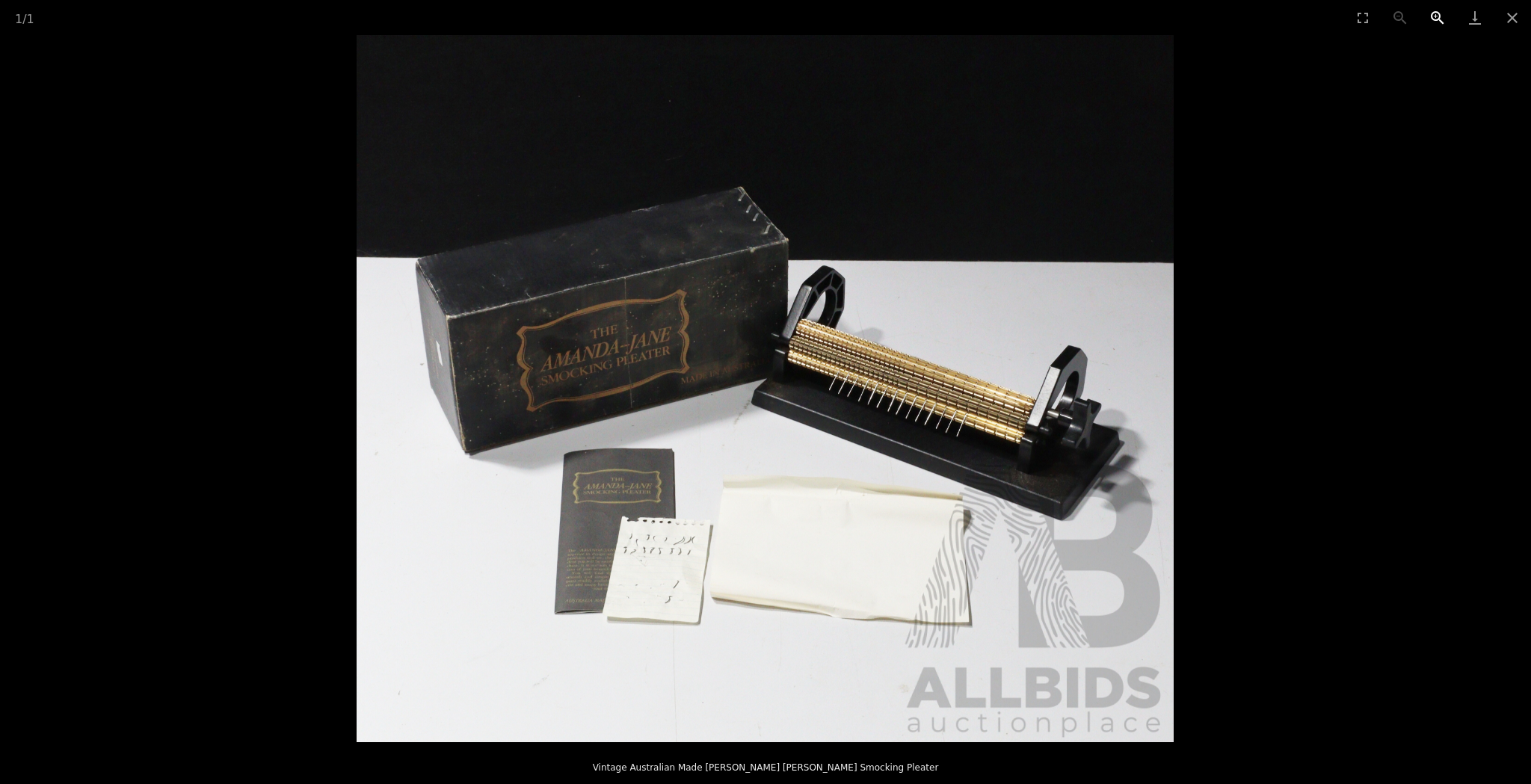
scroll to position [18, 0]
click at [1438, 17] on button "Zoom in" at bounding box center [1438, 18] width 37 height 35
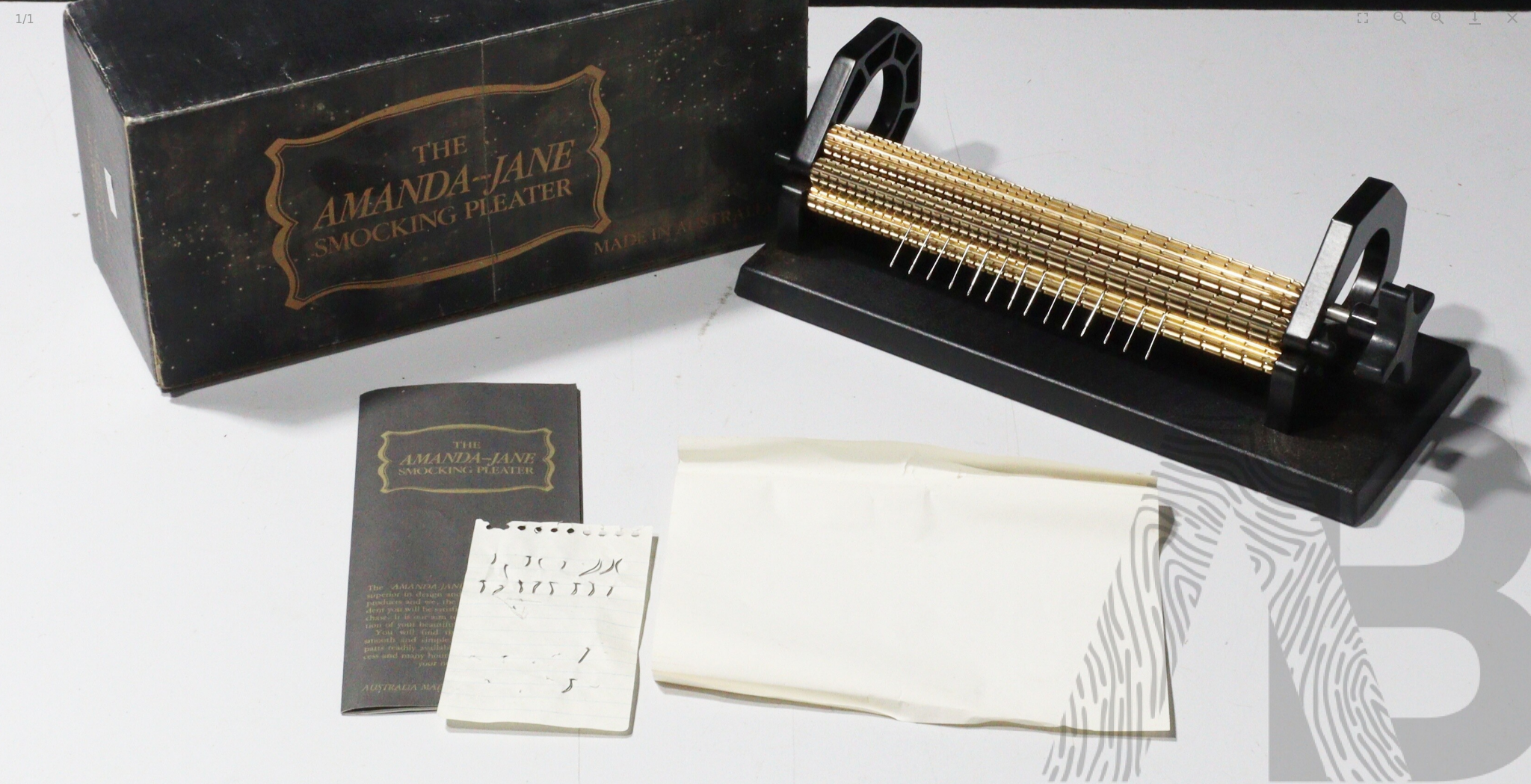
scroll to position [989, 1]
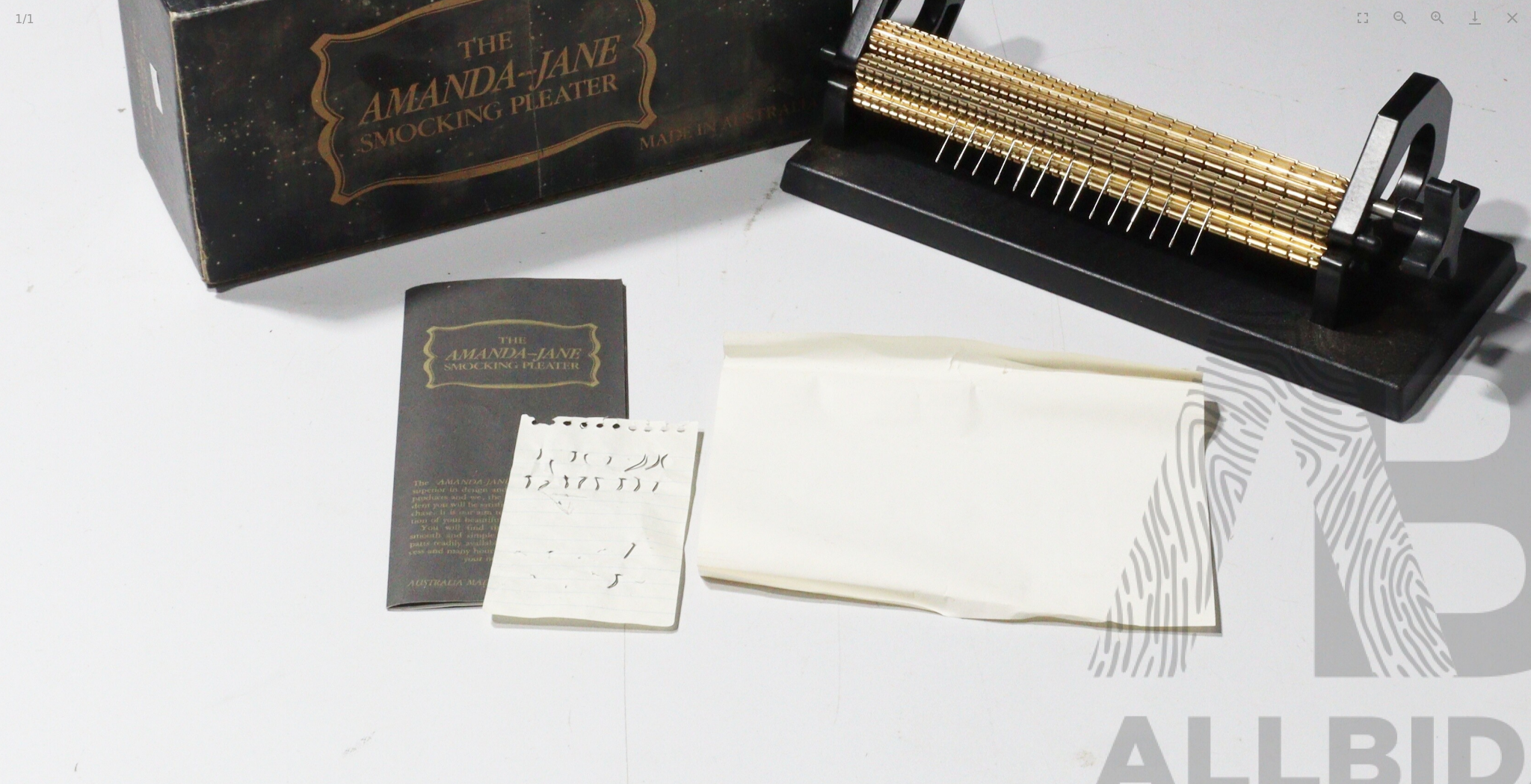
drag, startPoint x: 797, startPoint y: 503, endPoint x: 838, endPoint y: 271, distance: 235.6
click at [838, 271] on img at bounding box center [809, 159] width 1635 height 1414
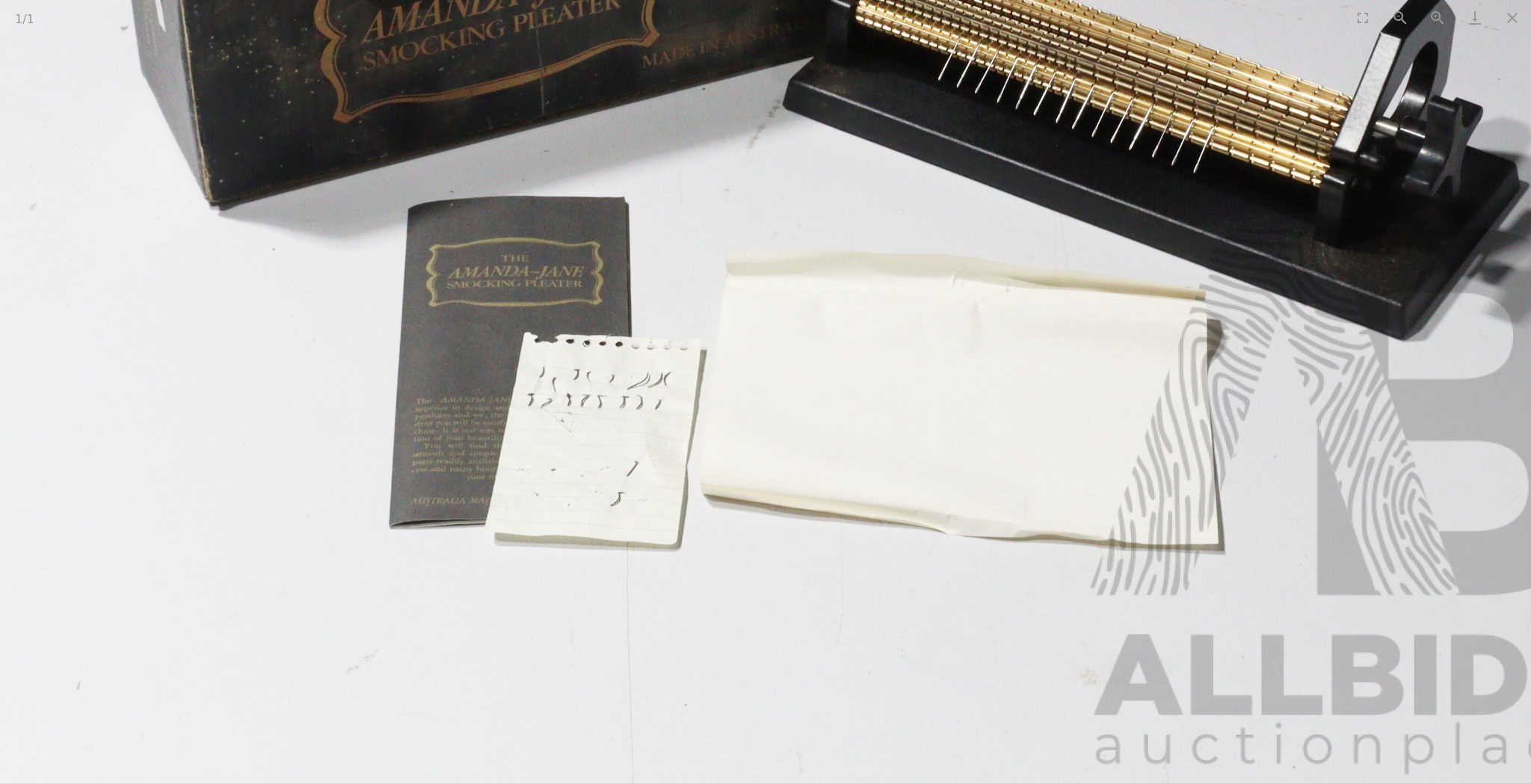
scroll to position [0, 0]
click at [1515, 13] on button "Close gallery" at bounding box center [1512, 18] width 37 height 35
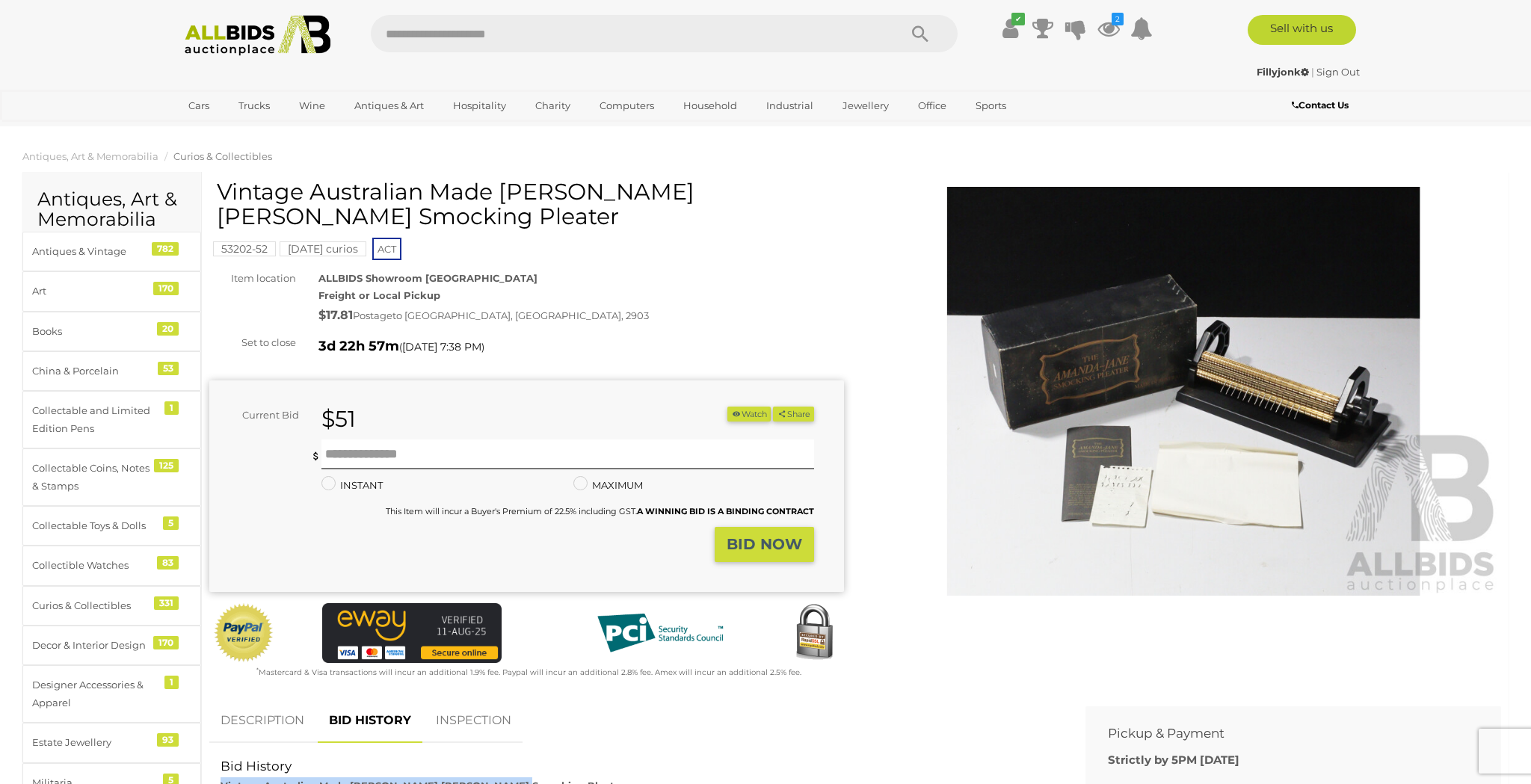
scroll to position [6, 0]
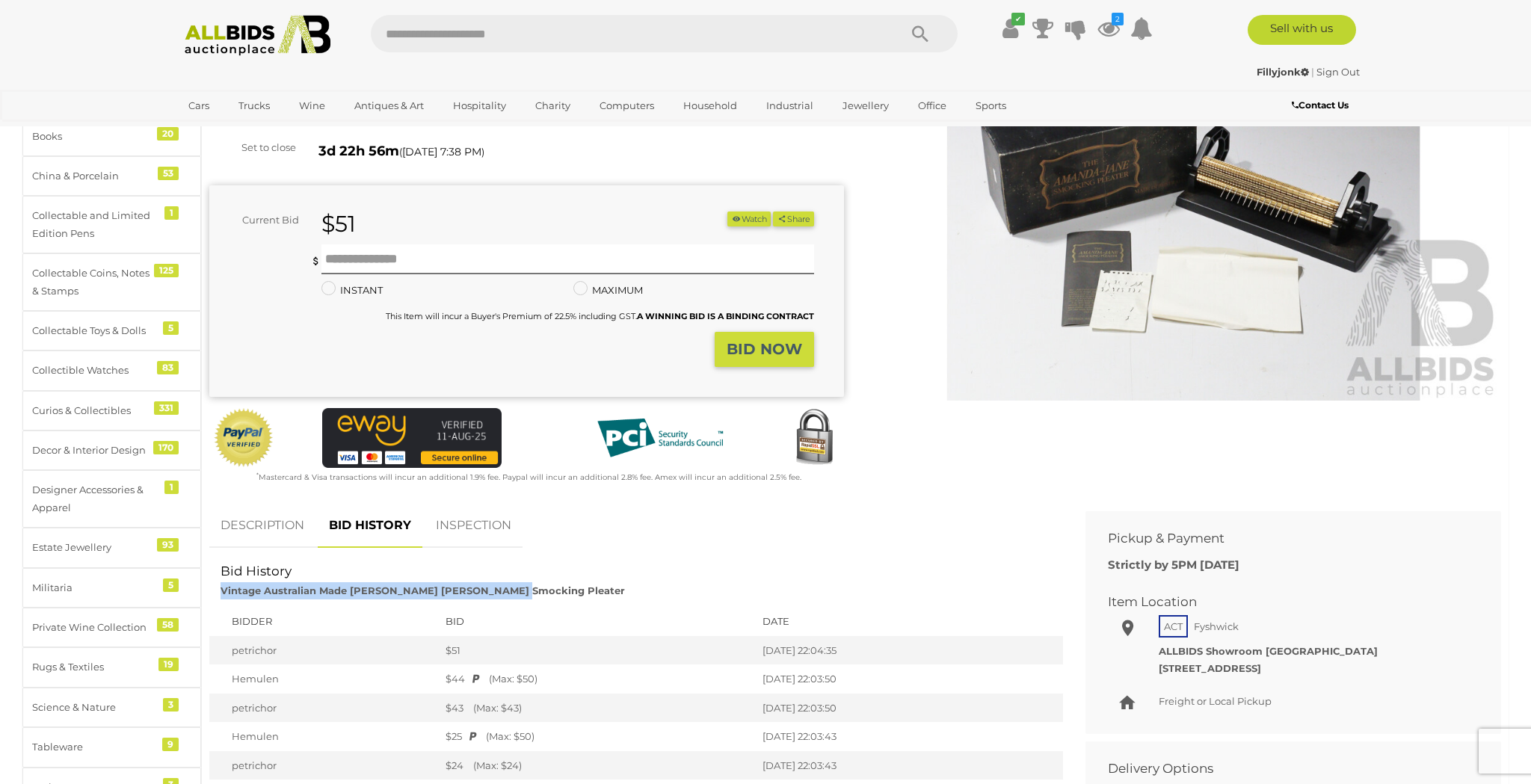
scroll to position [207, 0]
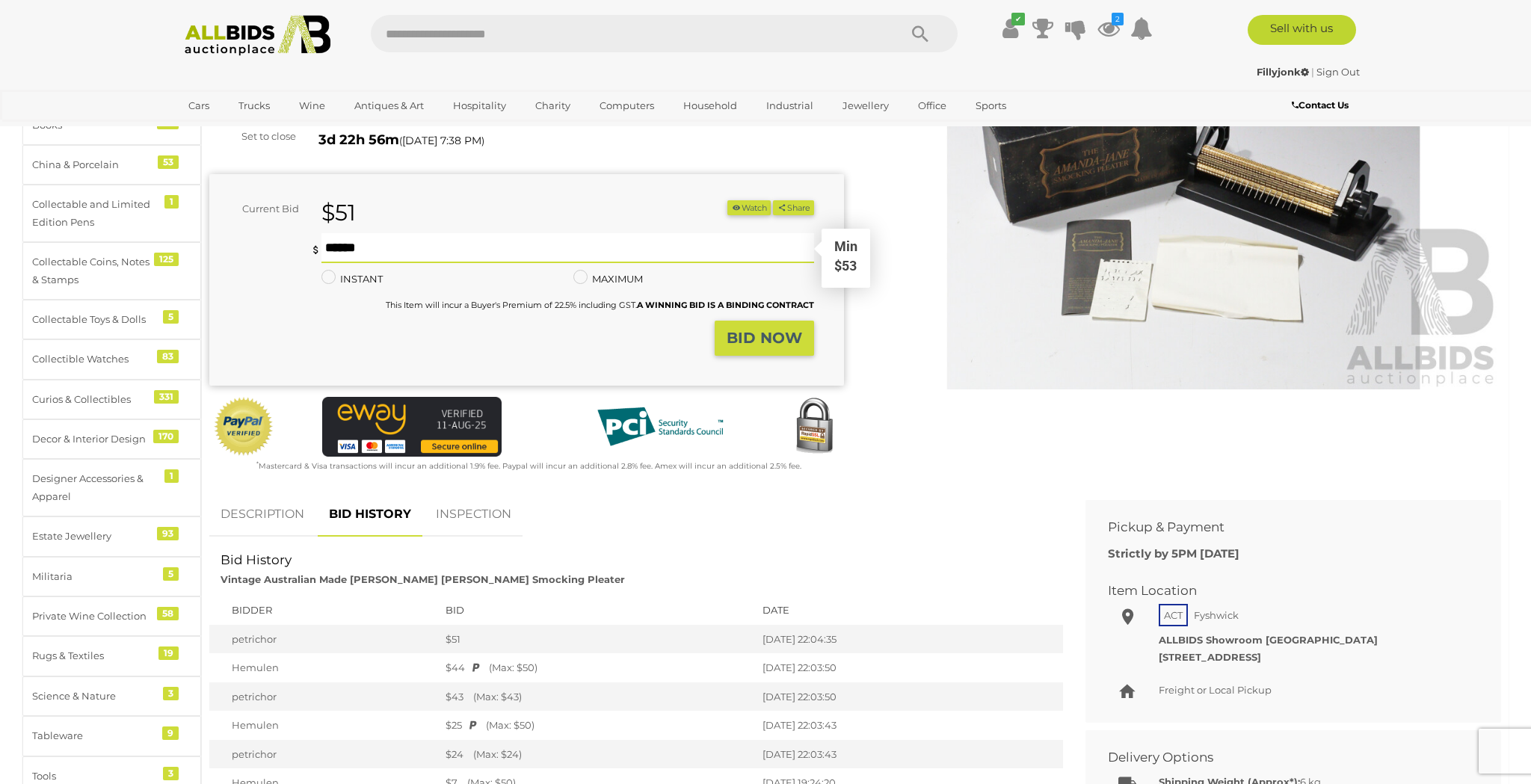
click at [349, 244] on input "text" at bounding box center [568, 248] width 492 height 30
type input "***"
click at [739, 333] on strong "BID NOW" at bounding box center [764, 337] width 76 height 18
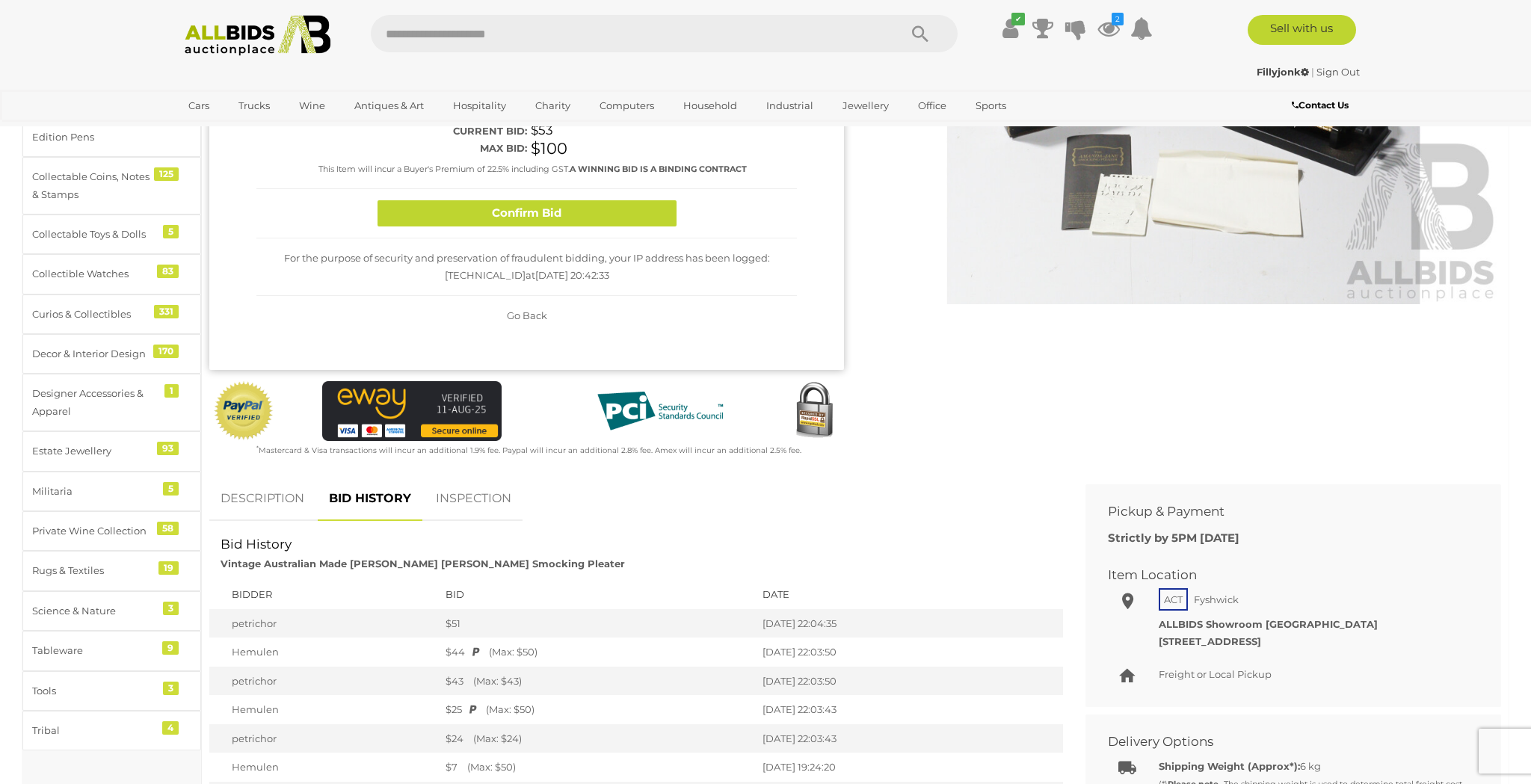
scroll to position [293, 0]
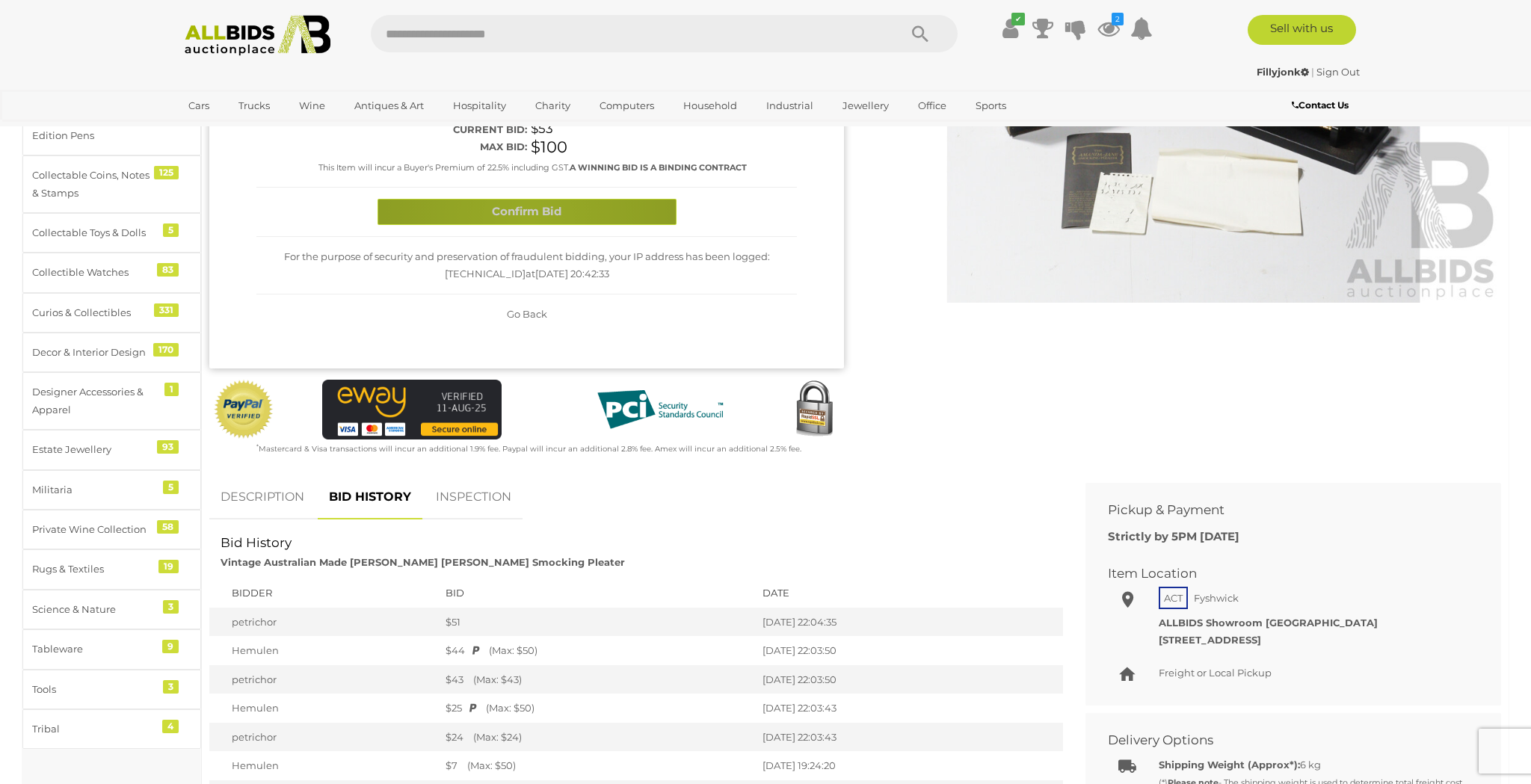
click at [528, 216] on button "Confirm Bid" at bounding box center [527, 211] width 299 height 27
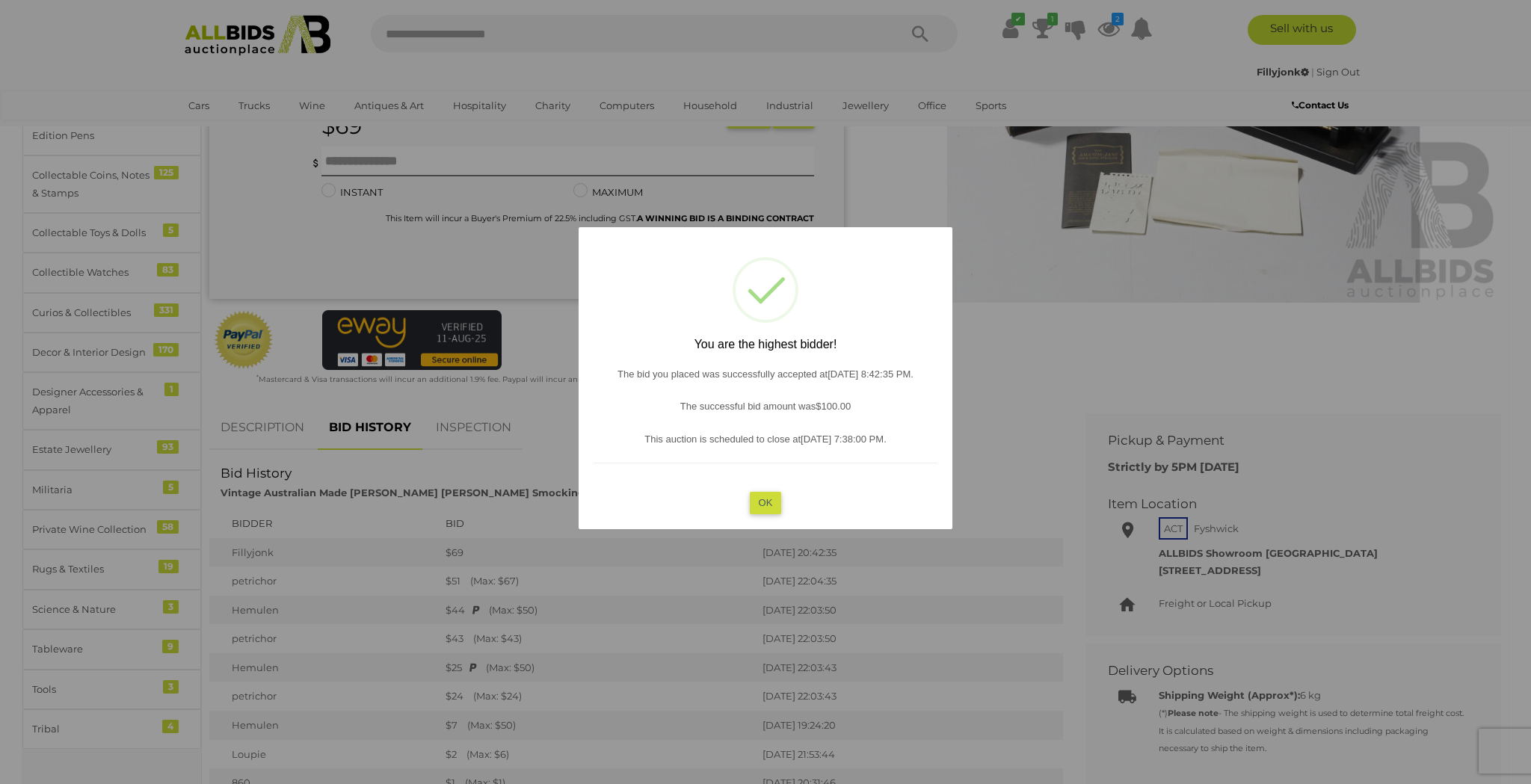
click at [764, 501] on button "OK" at bounding box center [766, 503] width 32 height 22
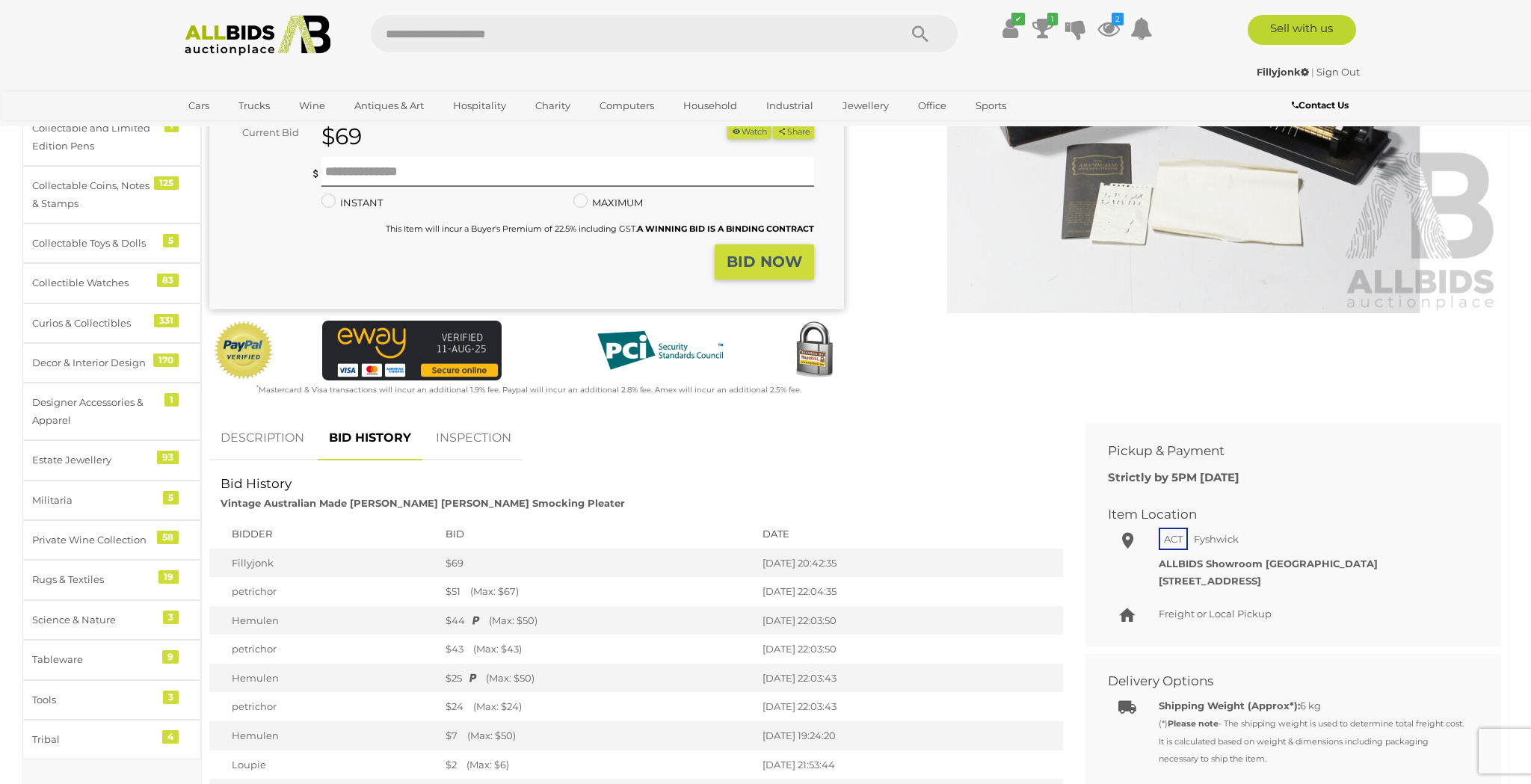
scroll to position [291, 0]
